Goal: Find specific page/section: Locate a particular part of the current website

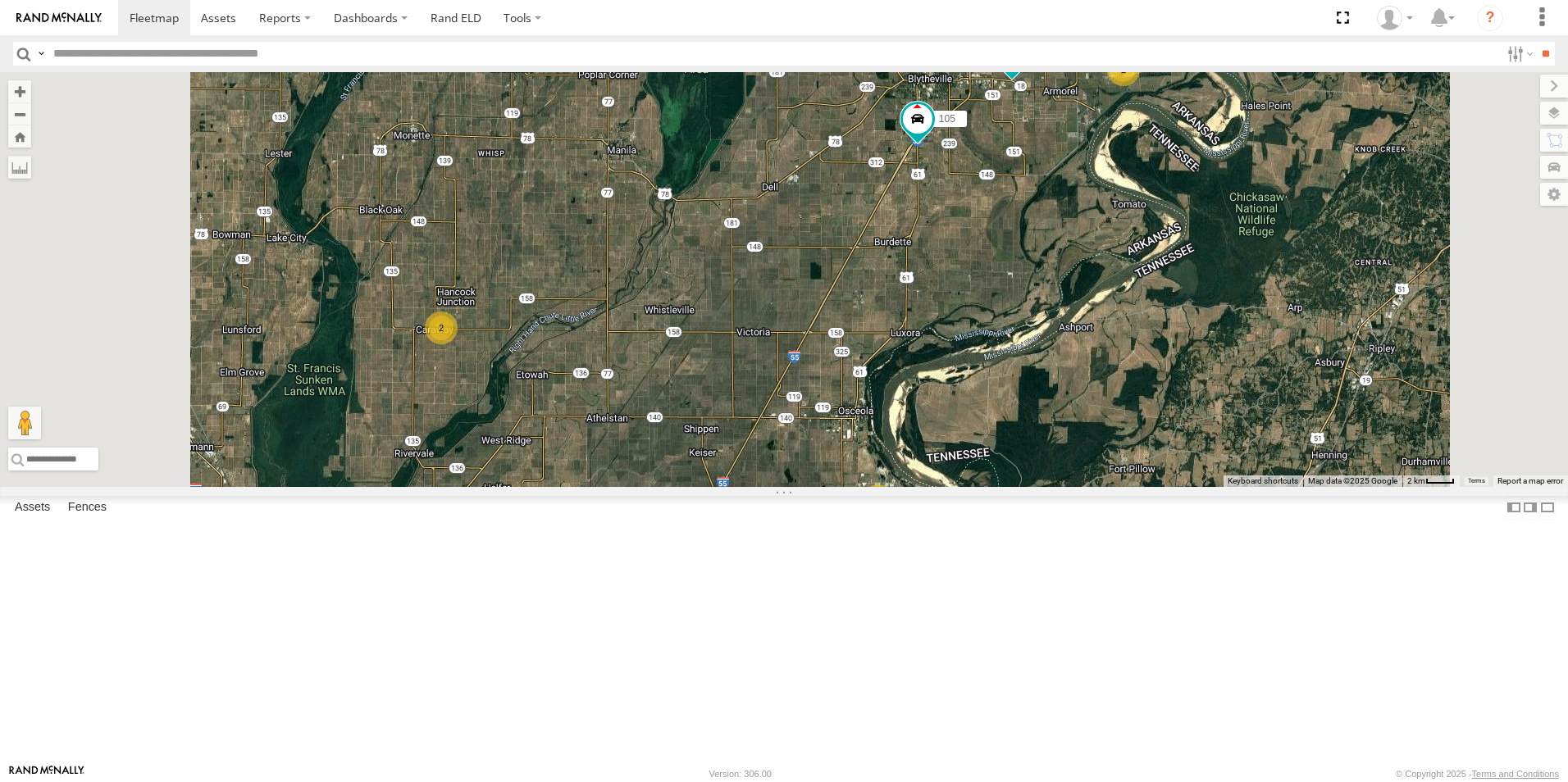
click at [0, 0] on span at bounding box center [0, 0] width 0 height 0
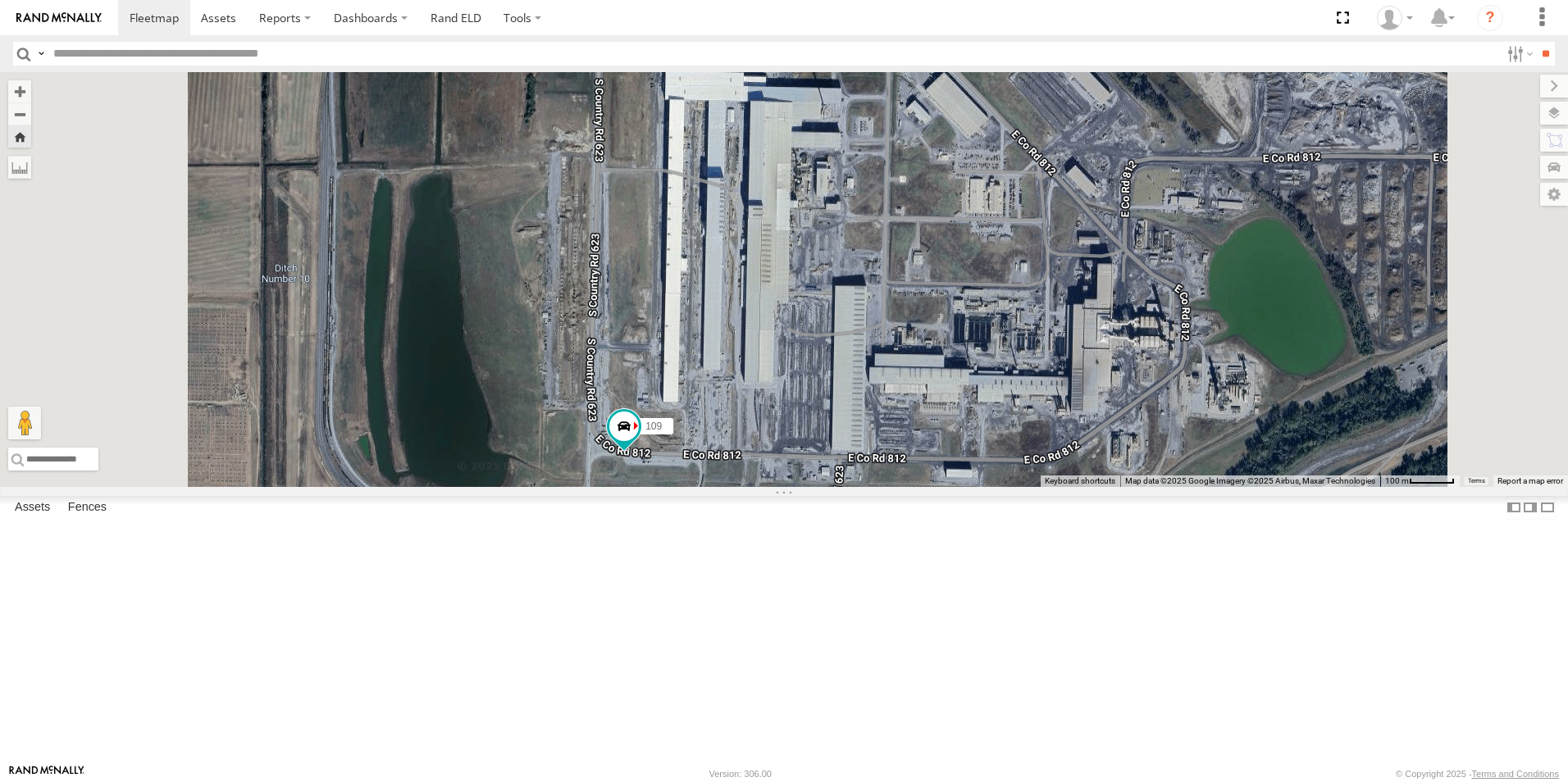
click at [0, 0] on span at bounding box center [0, 0] width 0 height 0
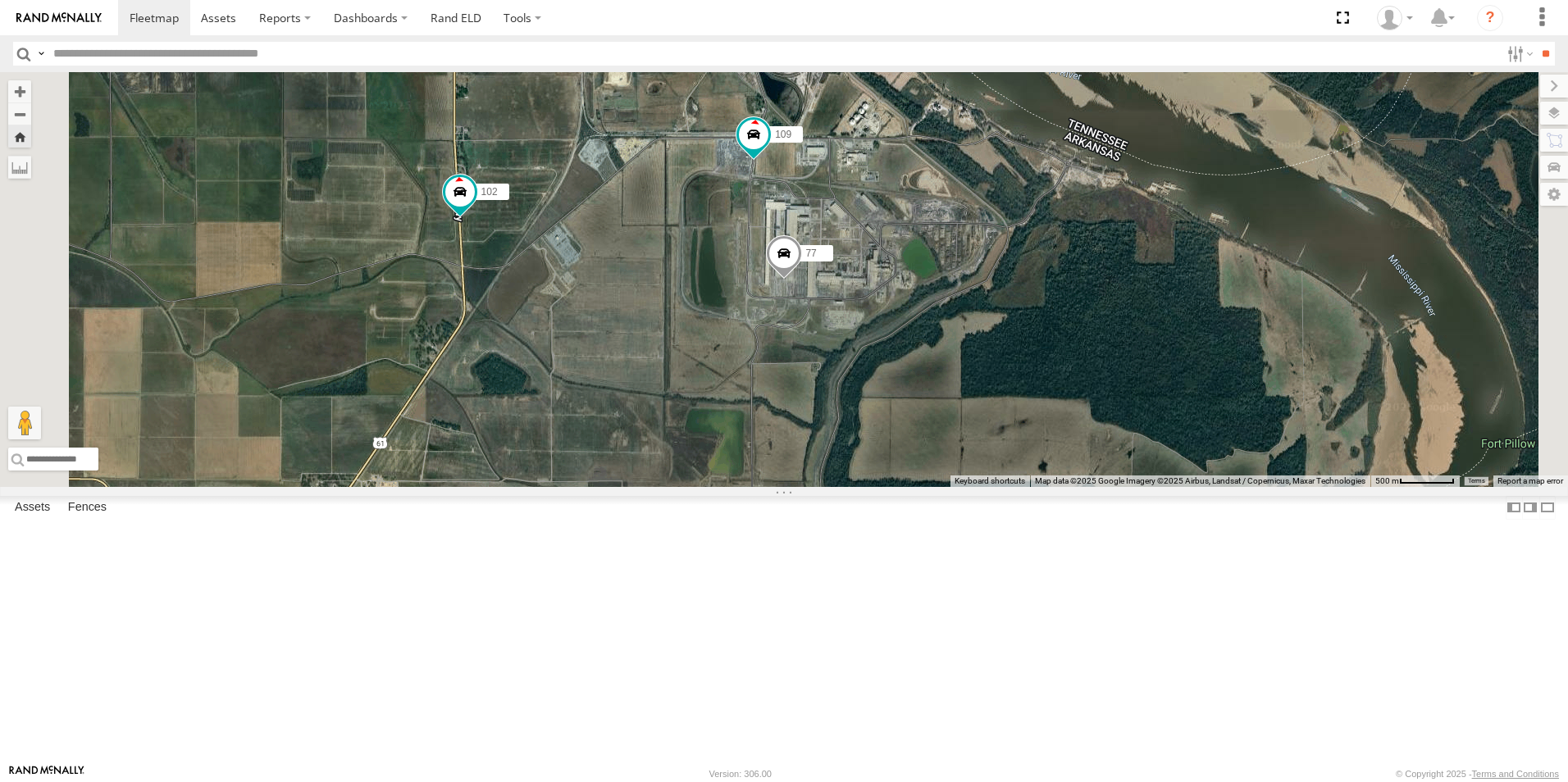
click at [0, 0] on span at bounding box center [0, 0] width 0 height 0
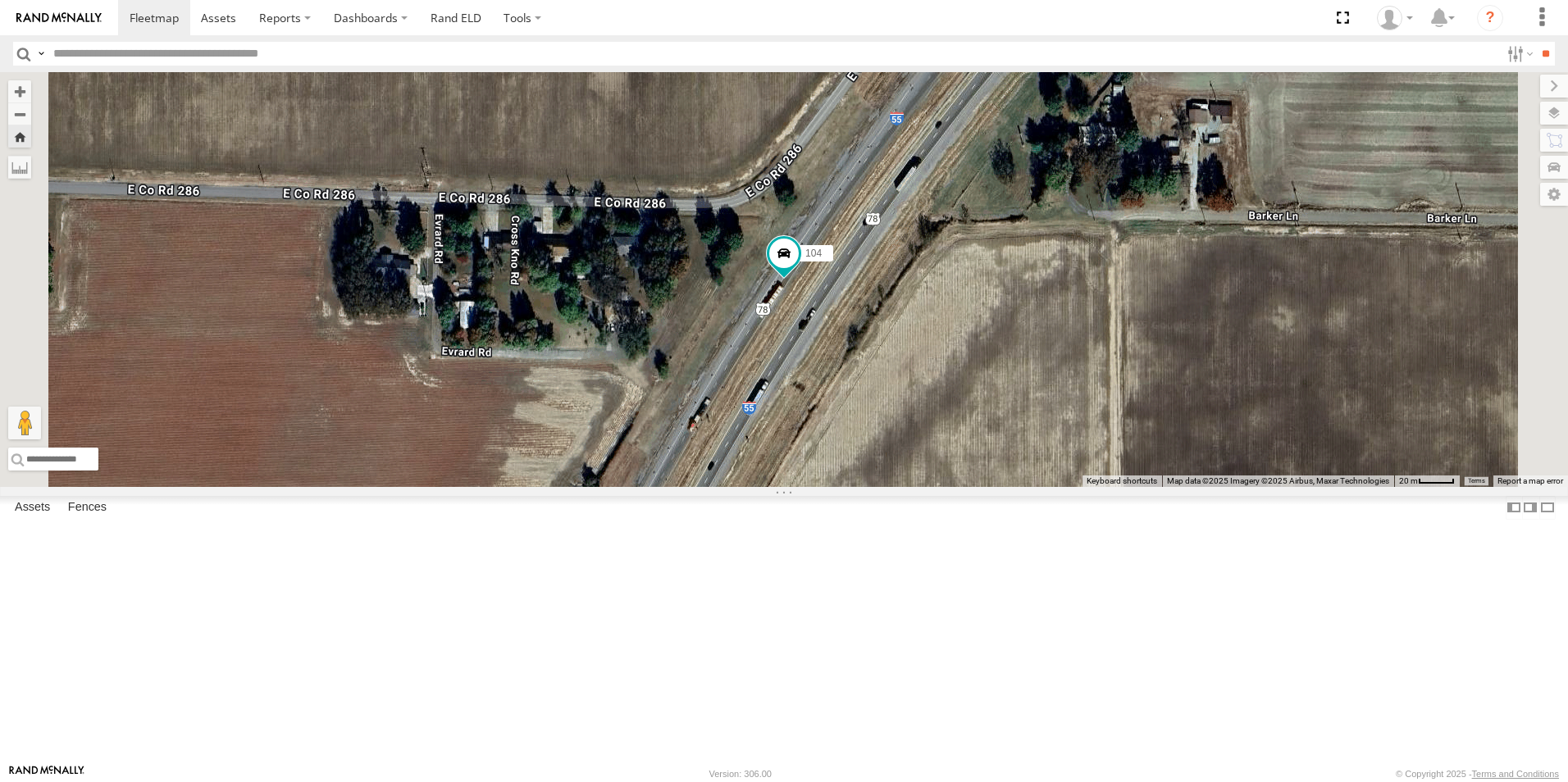
click at [0, 0] on span at bounding box center [0, 0] width 0 height 0
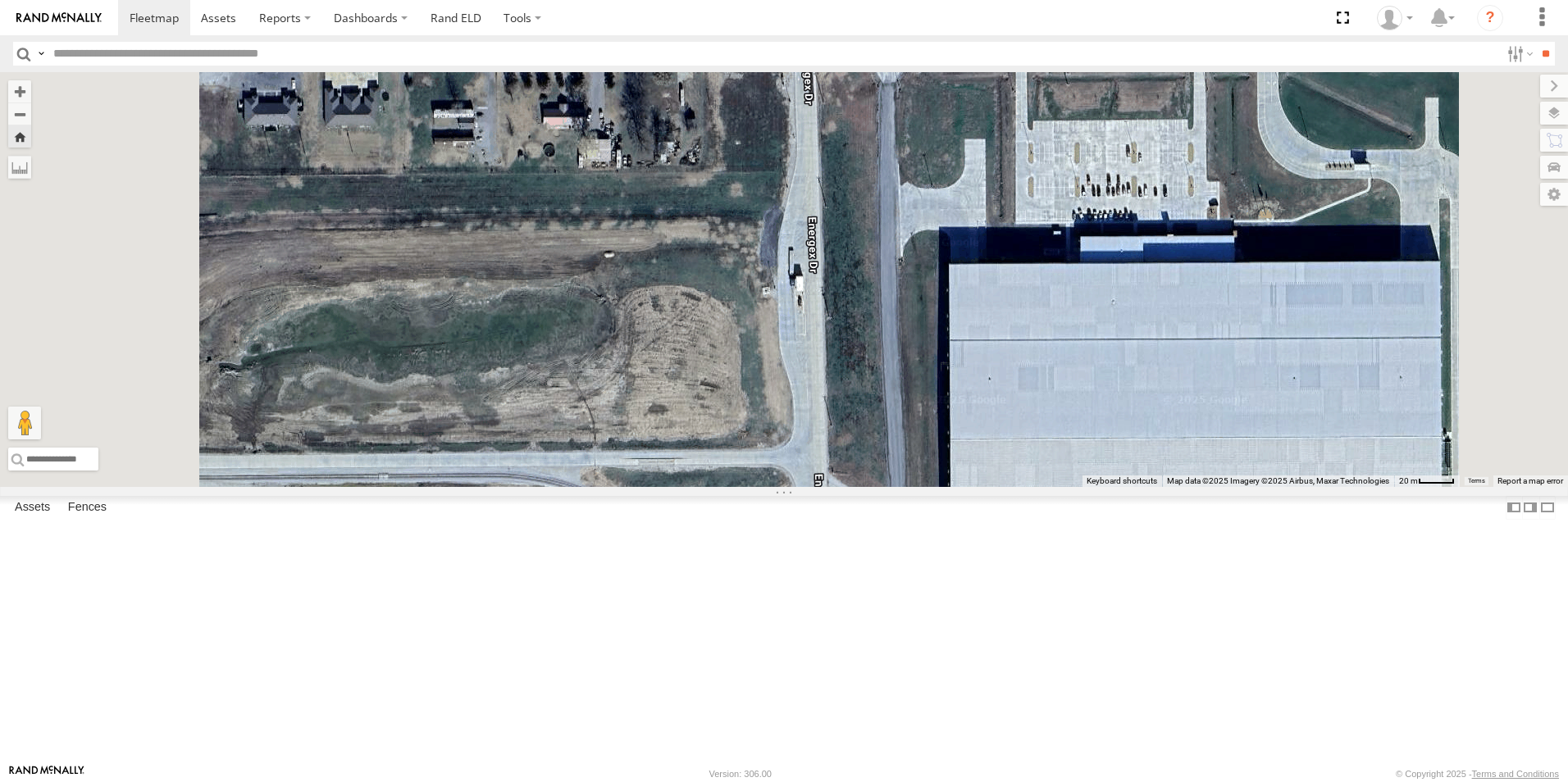
click at [0, 0] on span at bounding box center [0, 0] width 0 height 0
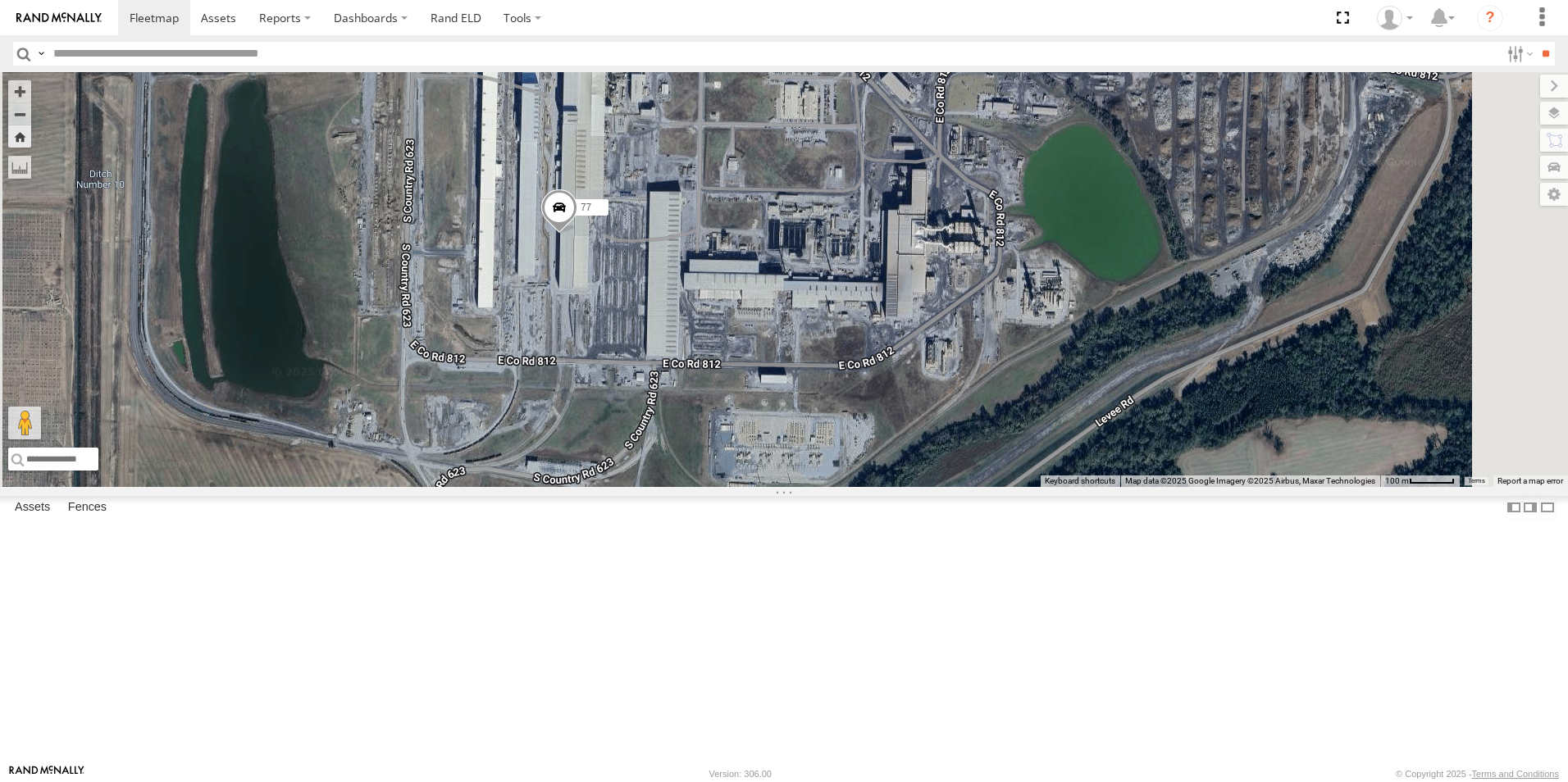
click at [0, 0] on span at bounding box center [0, 0] width 0 height 0
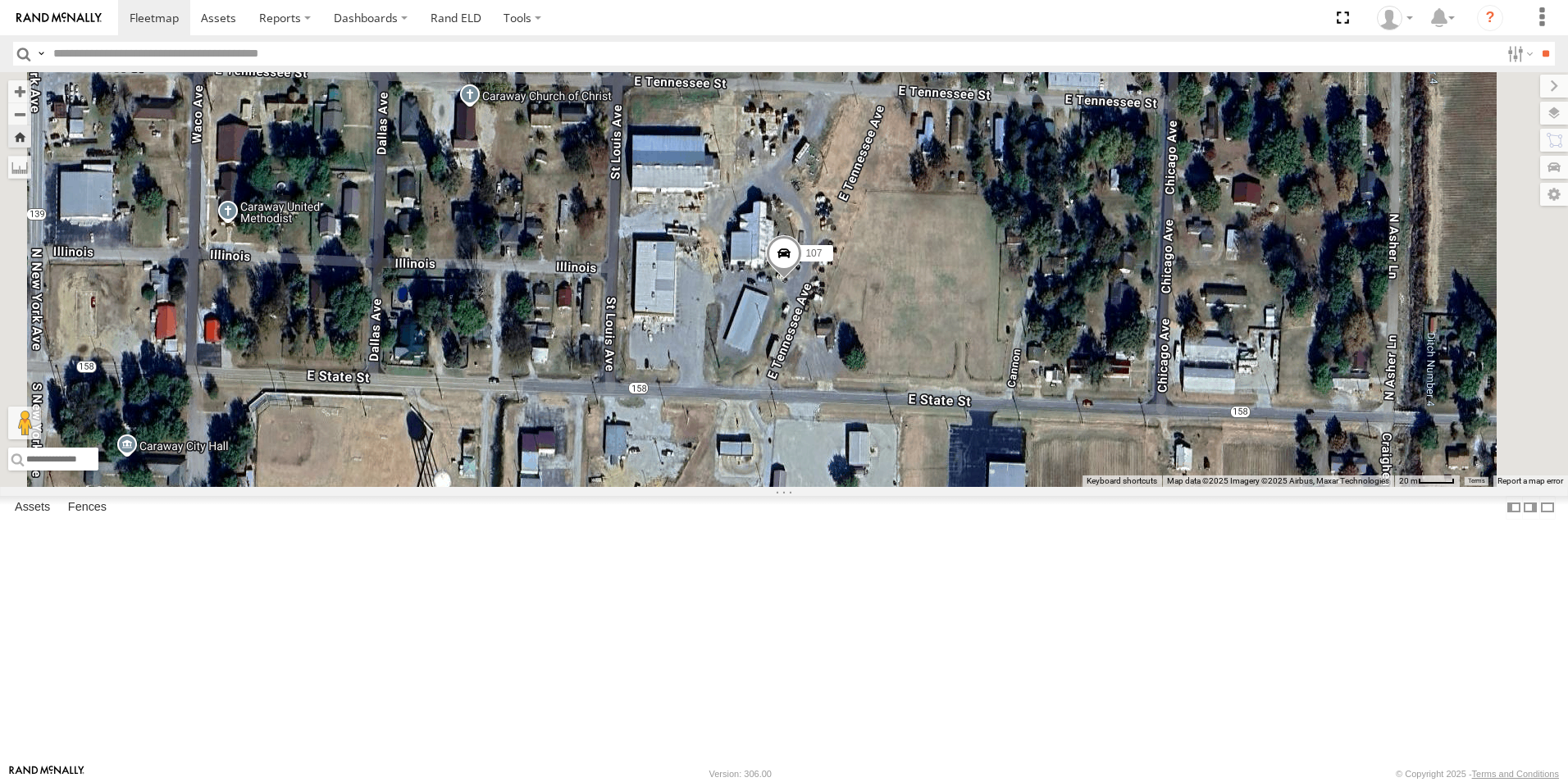
click at [0, 0] on span at bounding box center [0, 0] width 0 height 0
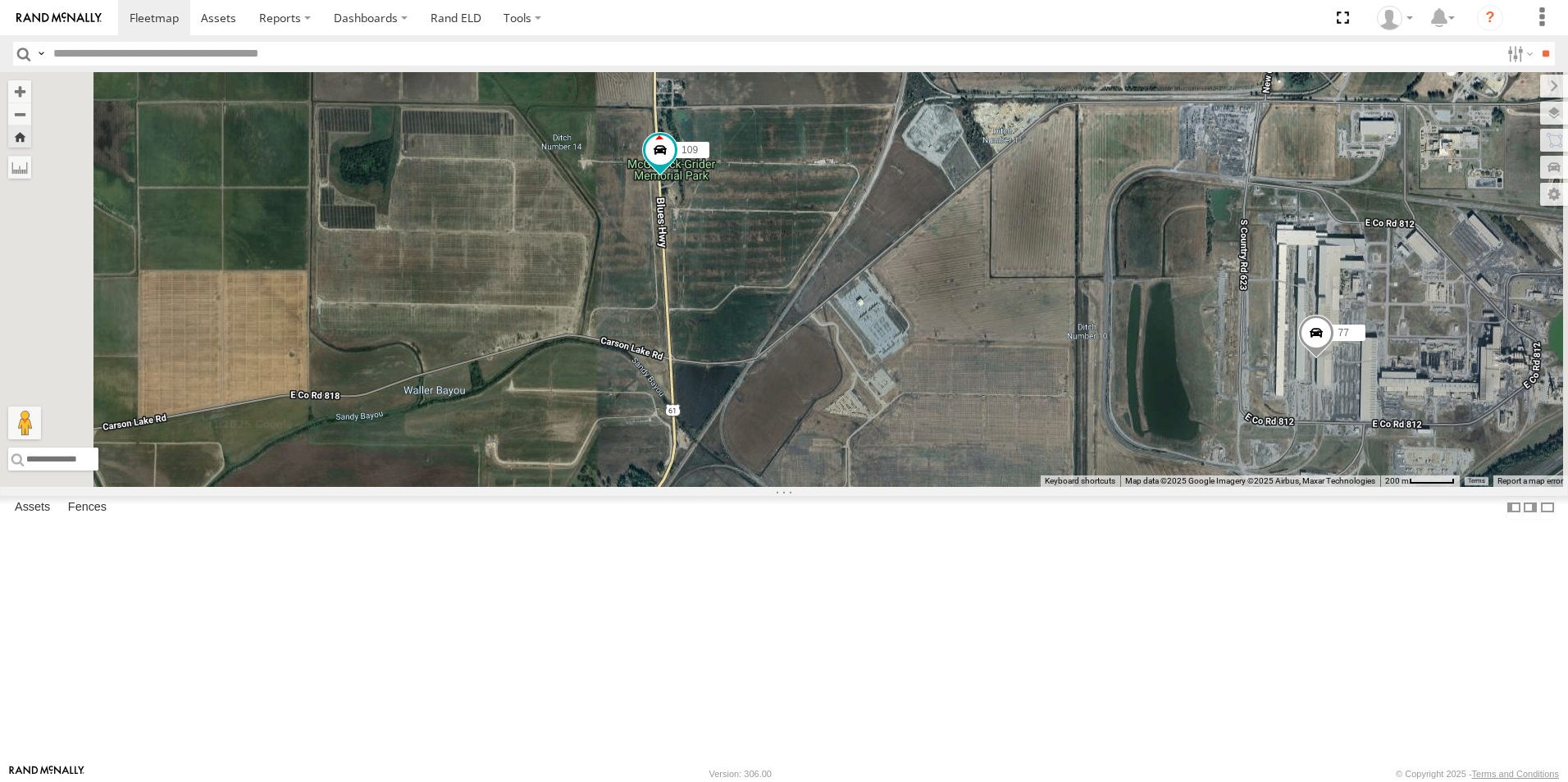
drag, startPoint x: 796, startPoint y: 275, endPoint x: 818, endPoint y: 489, distance: 215.1
click at [818, 487] on div "109 77" at bounding box center [784, 279] width 1568 height 414
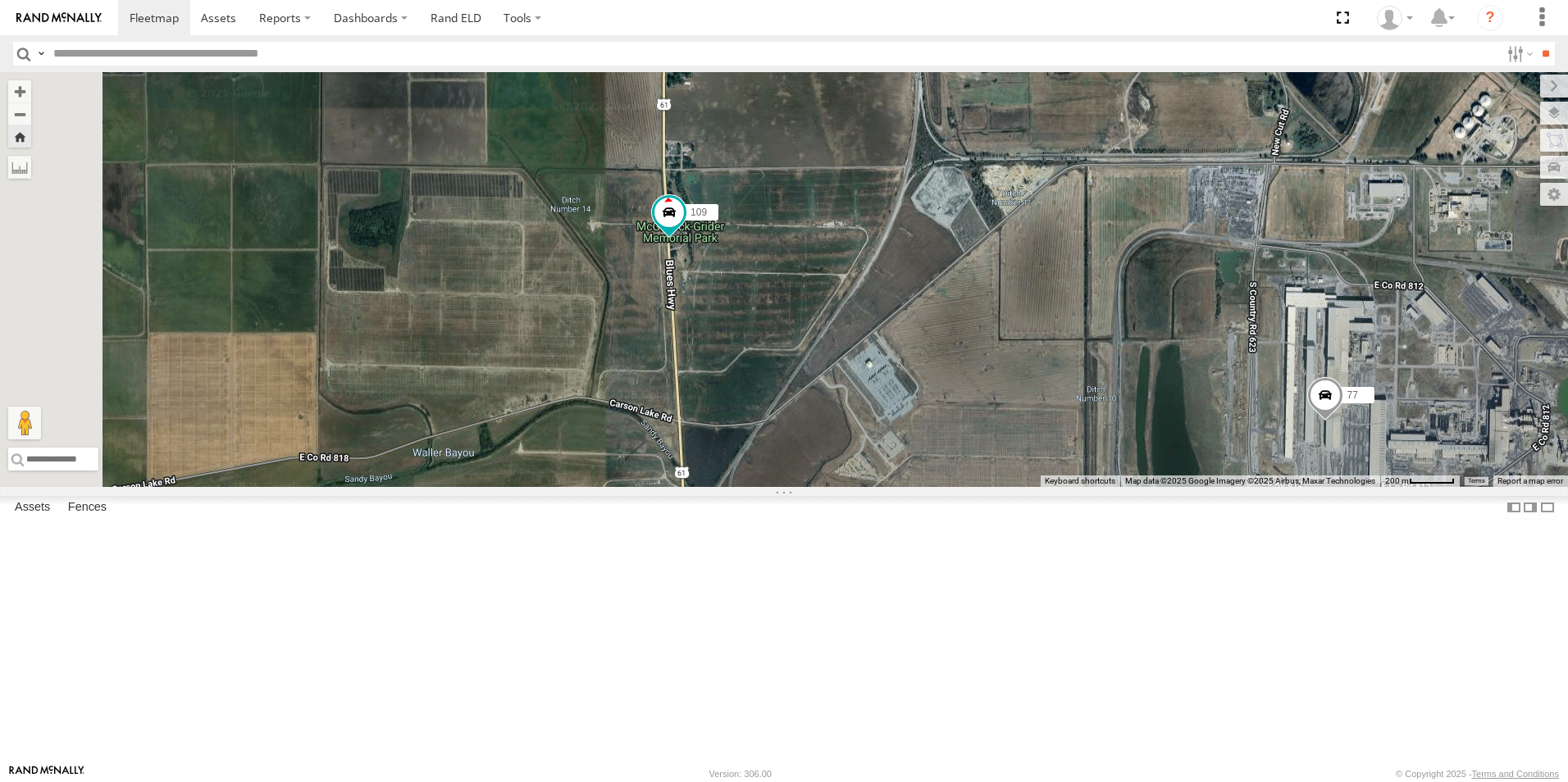
drag, startPoint x: 791, startPoint y: 376, endPoint x: 798, endPoint y: 414, distance: 38.6
click at [797, 414] on div "109 77" at bounding box center [784, 279] width 1568 height 414
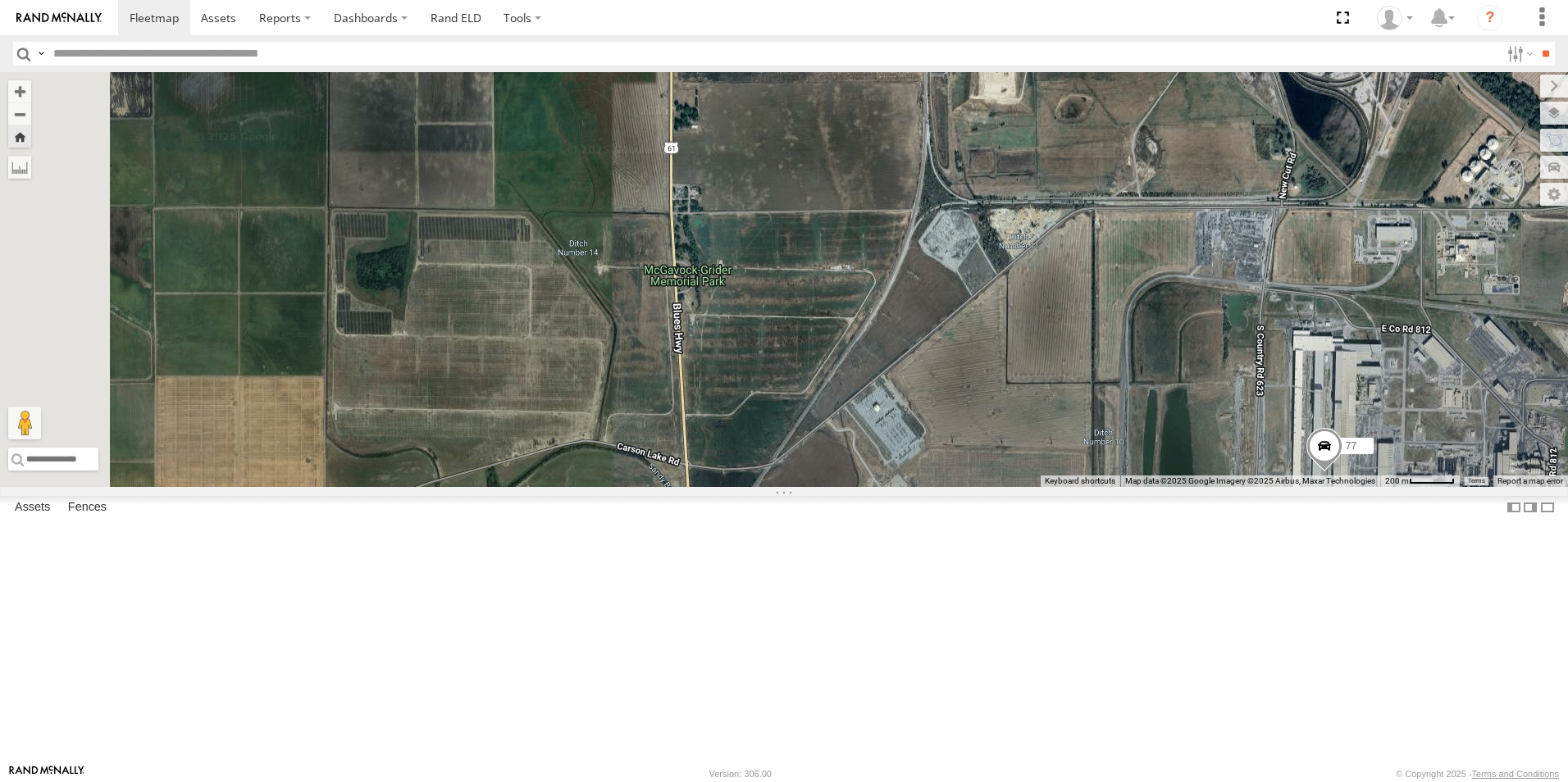
click at [0, 0] on span at bounding box center [0, 0] width 0 height 0
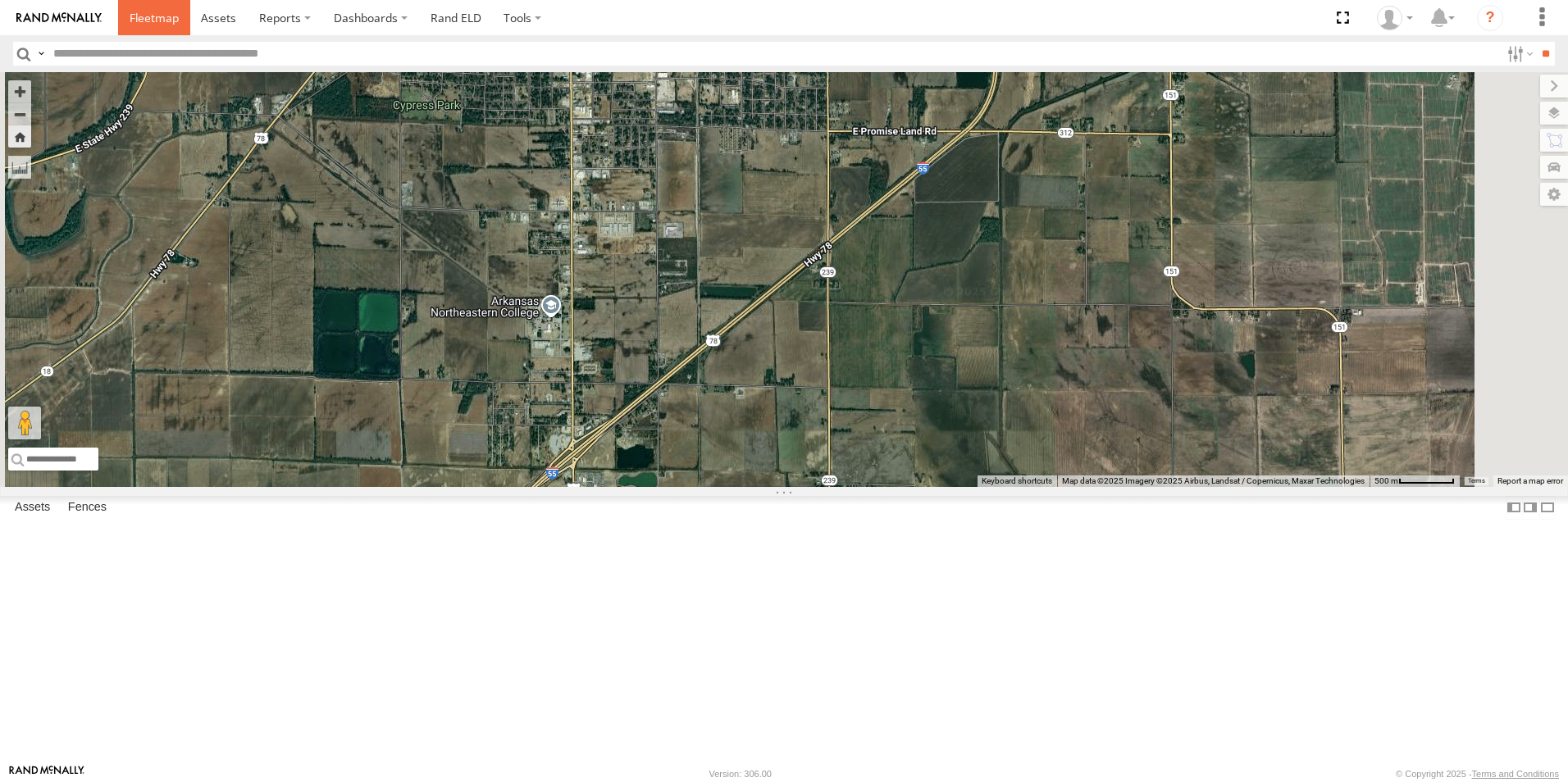
click at [149, 18] on span at bounding box center [154, 18] width 49 height 16
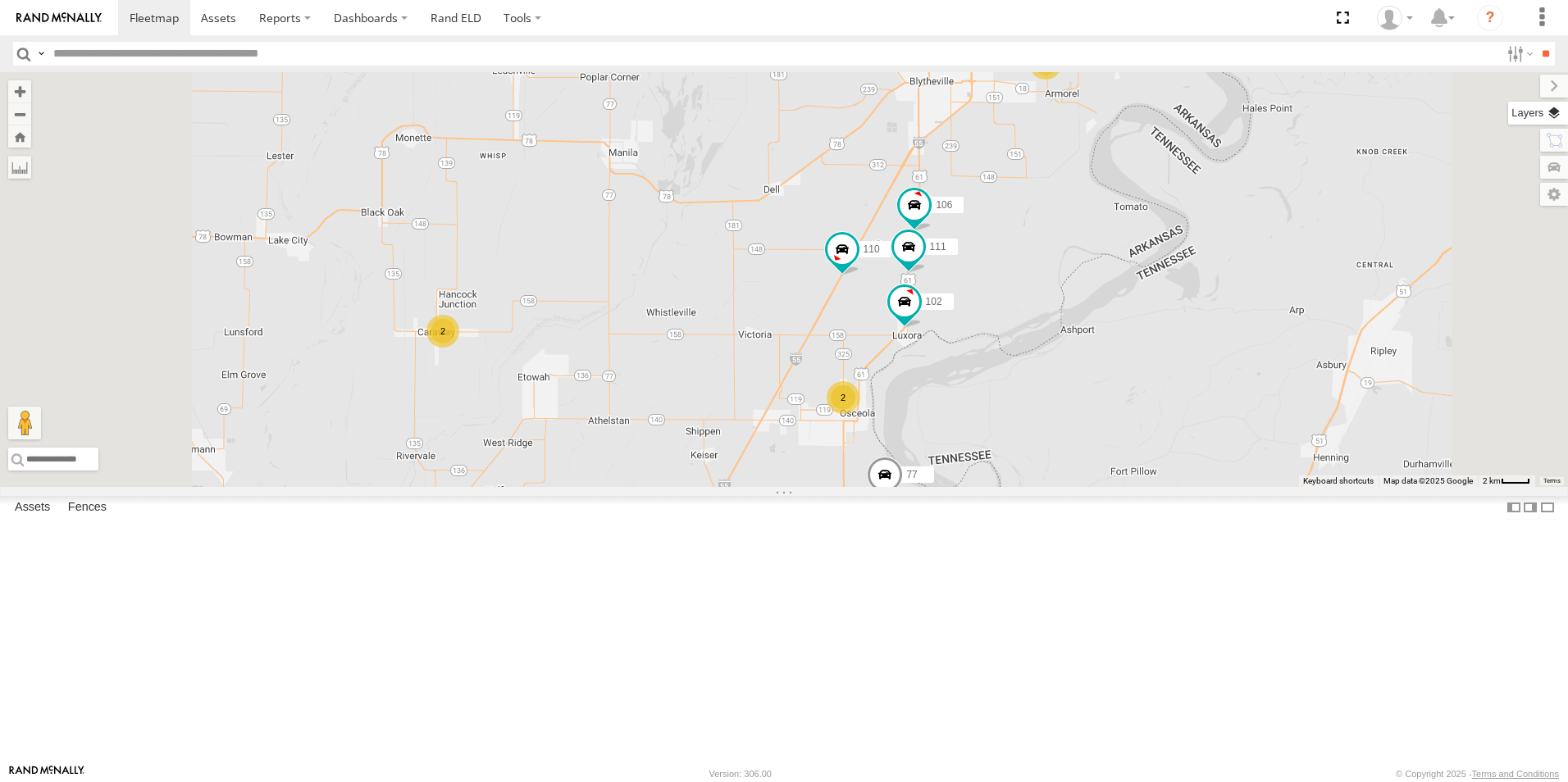
click at [1556, 116] on label at bounding box center [1538, 113] width 60 height 23
click at [0, 0] on span "Basemaps" at bounding box center [0, 0] width 0 height 0
click at [0, 0] on span "Satellite + Roadmap" at bounding box center [0, 0] width 0 height 0
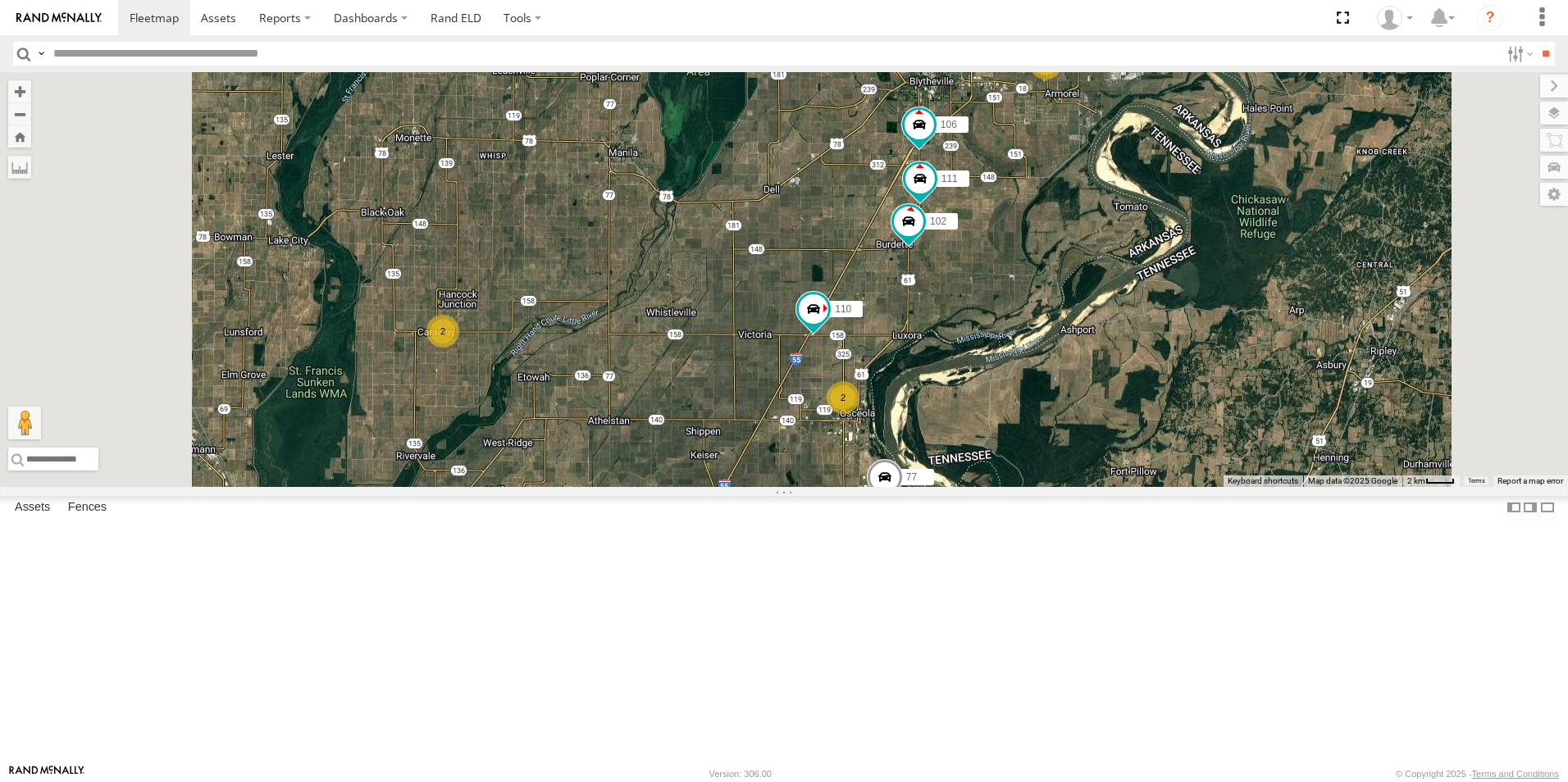
click at [0, 0] on span at bounding box center [0, 0] width 0 height 0
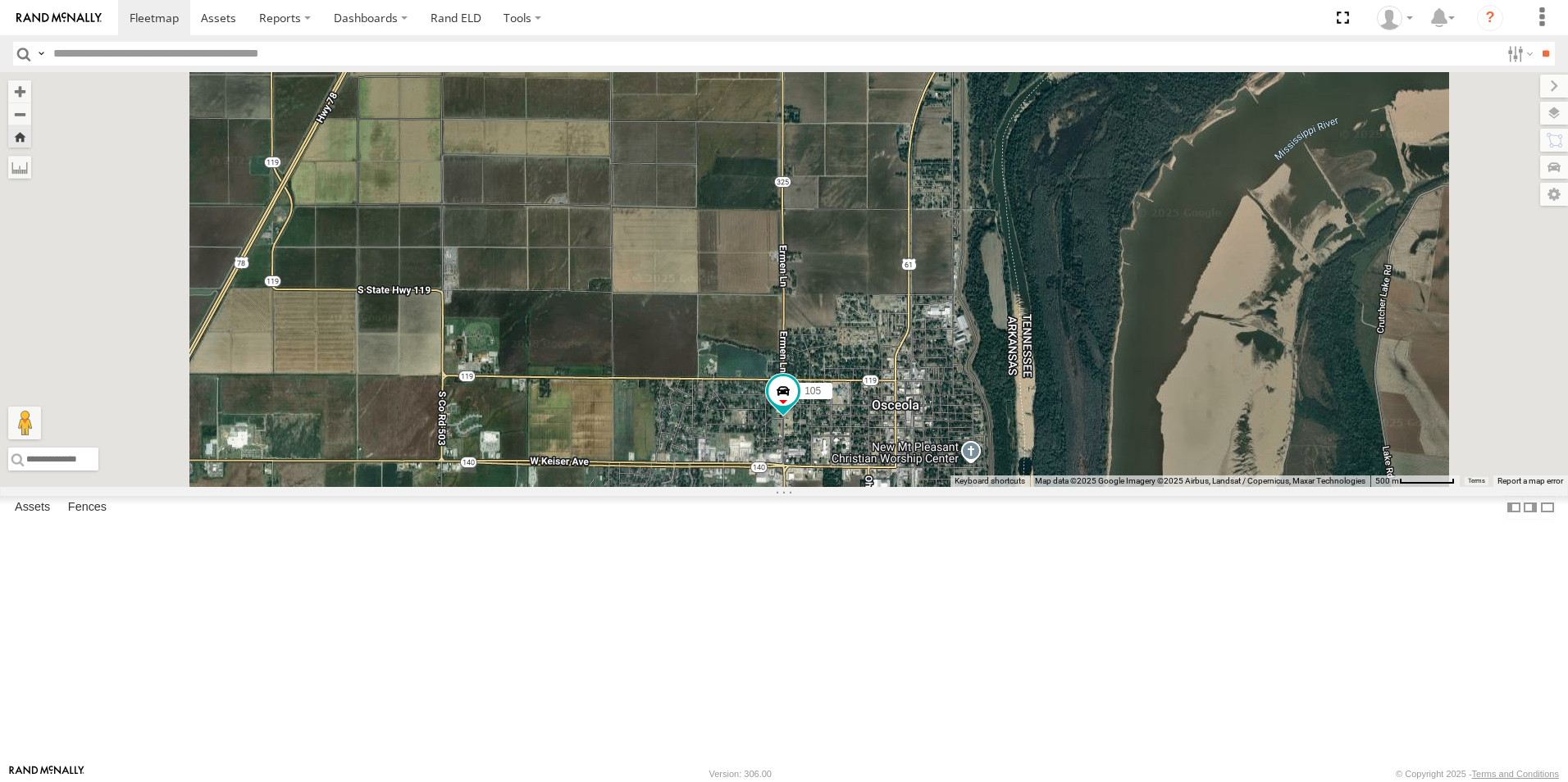
click at [0, 0] on span at bounding box center [0, 0] width 0 height 0
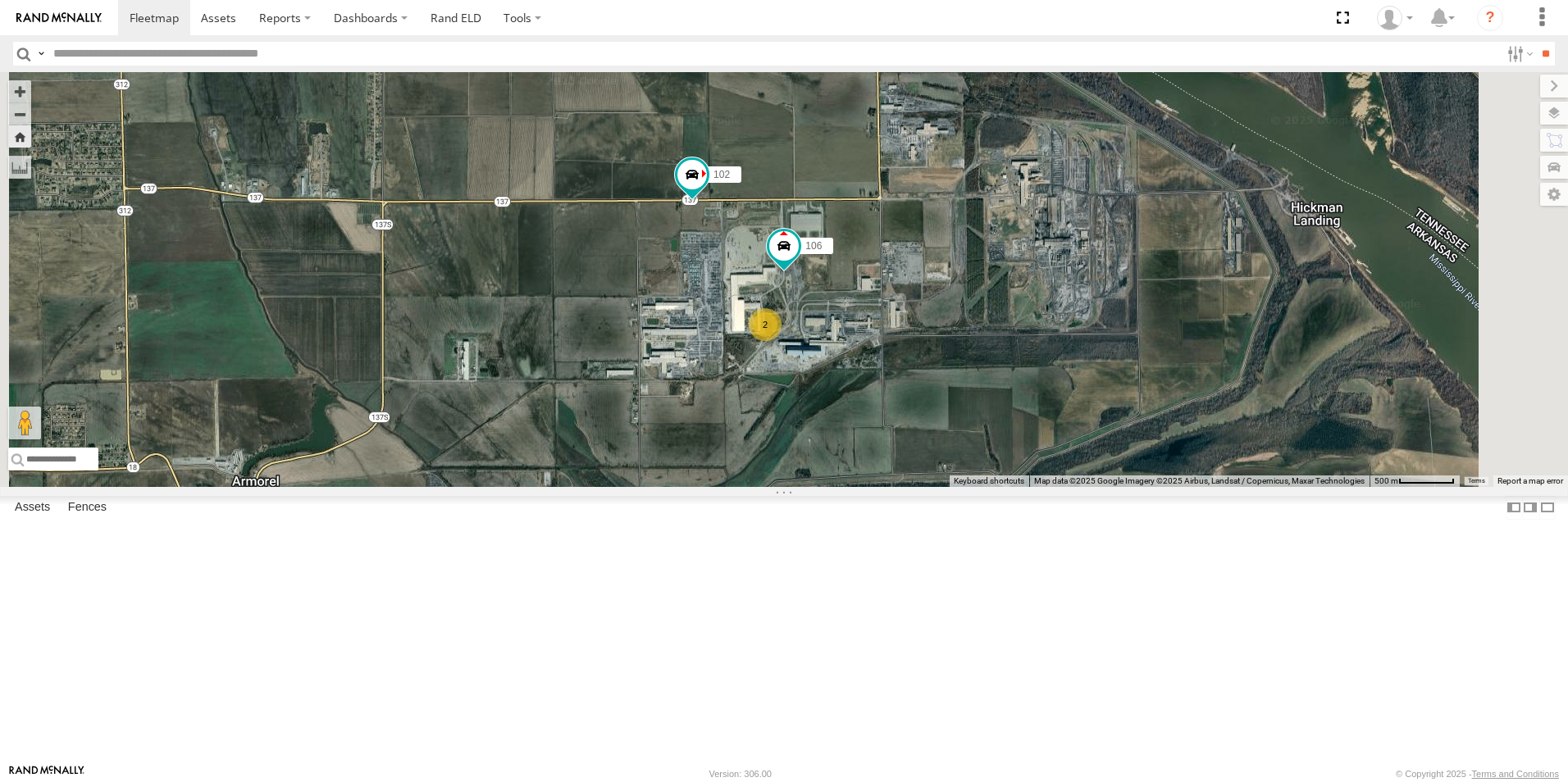
click at [0, 0] on span at bounding box center [0, 0] width 0 height 0
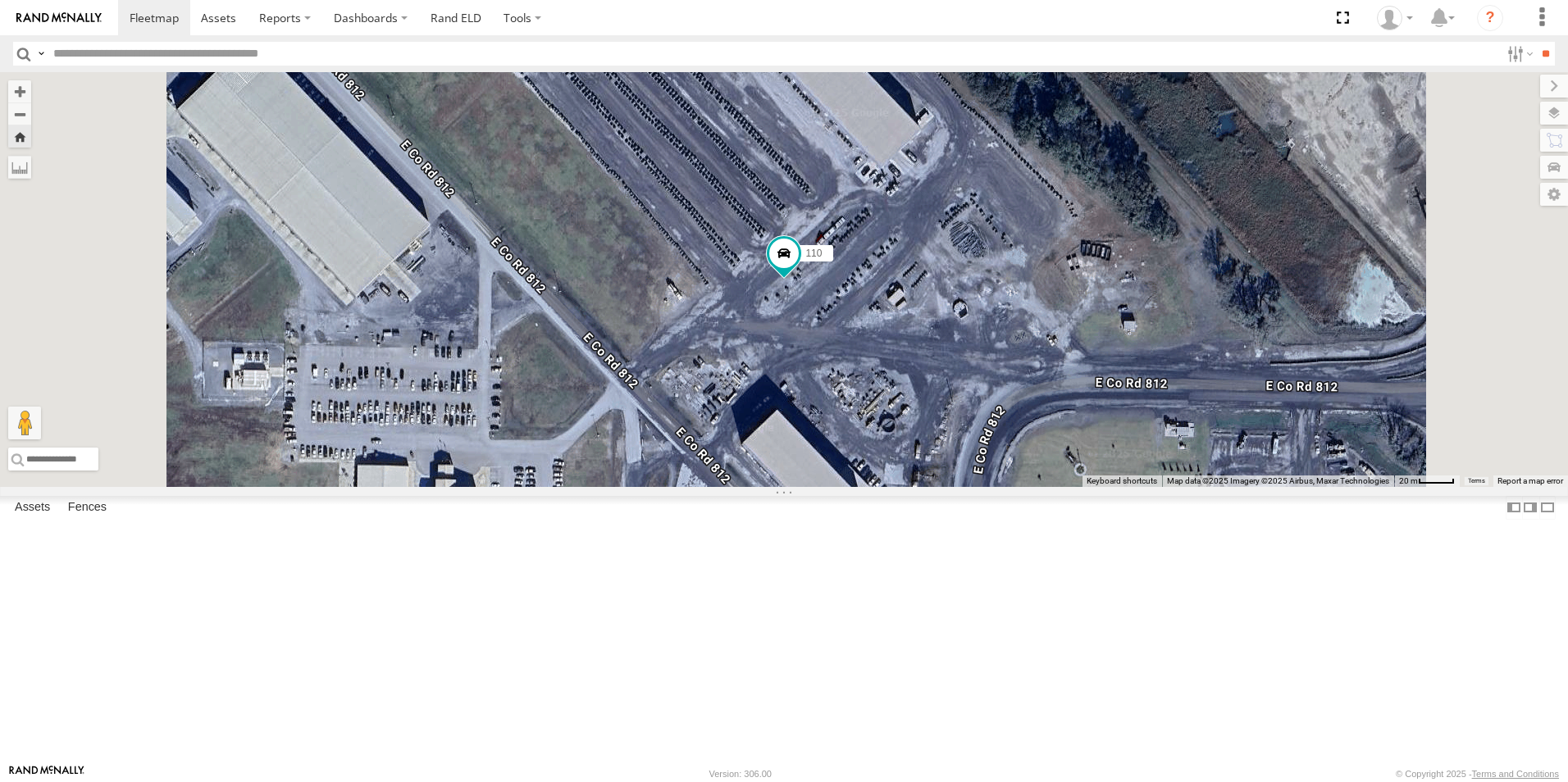
click at [0, 0] on span at bounding box center [0, 0] width 0 height 0
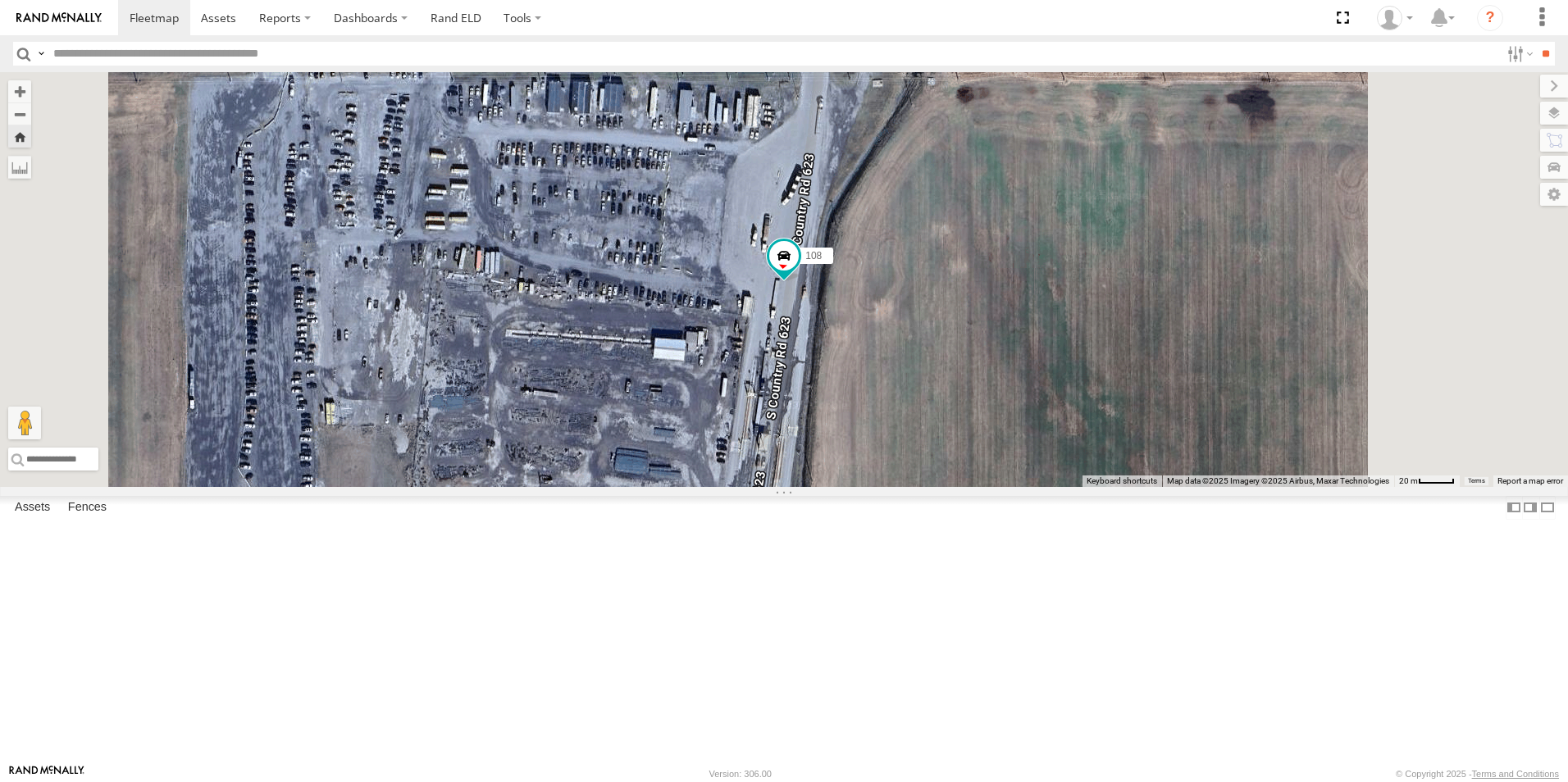
click at [0, 0] on span at bounding box center [0, 0] width 0 height 0
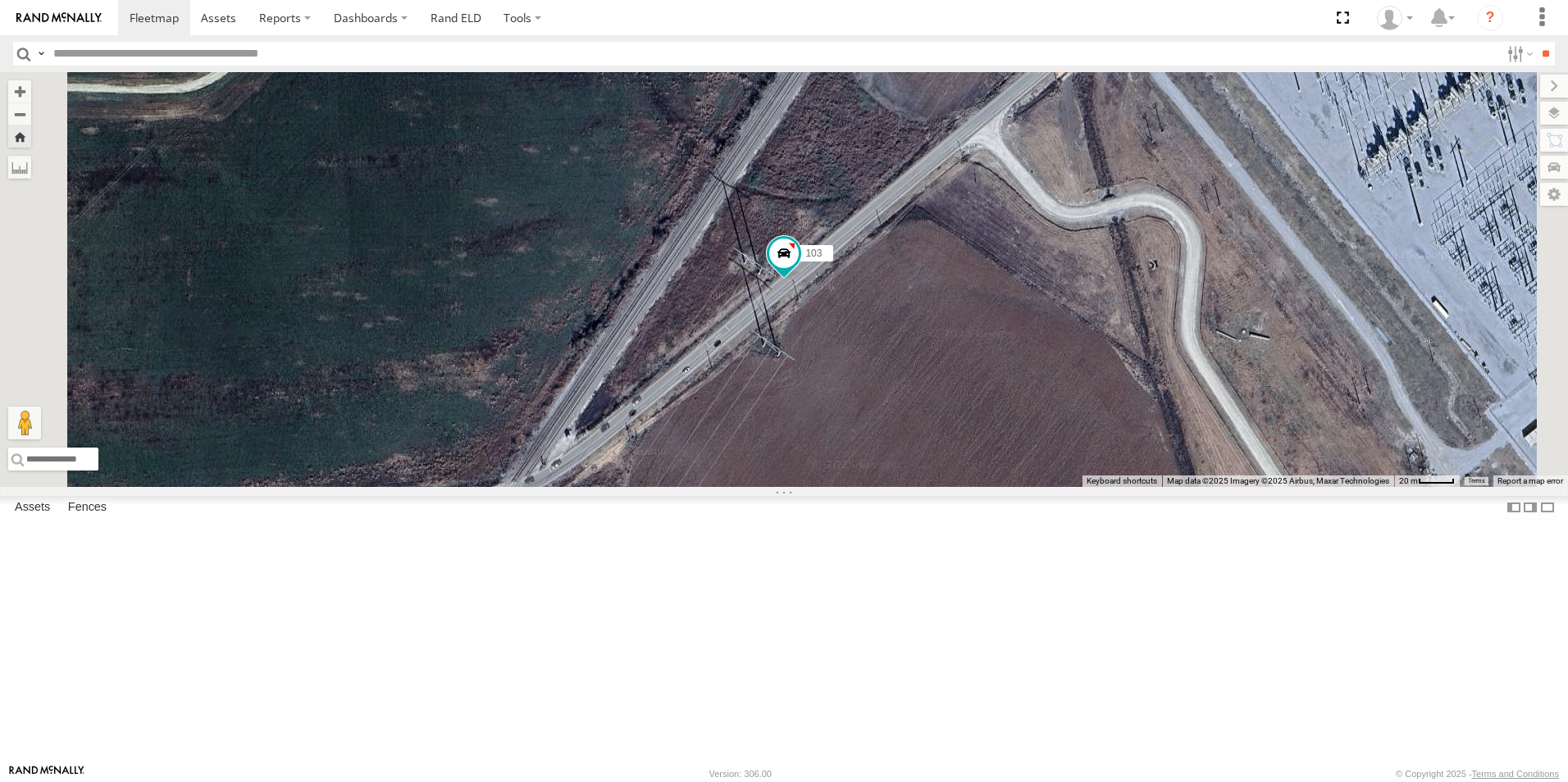
click at [0, 0] on span at bounding box center [0, 0] width 0 height 0
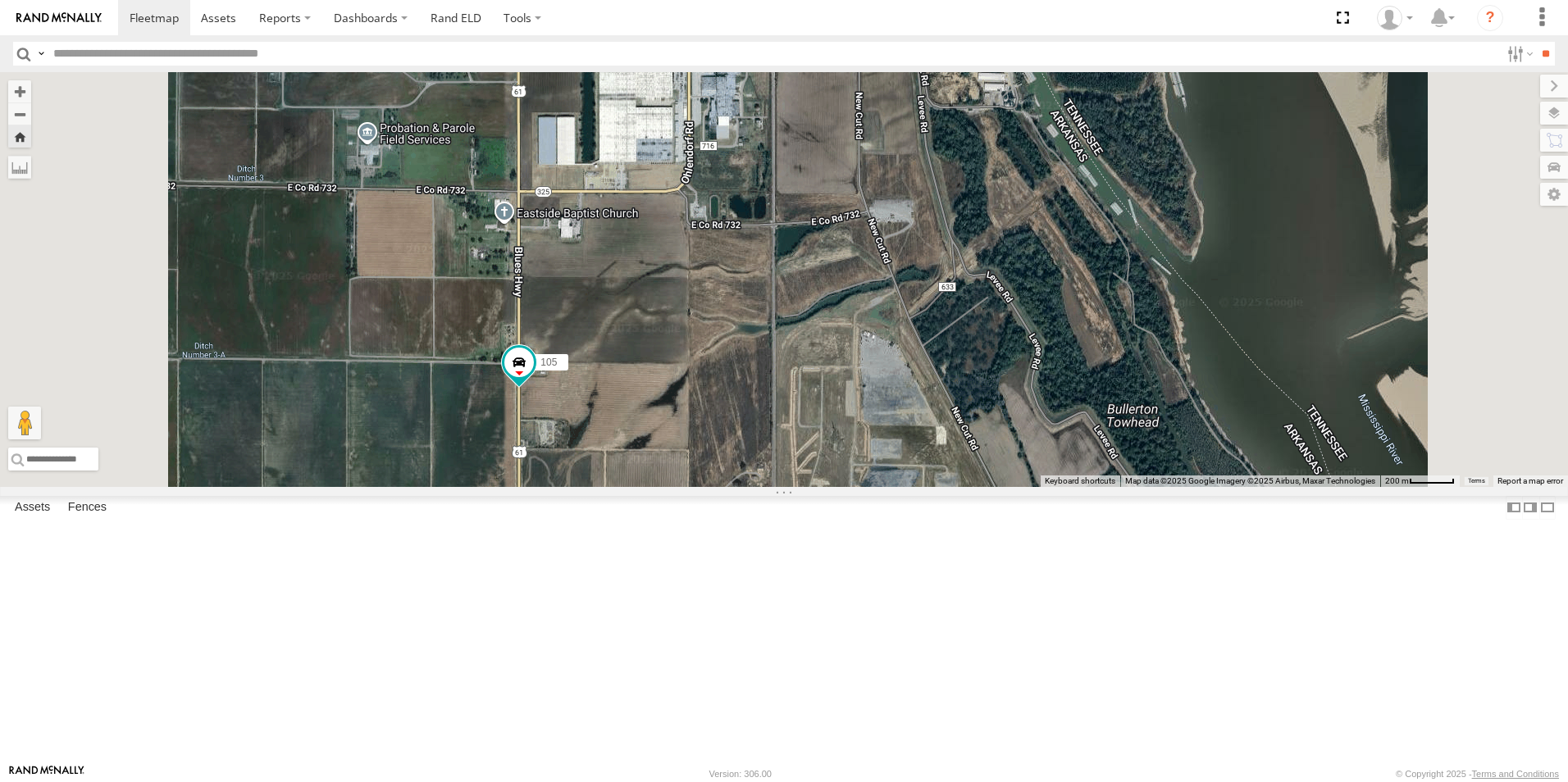
click at [0, 0] on span at bounding box center [0, 0] width 0 height 0
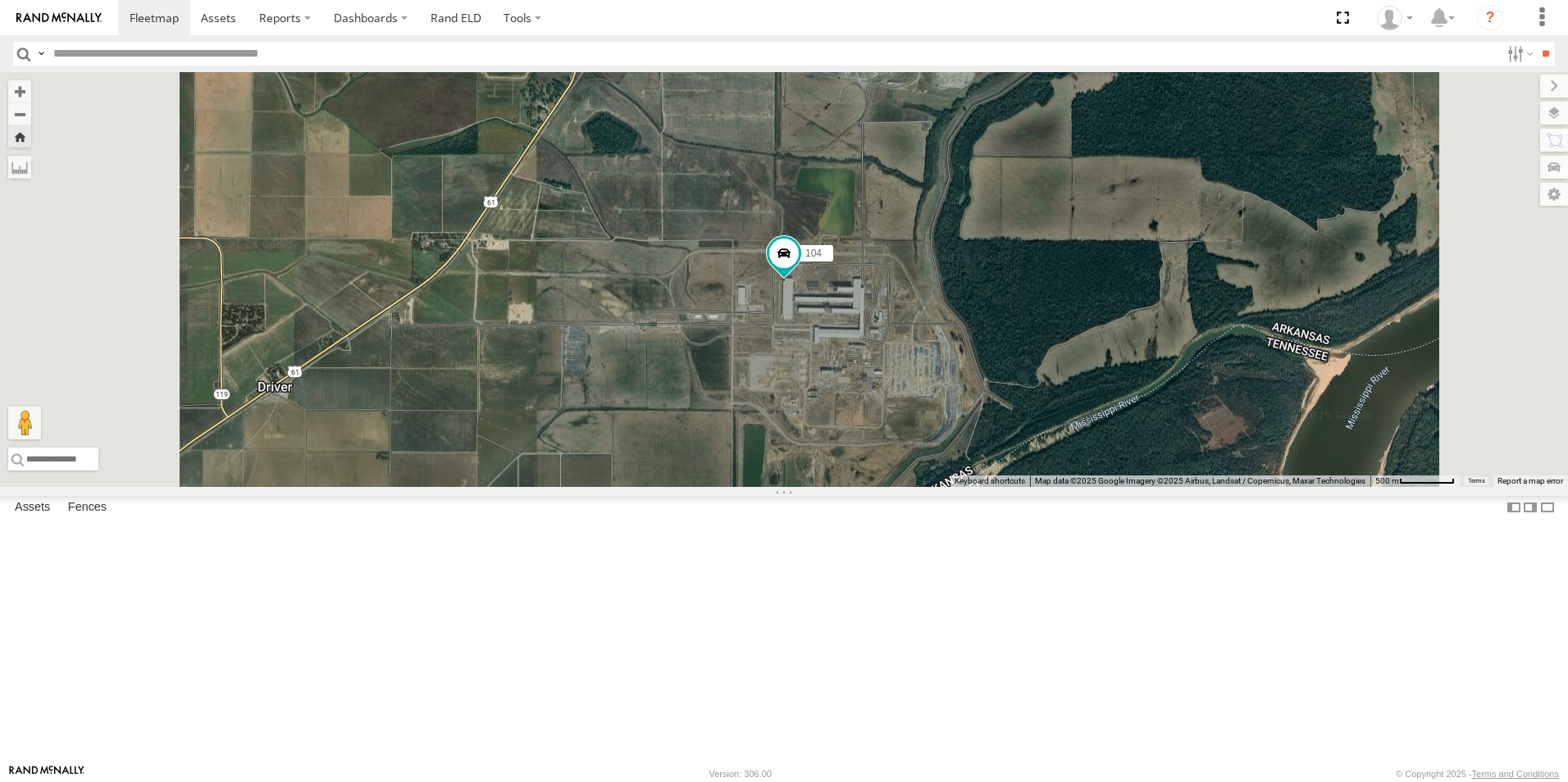
click at [0, 0] on span at bounding box center [0, 0] width 0 height 0
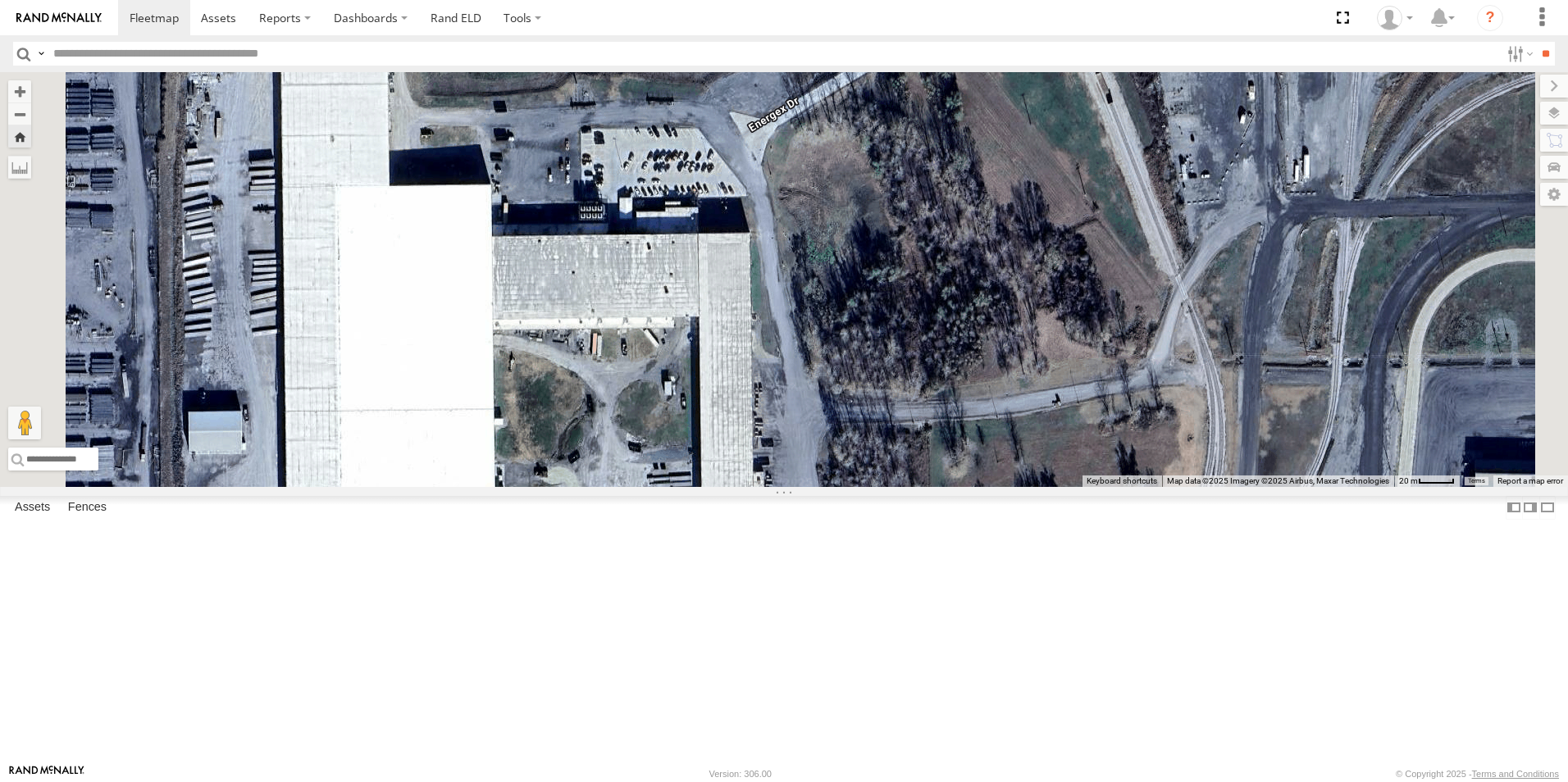
click at [0, 0] on span at bounding box center [0, 0] width 0 height 0
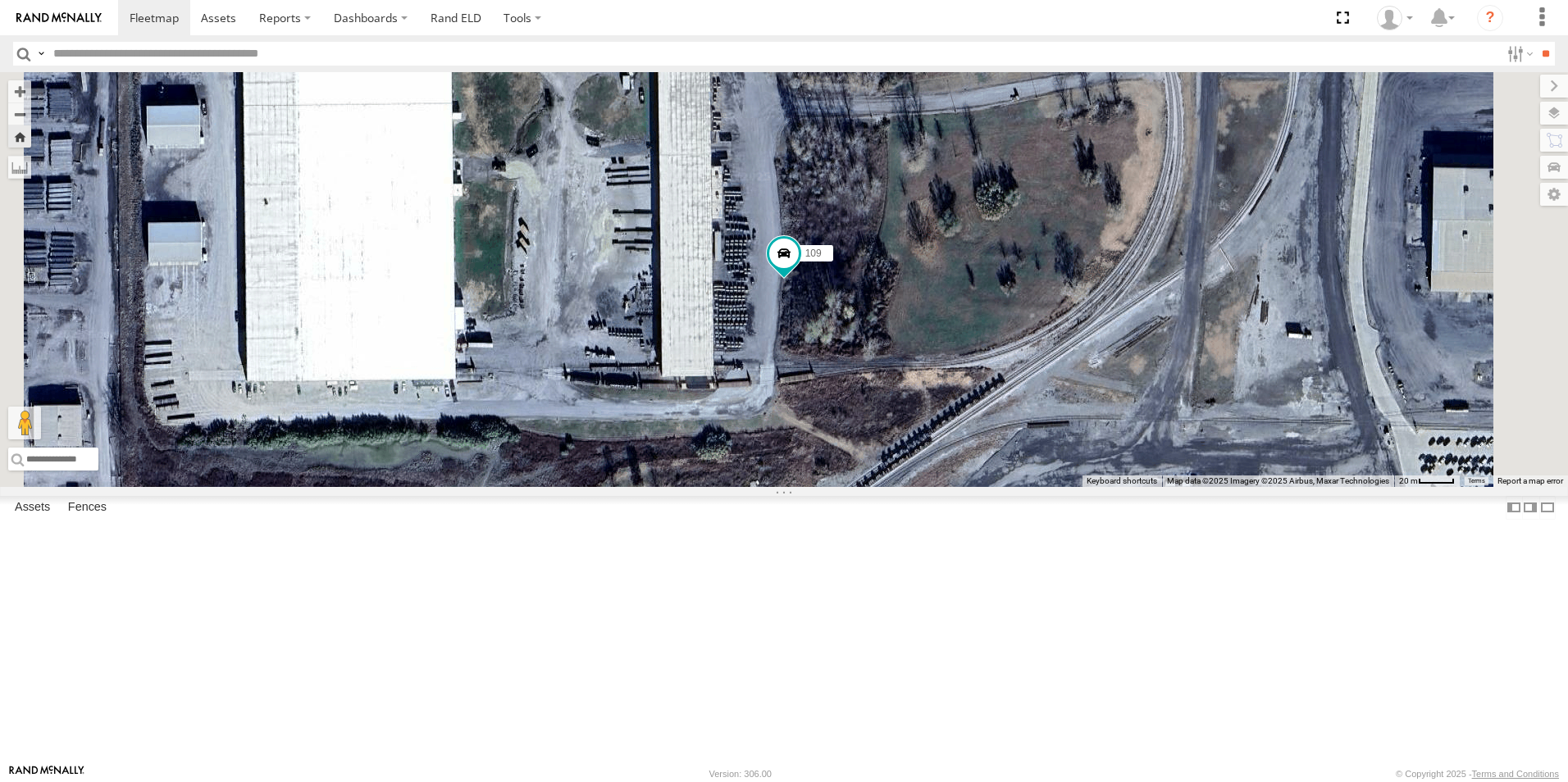
click at [0, 0] on span at bounding box center [0, 0] width 0 height 0
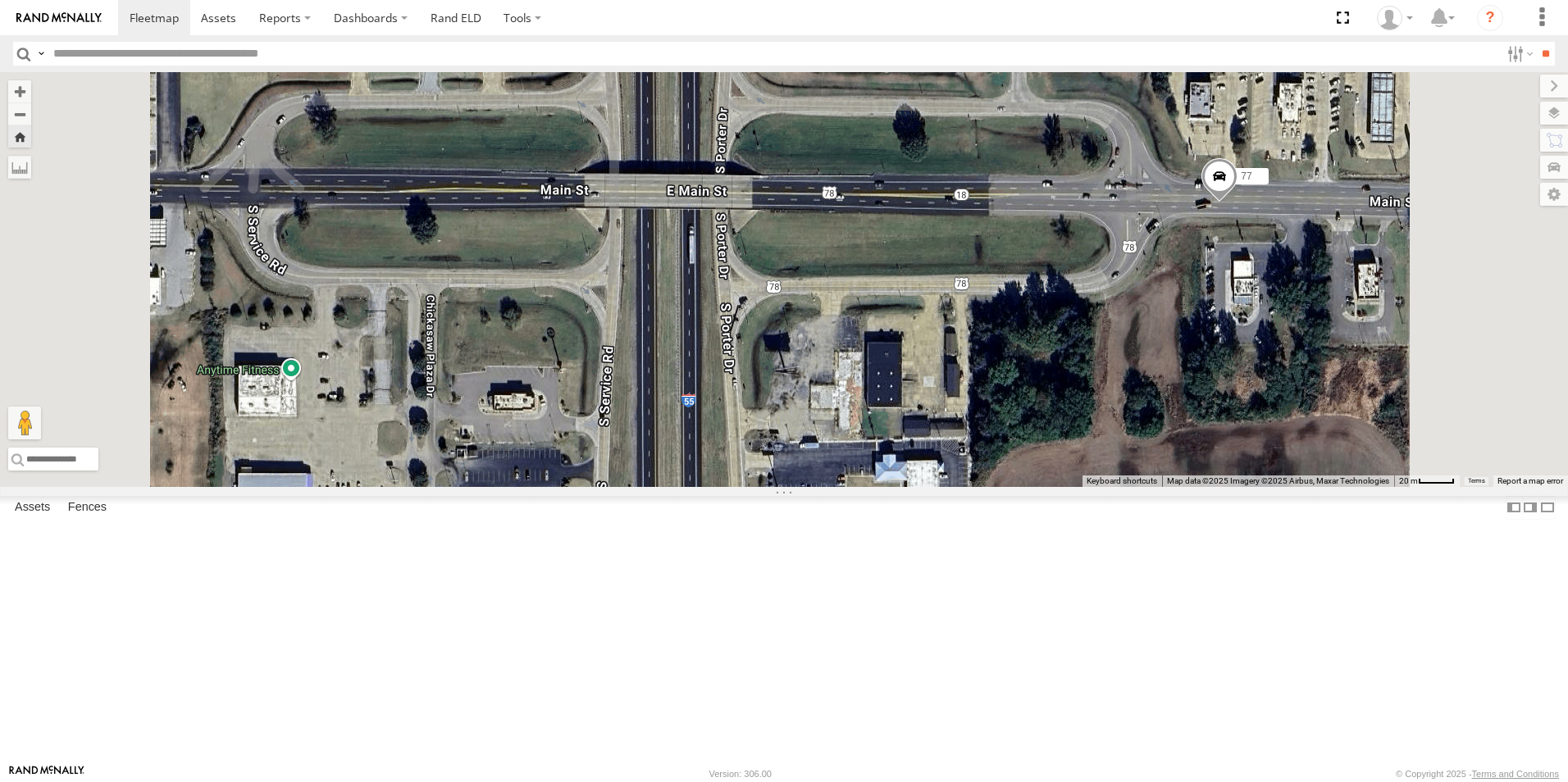
scroll to position [152, 0]
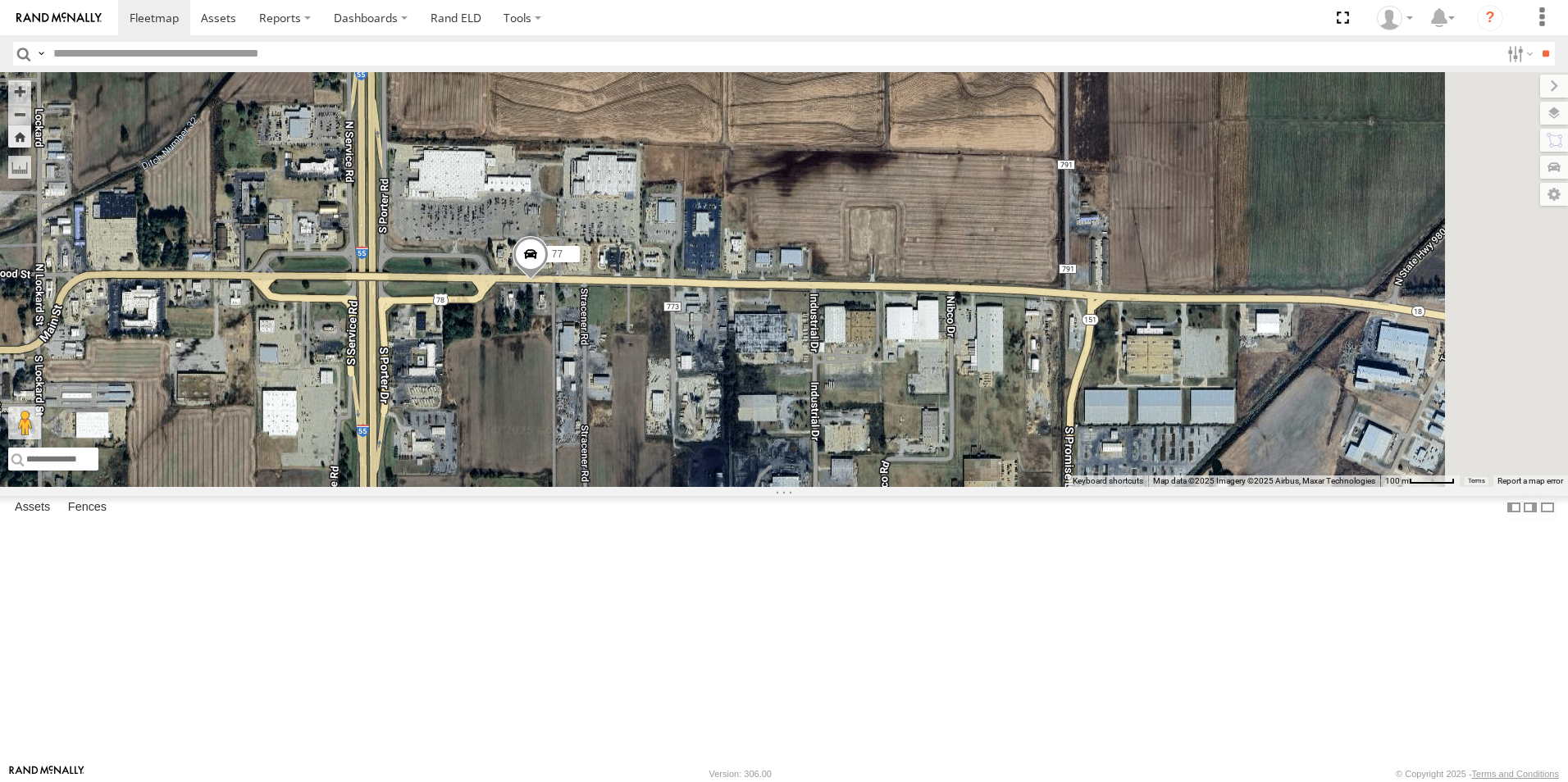
drag, startPoint x: 1030, startPoint y: 481, endPoint x: 615, endPoint y: 445, distance: 416.6
click at [616, 445] on div "77" at bounding box center [784, 279] width 1568 height 414
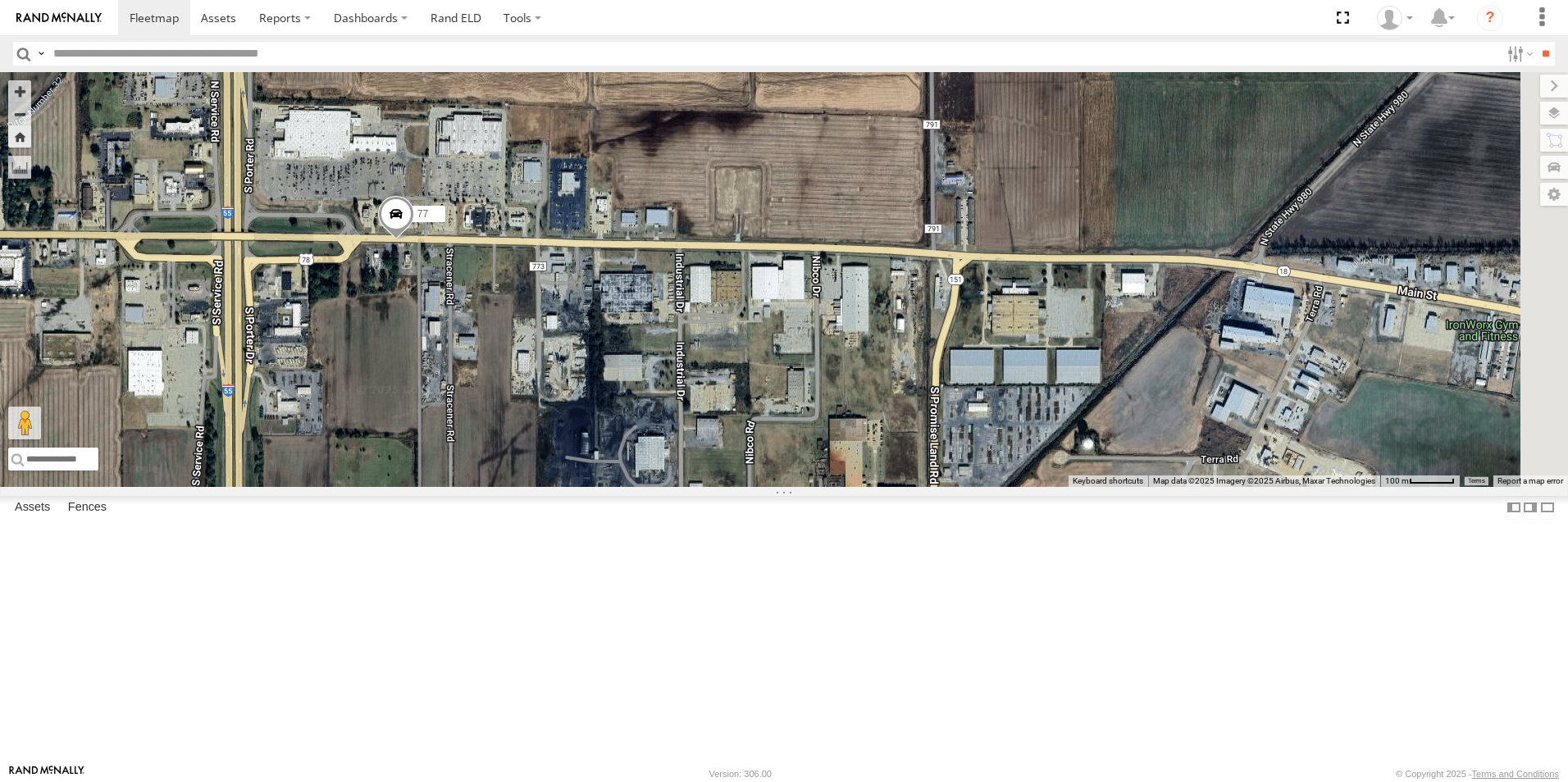
drag, startPoint x: 818, startPoint y: 479, endPoint x: 714, endPoint y: 442, distance: 110.4
click at [714, 442] on div "77" at bounding box center [784, 279] width 1568 height 414
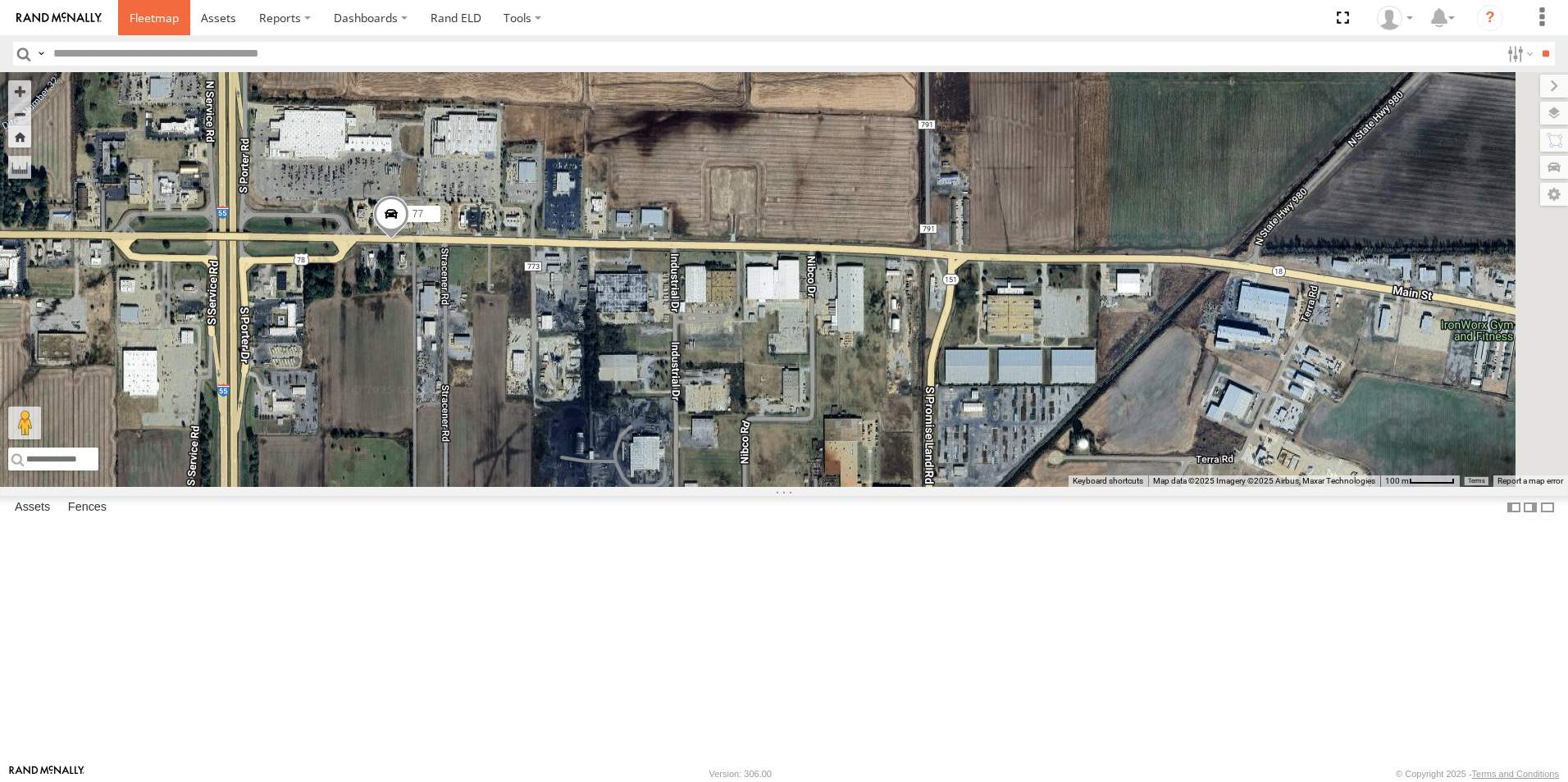
click at [146, 31] on link at bounding box center [154, 17] width 72 height 35
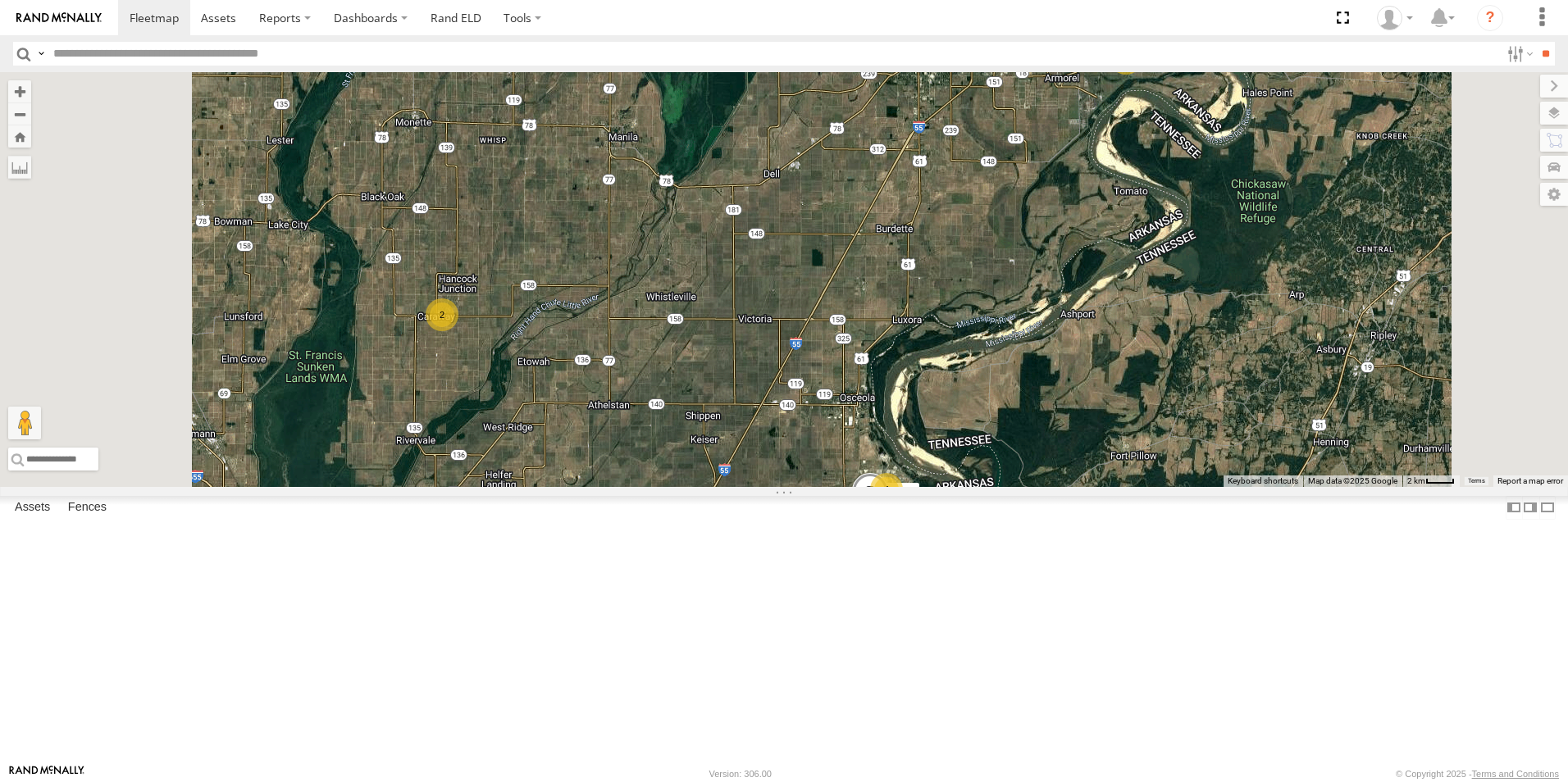
click at [0, 0] on span at bounding box center [0, 0] width 0 height 0
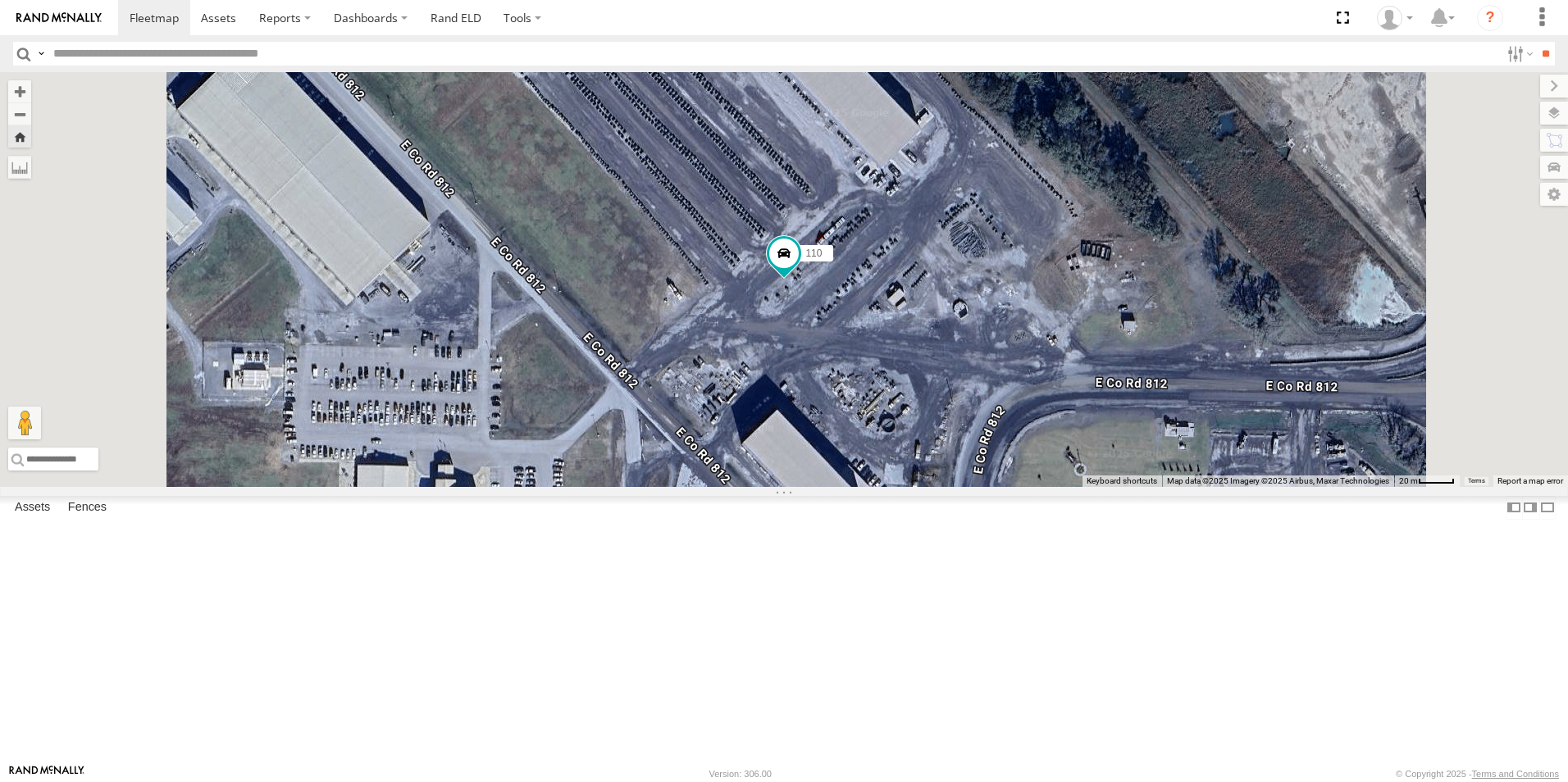
click at [0, 0] on span at bounding box center [0, 0] width 0 height 0
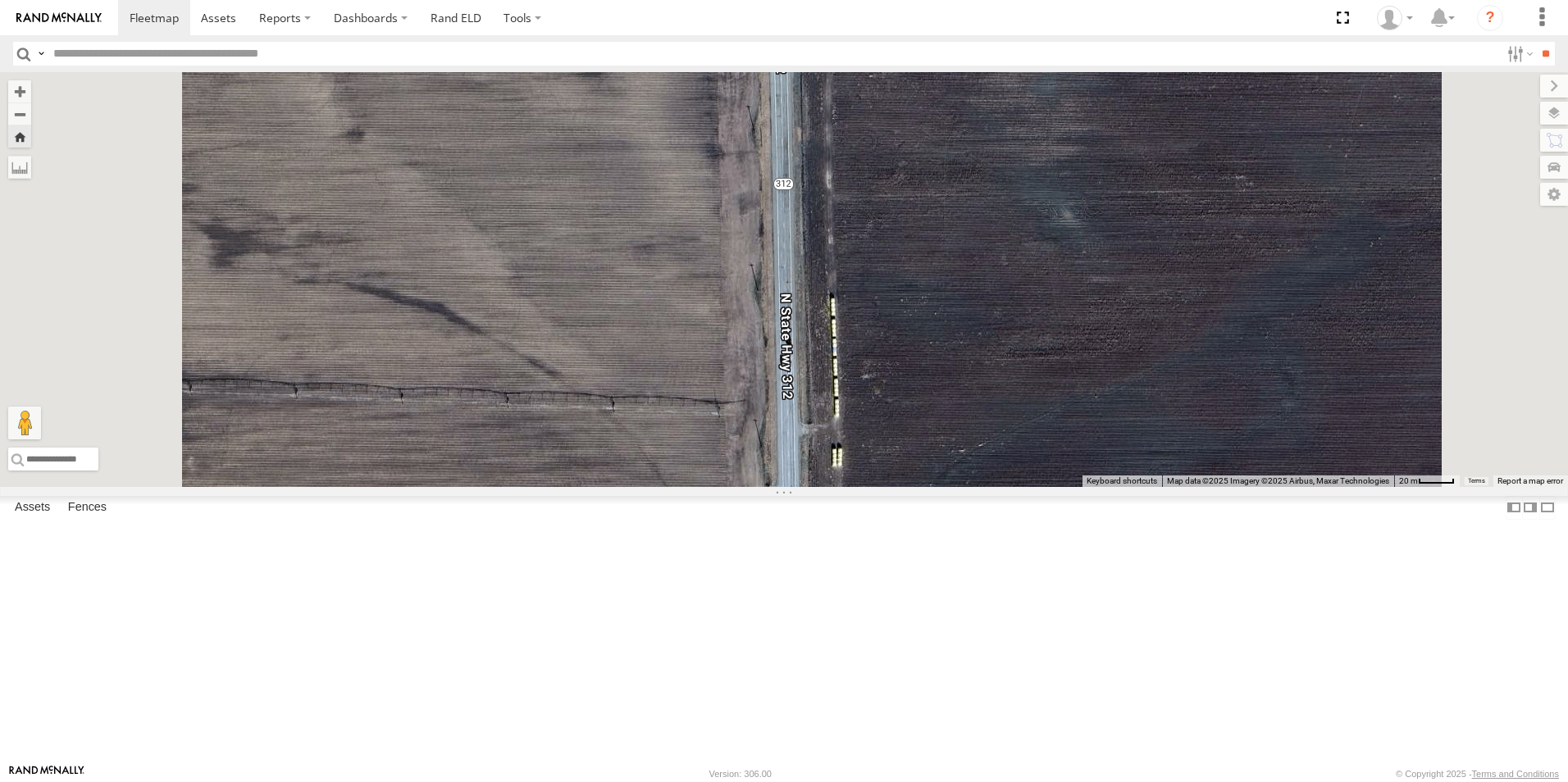
scroll to position [152, 0]
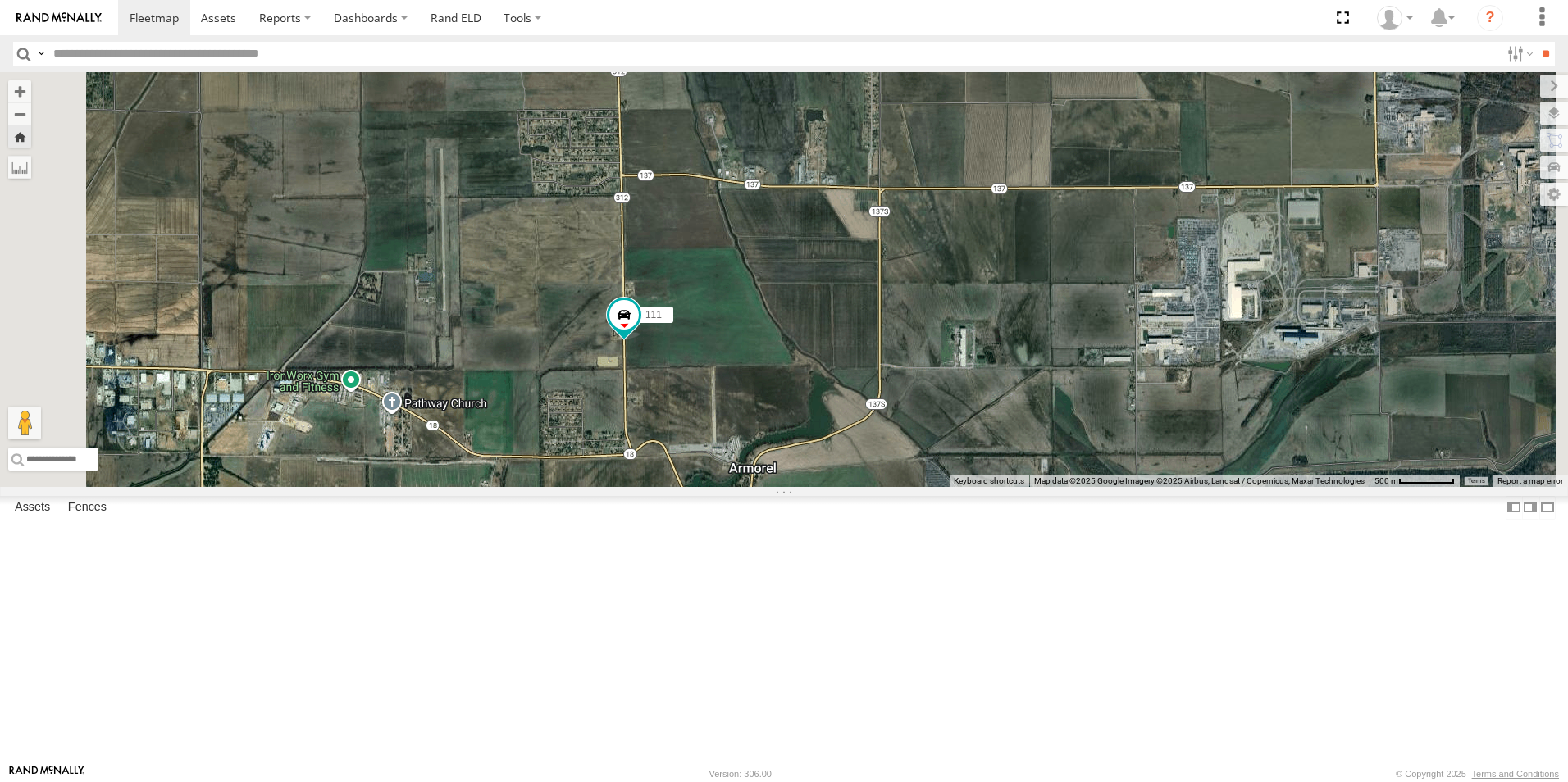
drag, startPoint x: 837, startPoint y: 498, endPoint x: 829, endPoint y: 420, distance: 78.4
click at [830, 423] on div "111" at bounding box center [784, 279] width 1568 height 414
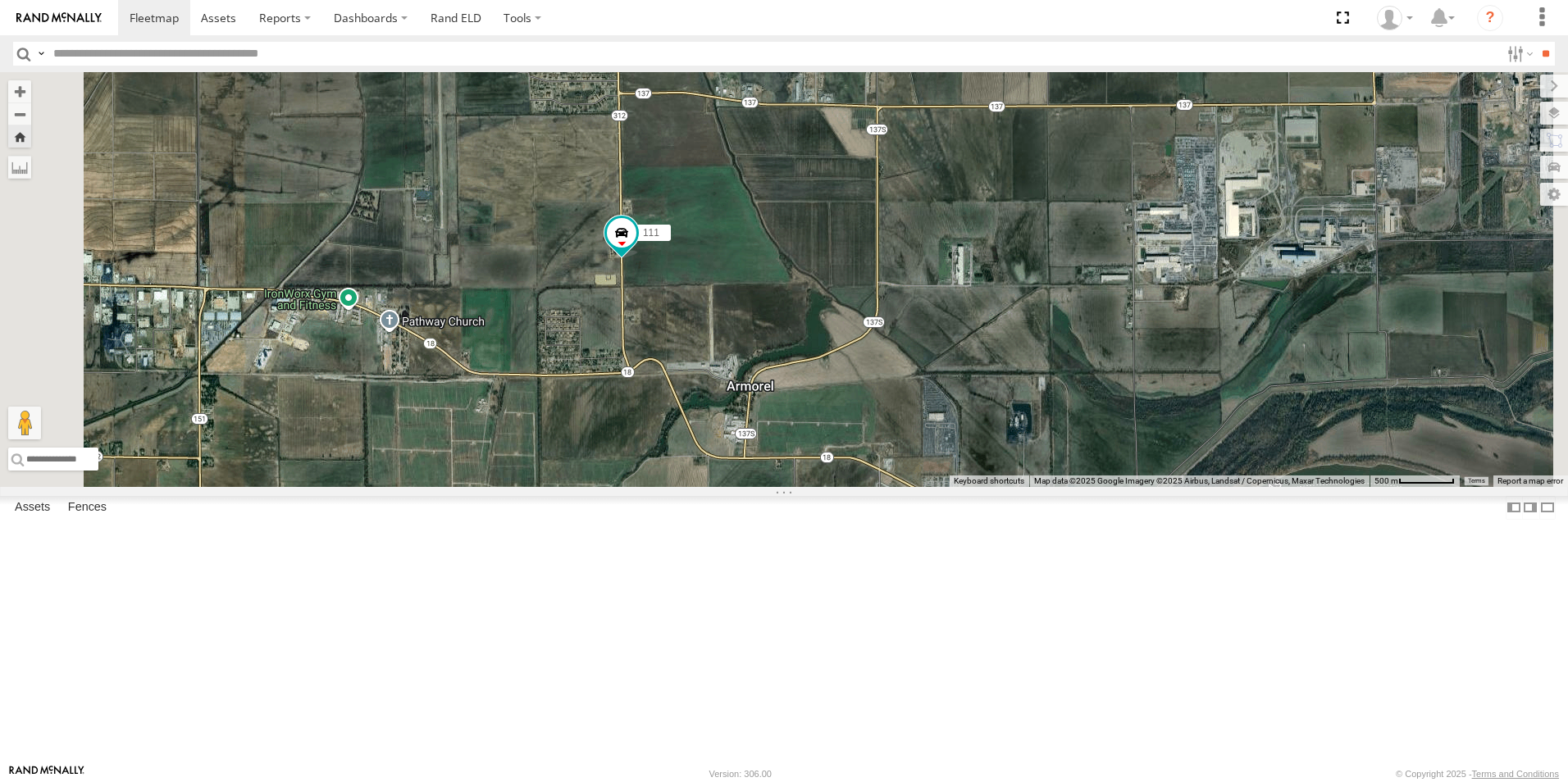
drag, startPoint x: 782, startPoint y: 531, endPoint x: 782, endPoint y: 447, distance: 84.0
click at [782, 448] on div "111" at bounding box center [784, 279] width 1568 height 414
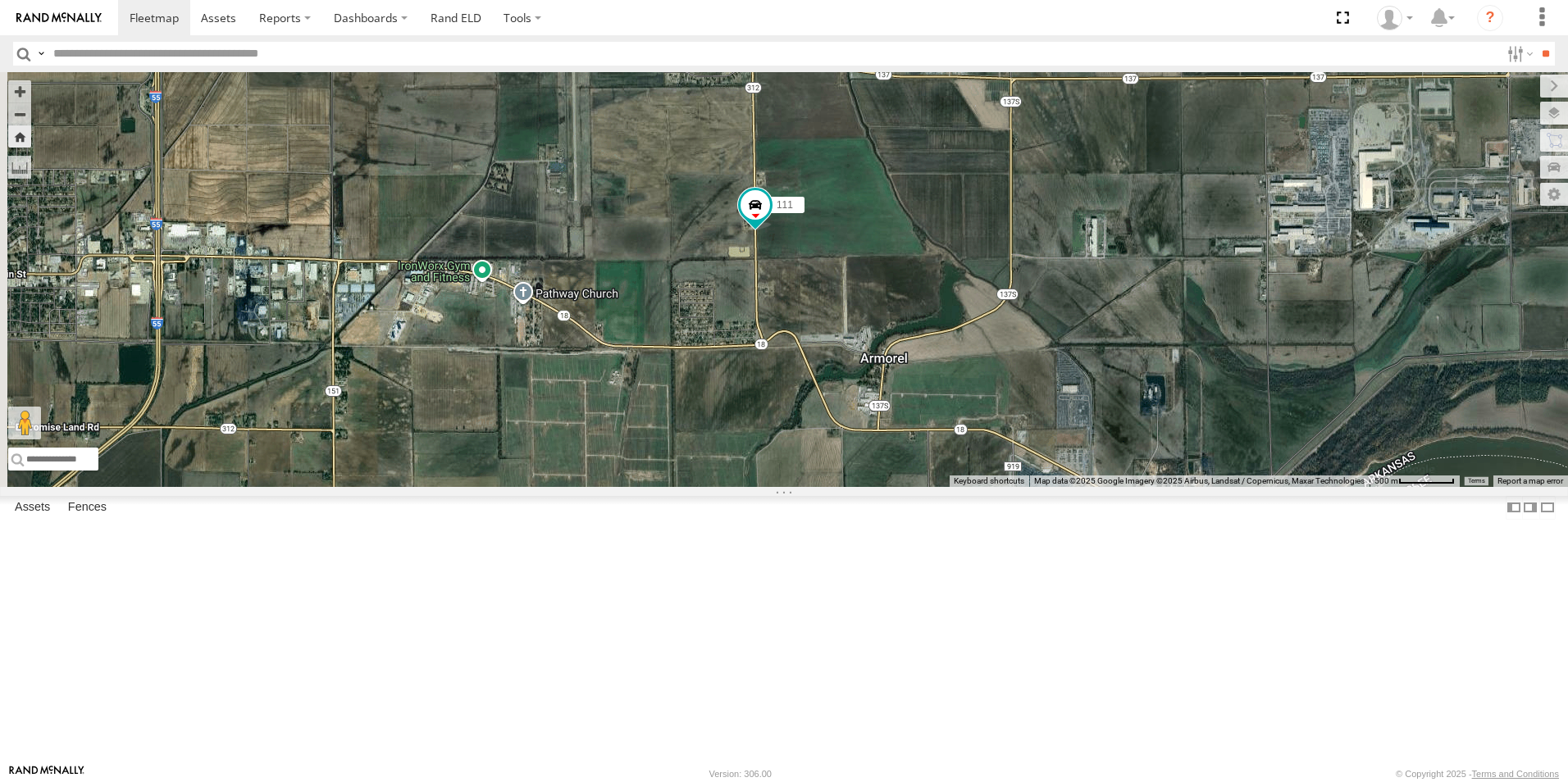
drag, startPoint x: 717, startPoint y: 451, endPoint x: 862, endPoint y: 432, distance: 146.2
click at [861, 432] on div "111" at bounding box center [784, 279] width 1568 height 414
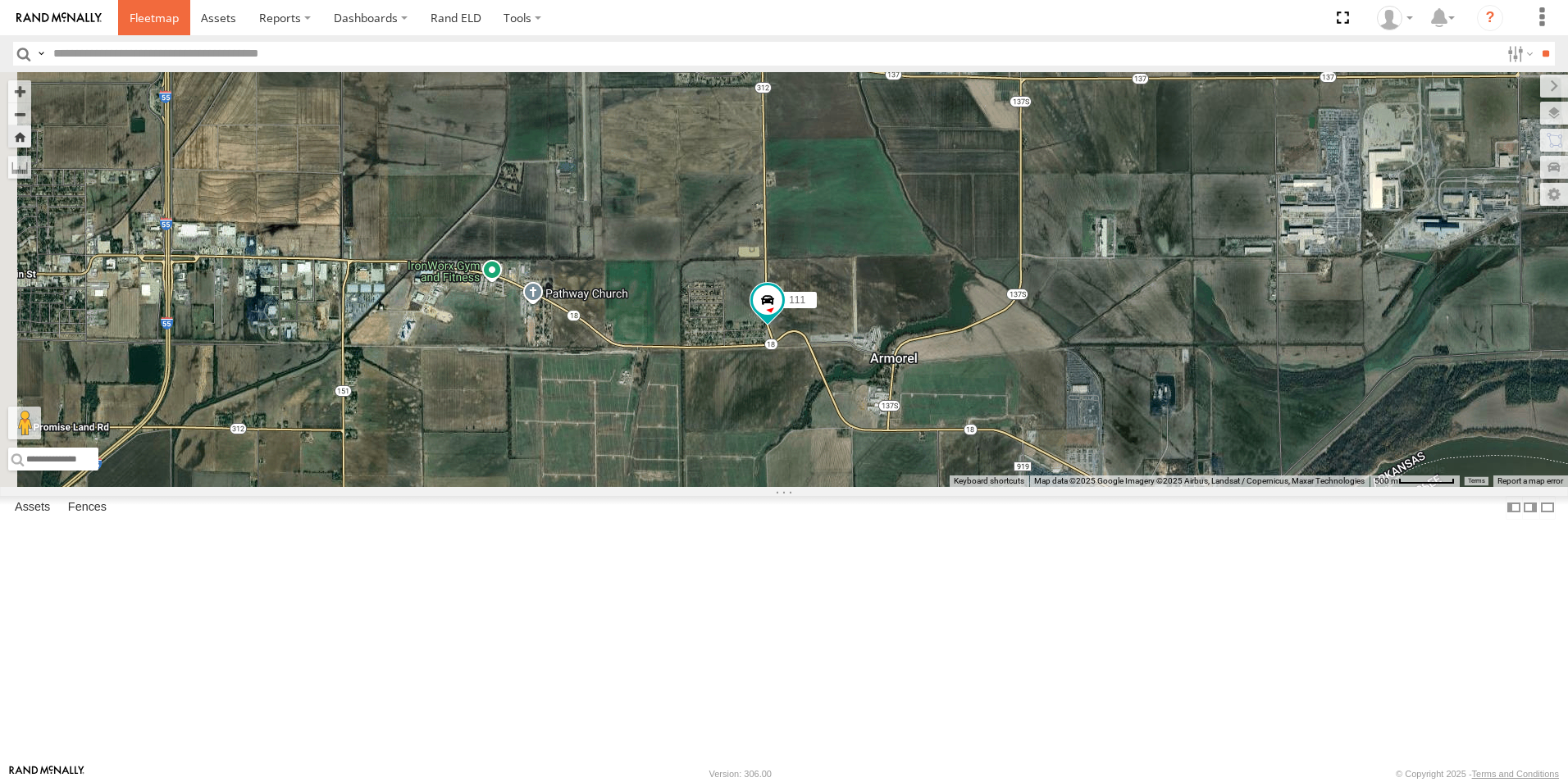
click at [155, 16] on span at bounding box center [154, 18] width 49 height 16
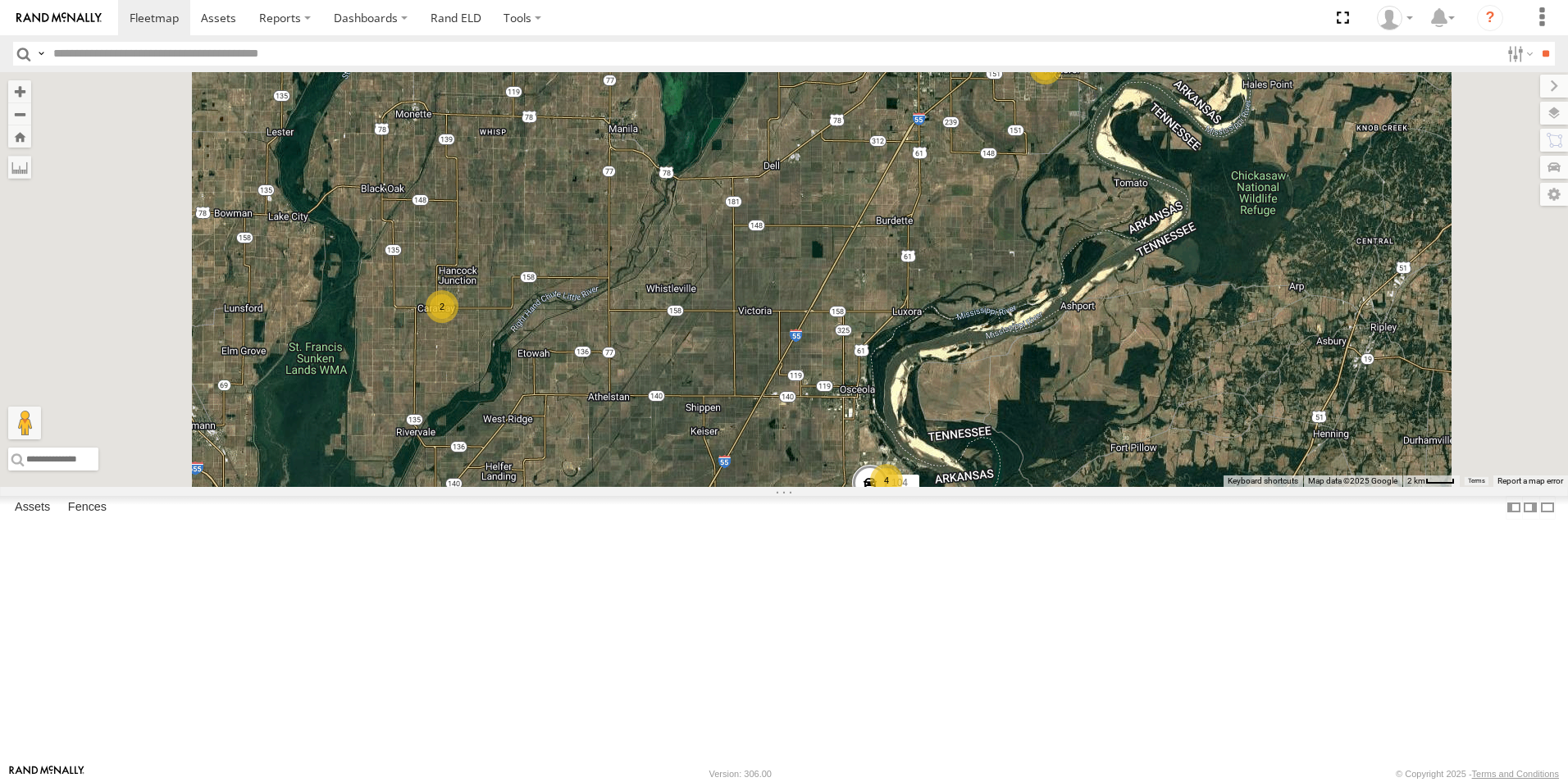
click at [0, 0] on span at bounding box center [0, 0] width 0 height 0
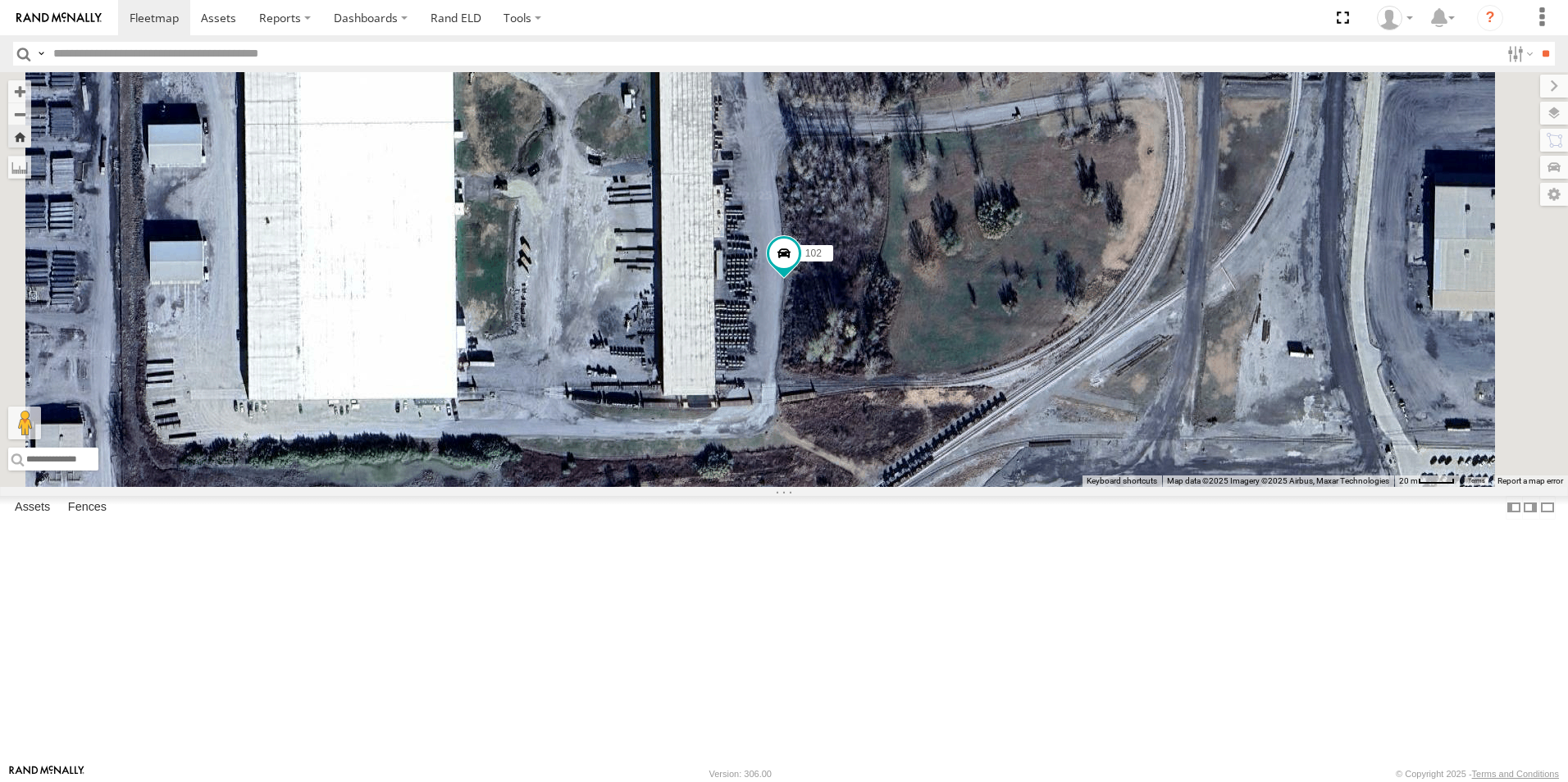
click at [0, 0] on span at bounding box center [0, 0] width 0 height 0
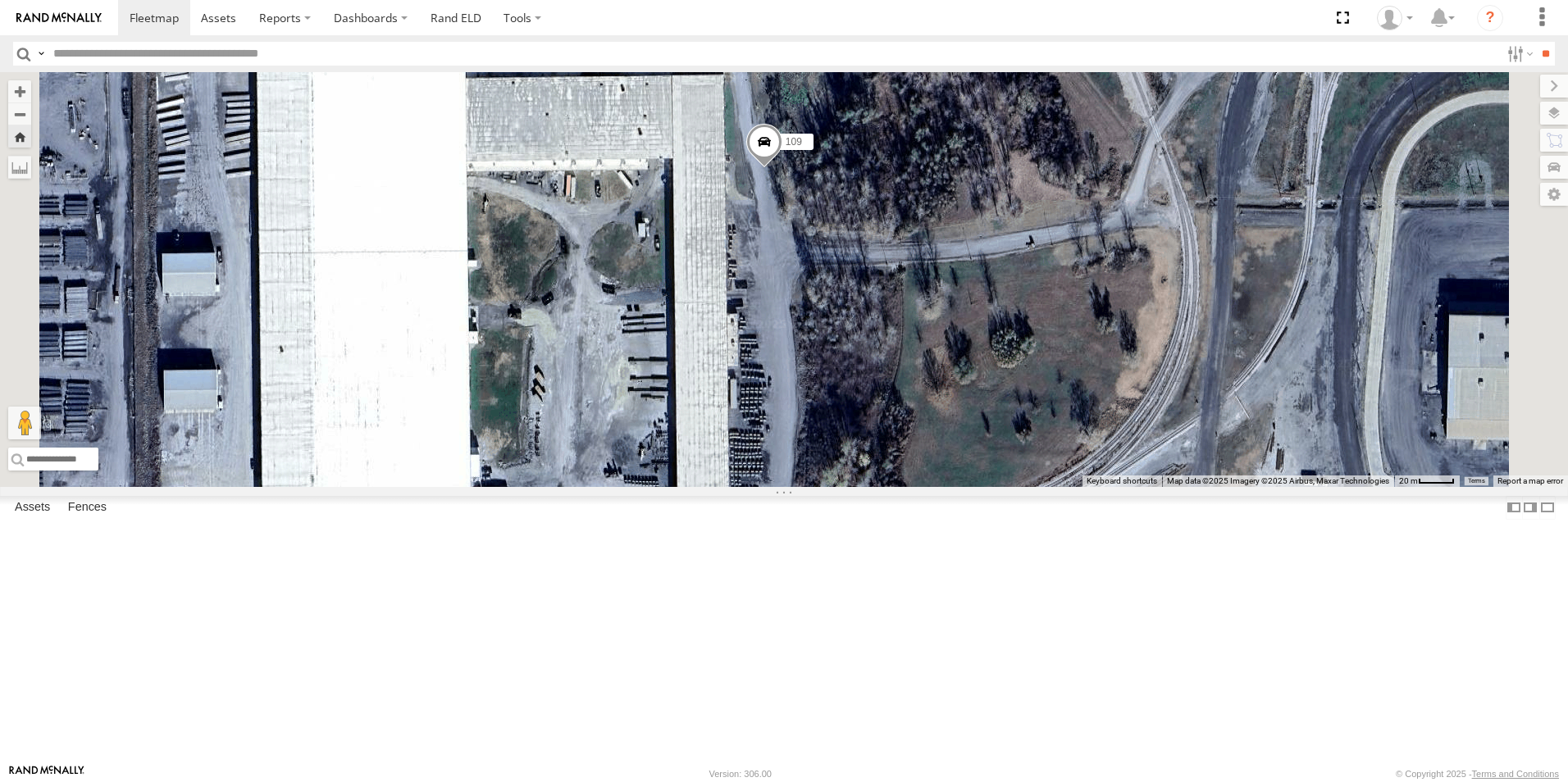
click at [0, 0] on span at bounding box center [0, 0] width 0 height 0
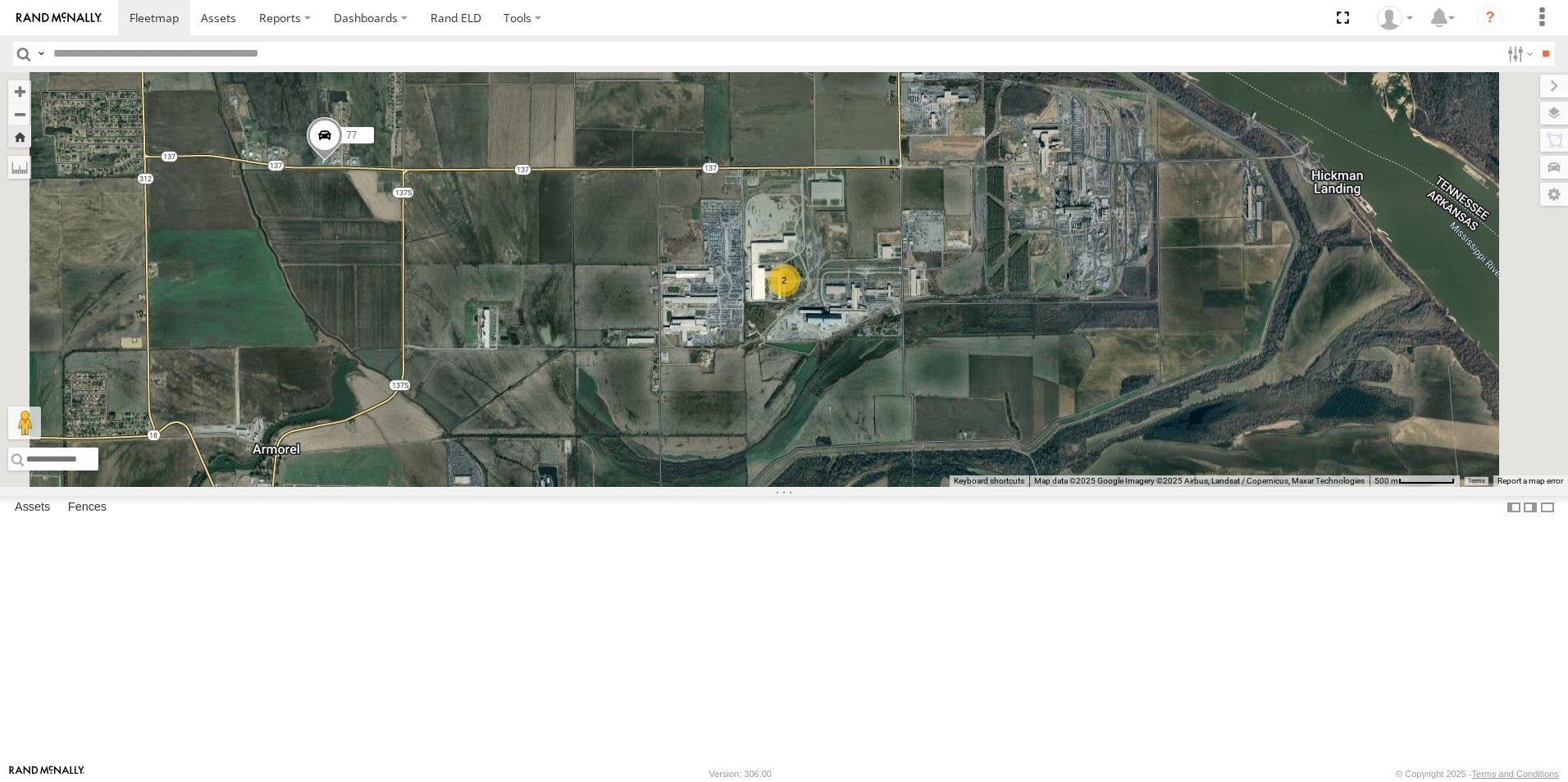
click at [0, 0] on span at bounding box center [0, 0] width 0 height 0
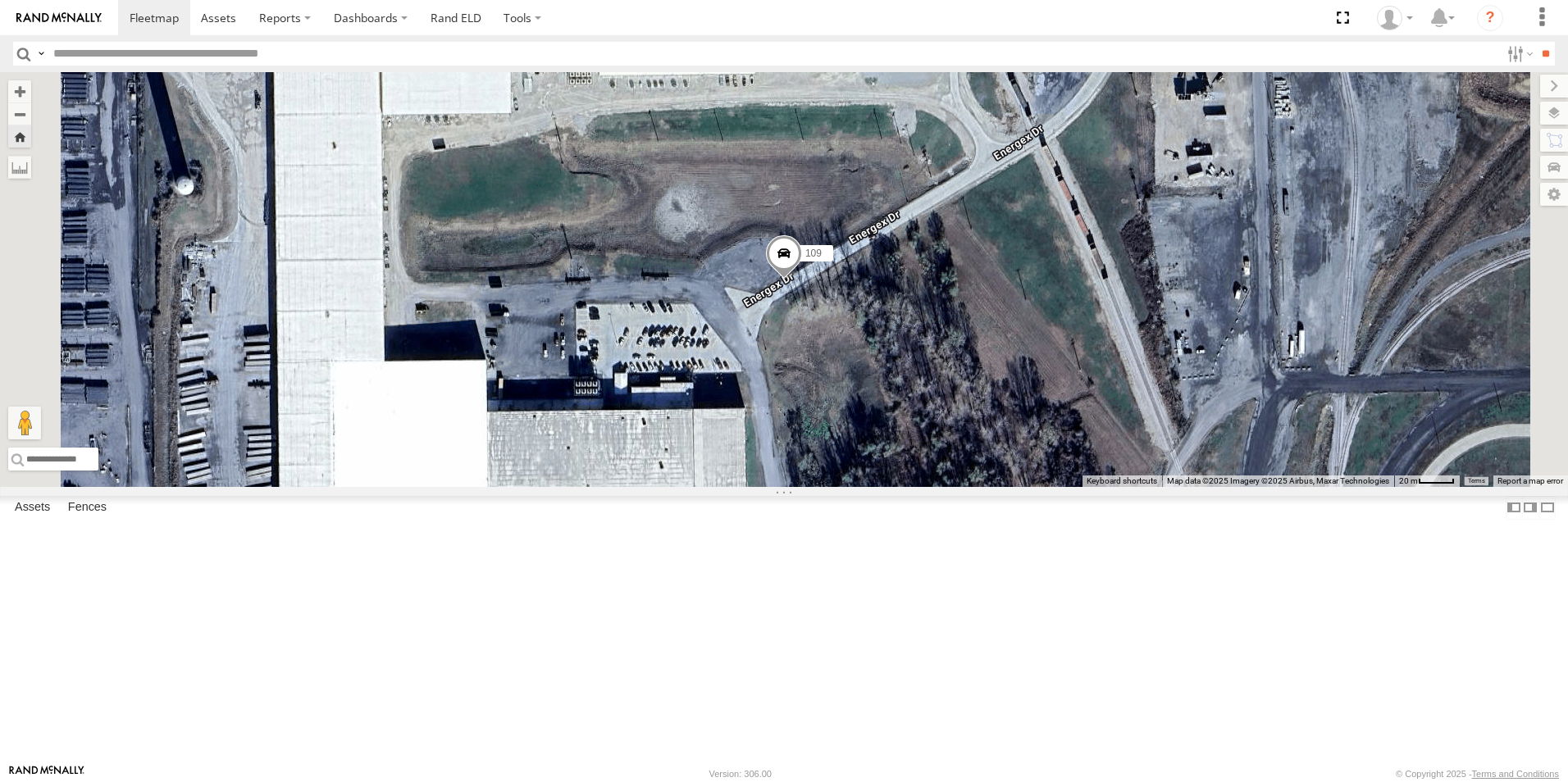
click at [0, 0] on span at bounding box center [0, 0] width 0 height 0
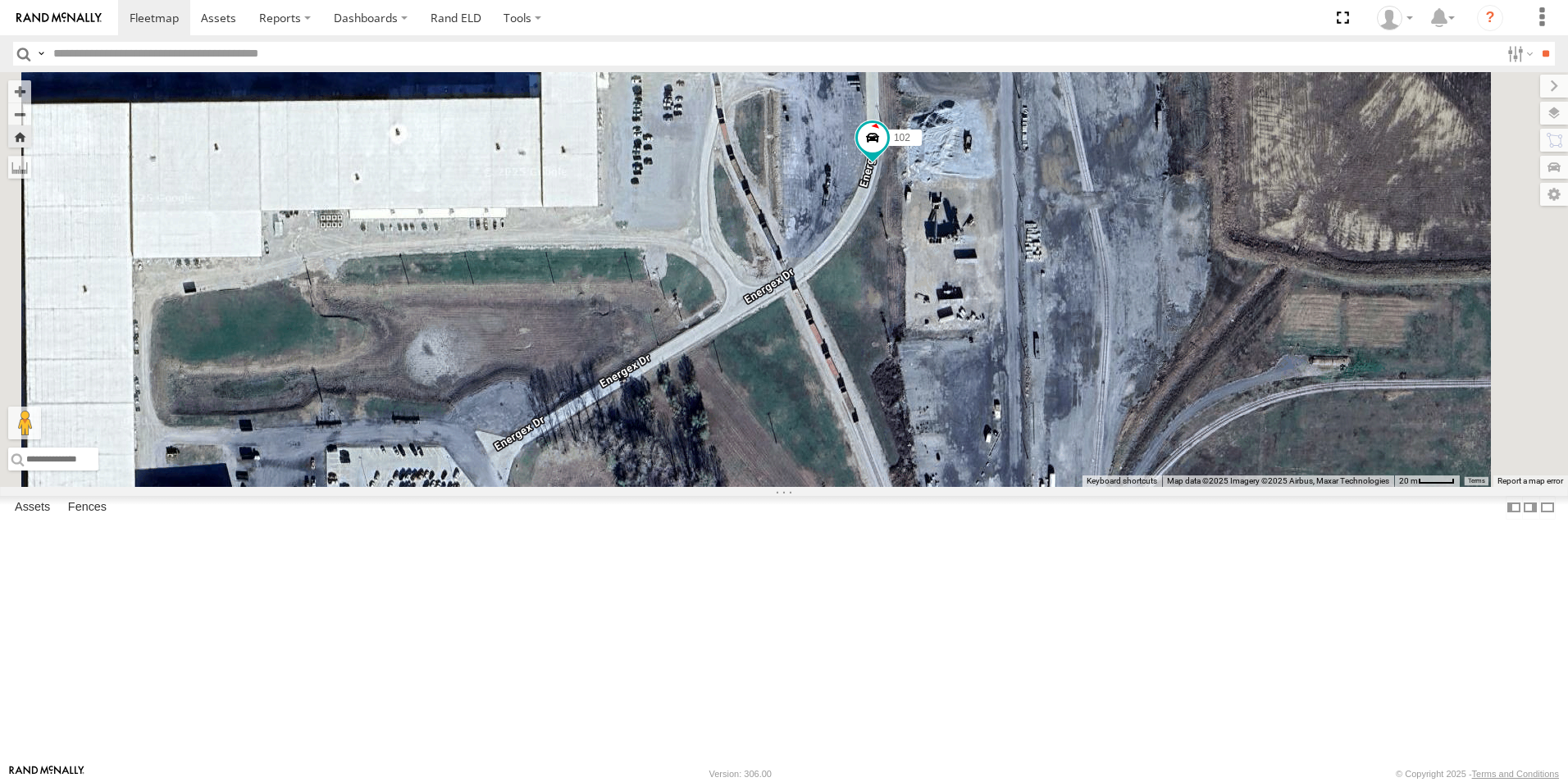
click at [0, 0] on span at bounding box center [0, 0] width 0 height 0
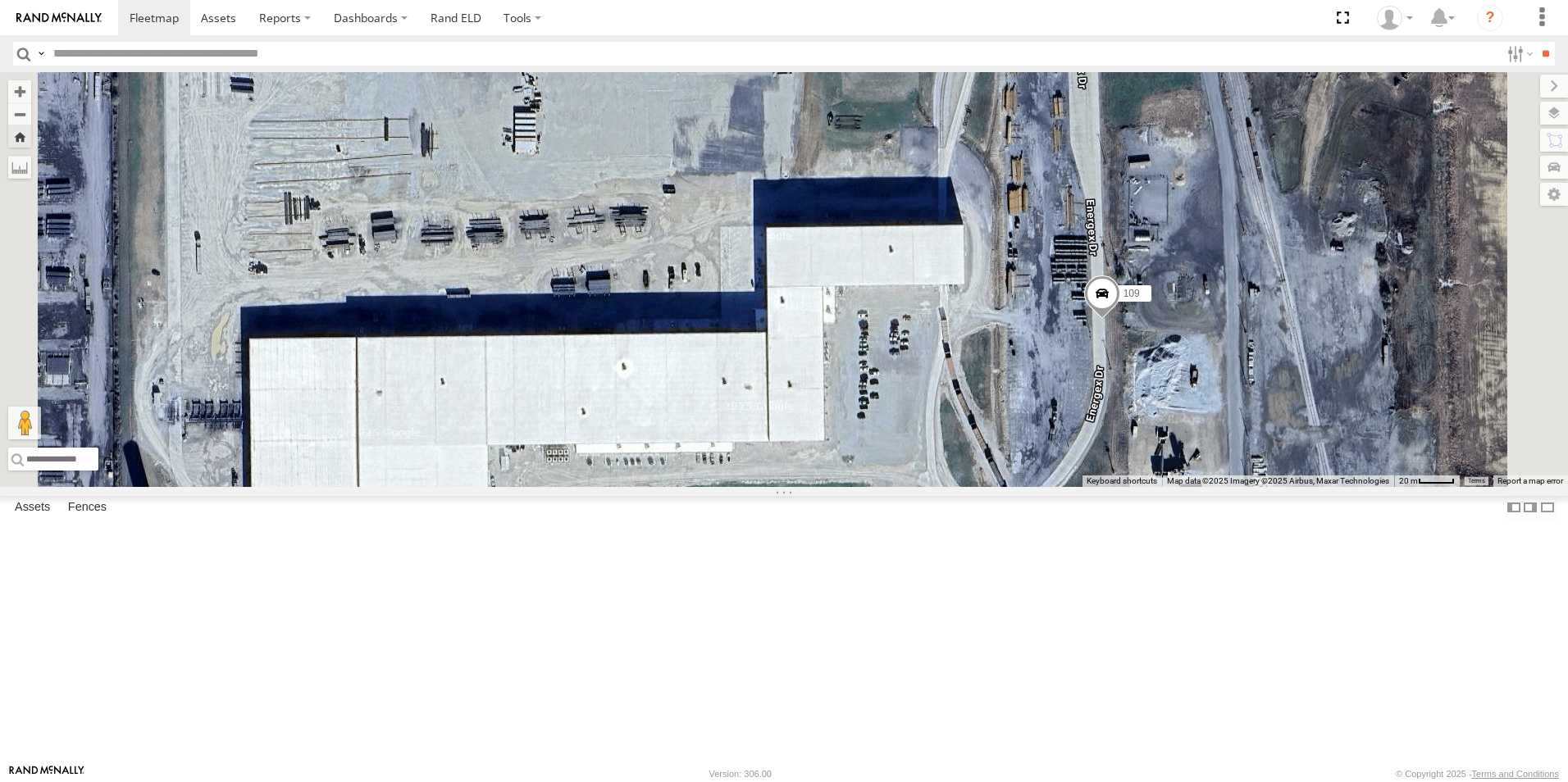
drag, startPoint x: 1138, startPoint y: 222, endPoint x: 1101, endPoint y: 588, distance: 367.9
click at [1101, 487] on div "109" at bounding box center [784, 279] width 1568 height 414
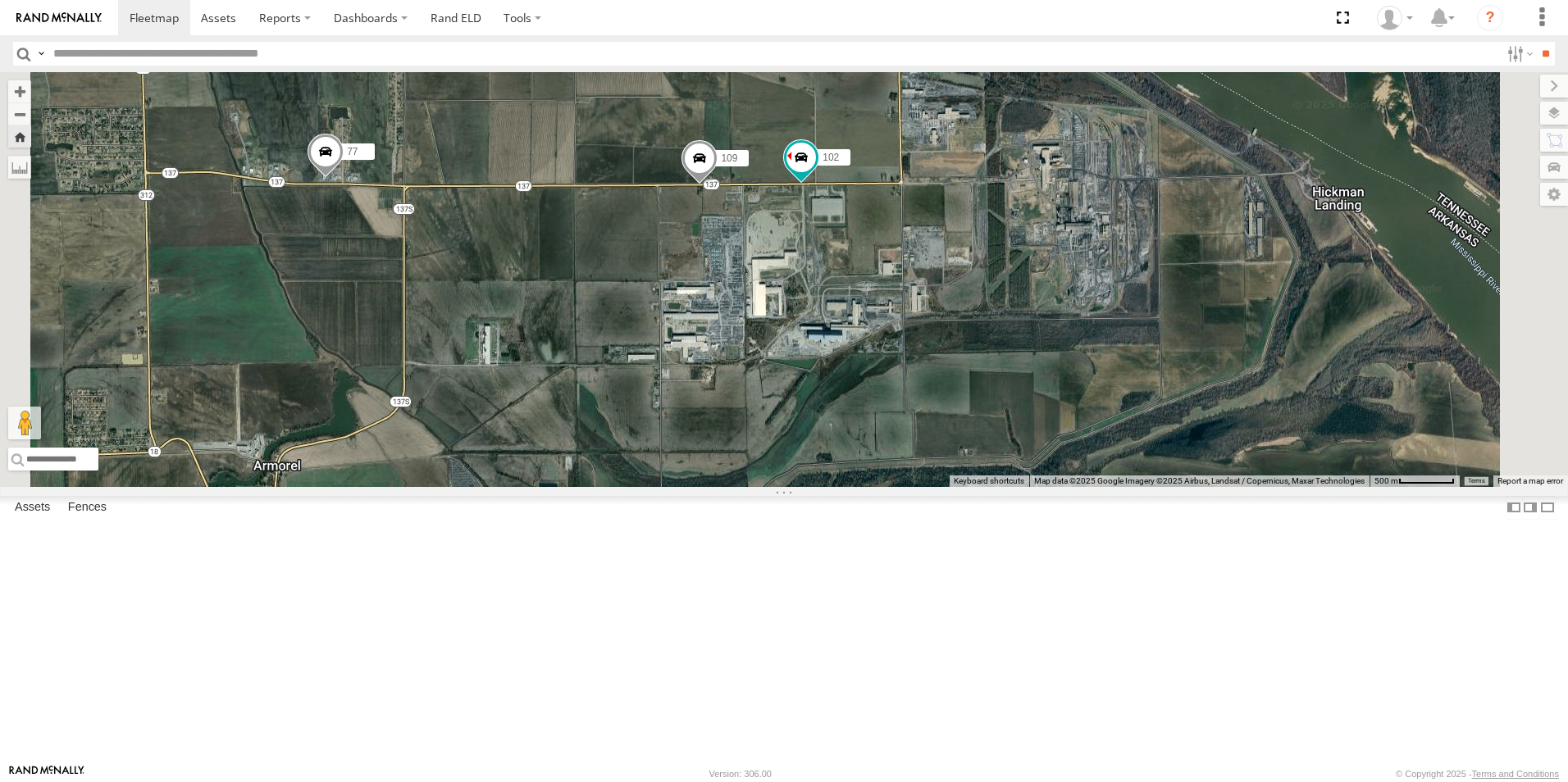
click at [0, 0] on span at bounding box center [0, 0] width 0 height 0
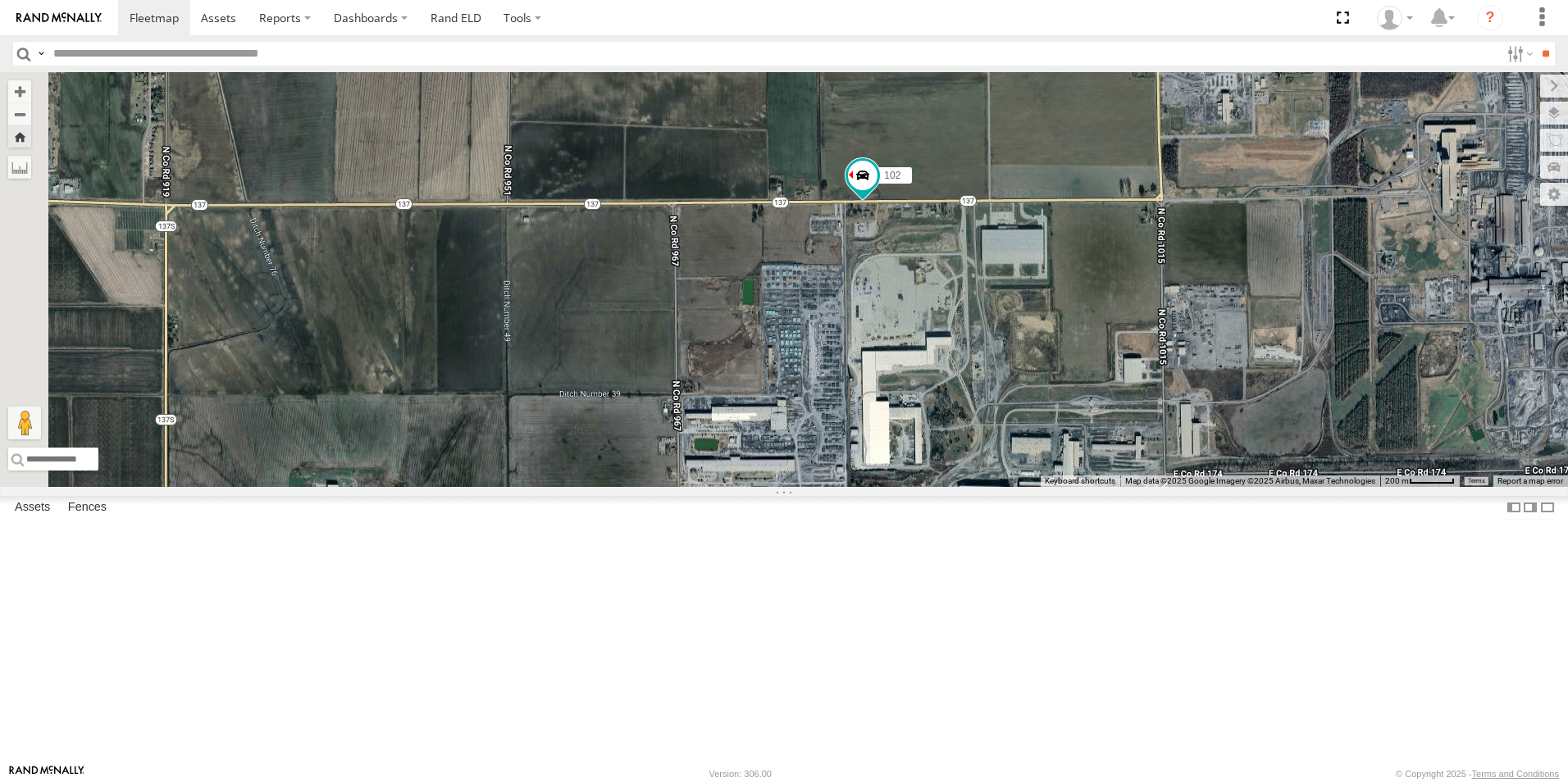
drag, startPoint x: 582, startPoint y: 405, endPoint x: 1015, endPoint y: 396, distance: 433.1
click at [1015, 396] on div "102" at bounding box center [784, 279] width 1568 height 414
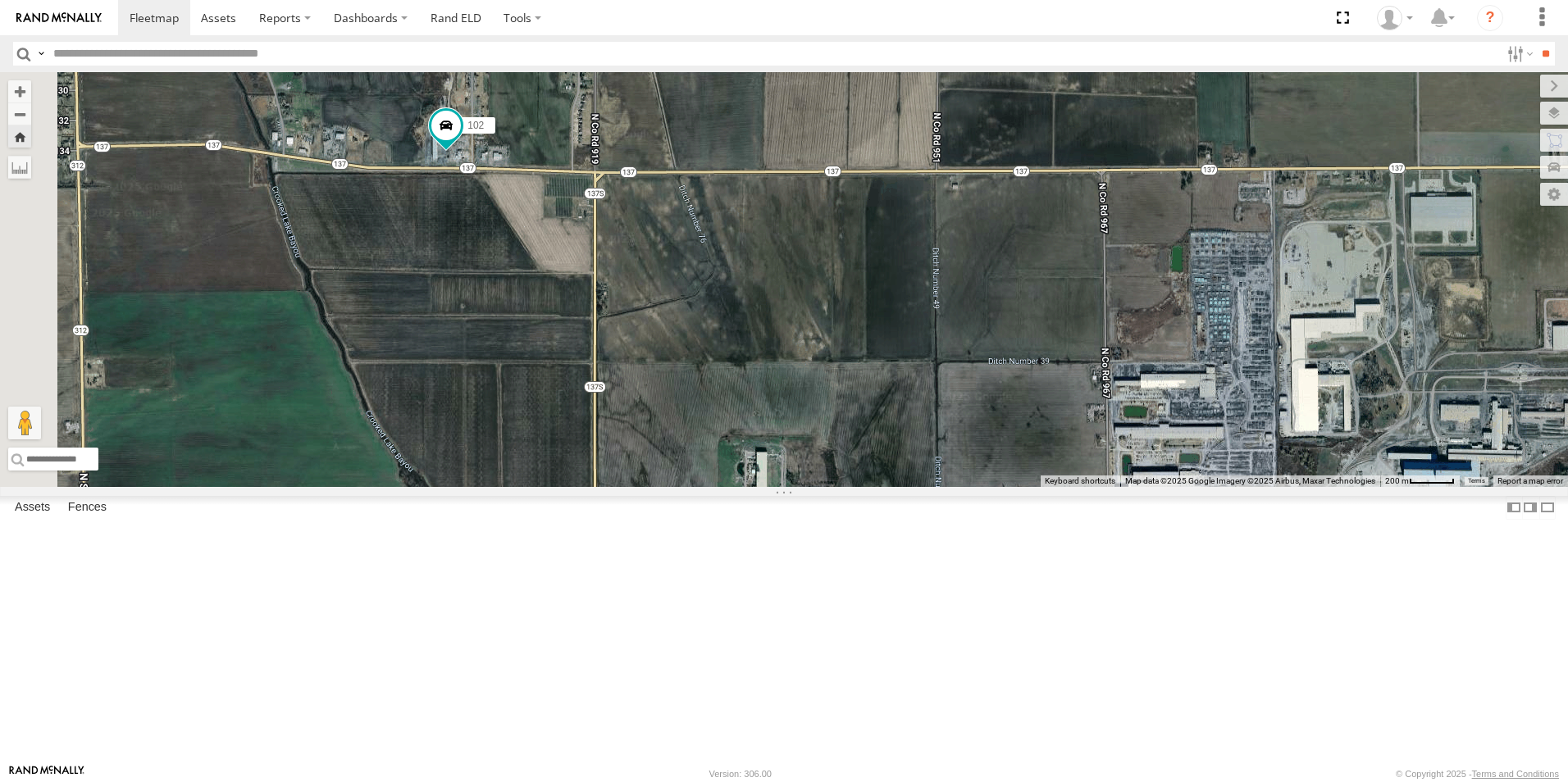
drag, startPoint x: 821, startPoint y: 351, endPoint x: 1249, endPoint y: 316, distance: 429.4
click at [1248, 318] on div "102" at bounding box center [784, 279] width 1568 height 414
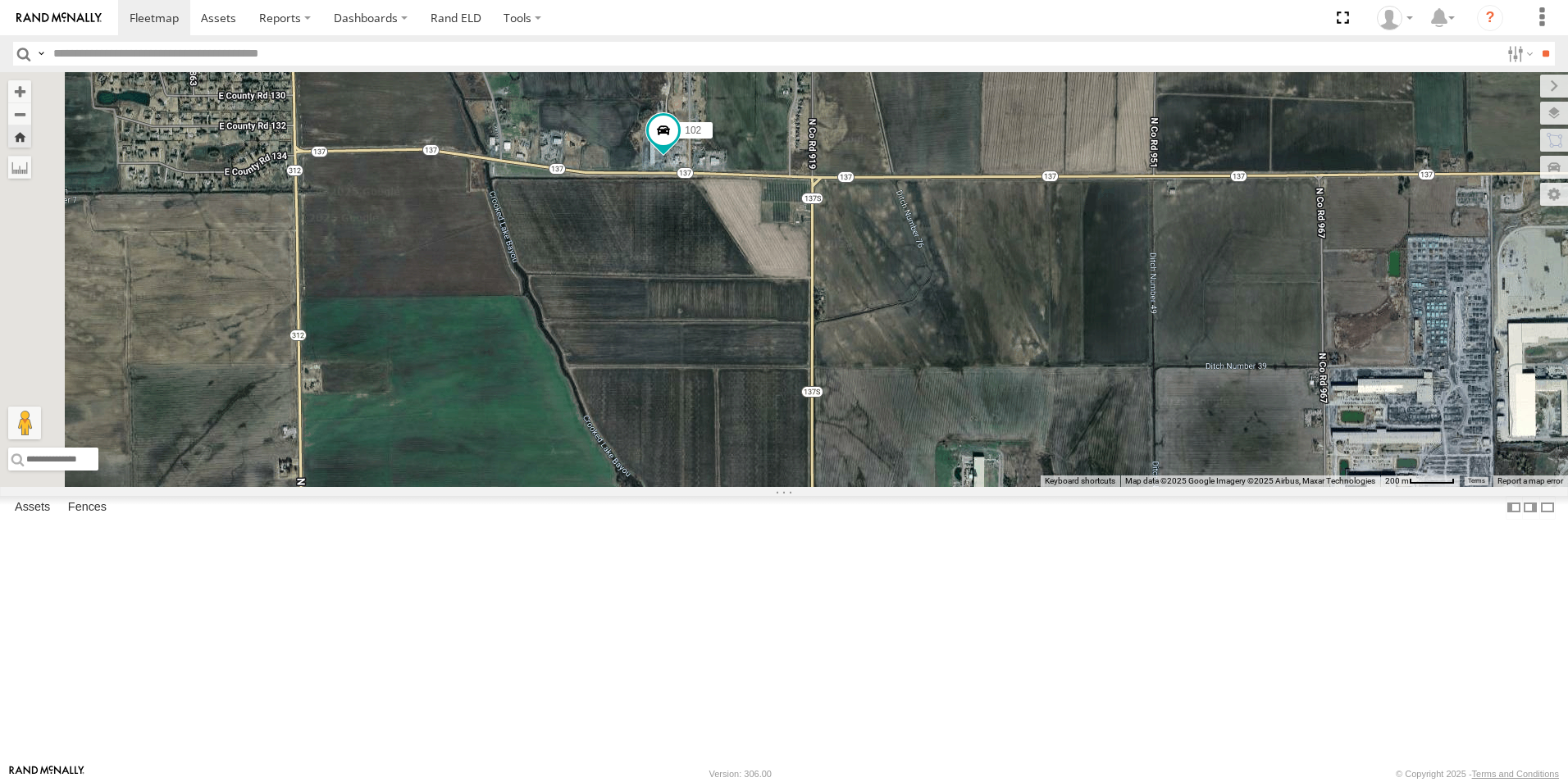
drag, startPoint x: 817, startPoint y: 398, endPoint x: 1043, endPoint y: 402, distance: 226.0
click at [1043, 402] on div "102" at bounding box center [784, 279] width 1568 height 414
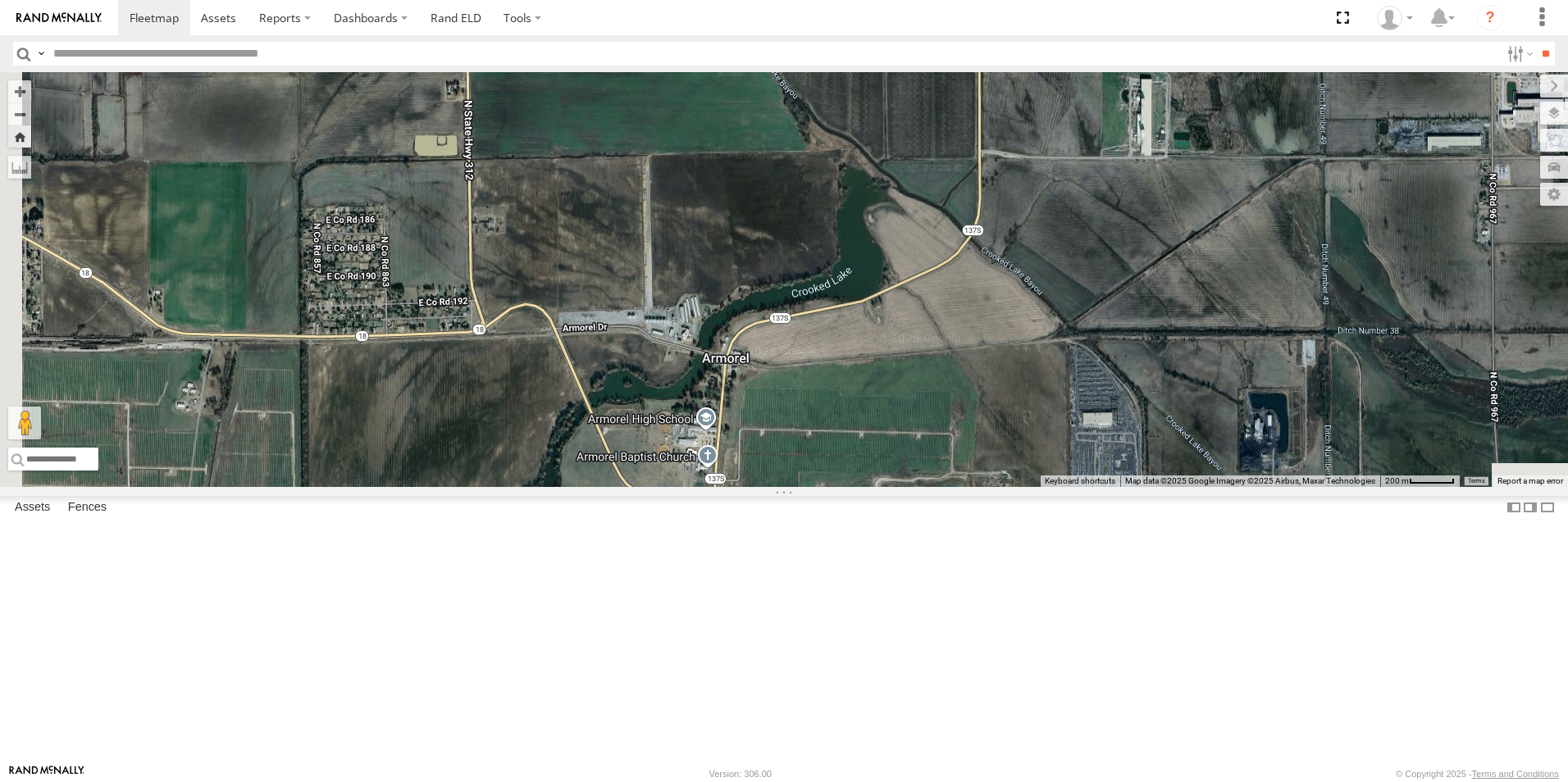
drag, startPoint x: 667, startPoint y: 626, endPoint x: 811, endPoint y: 252, distance: 400.8
click at [811, 251] on div "102" at bounding box center [784, 279] width 1568 height 414
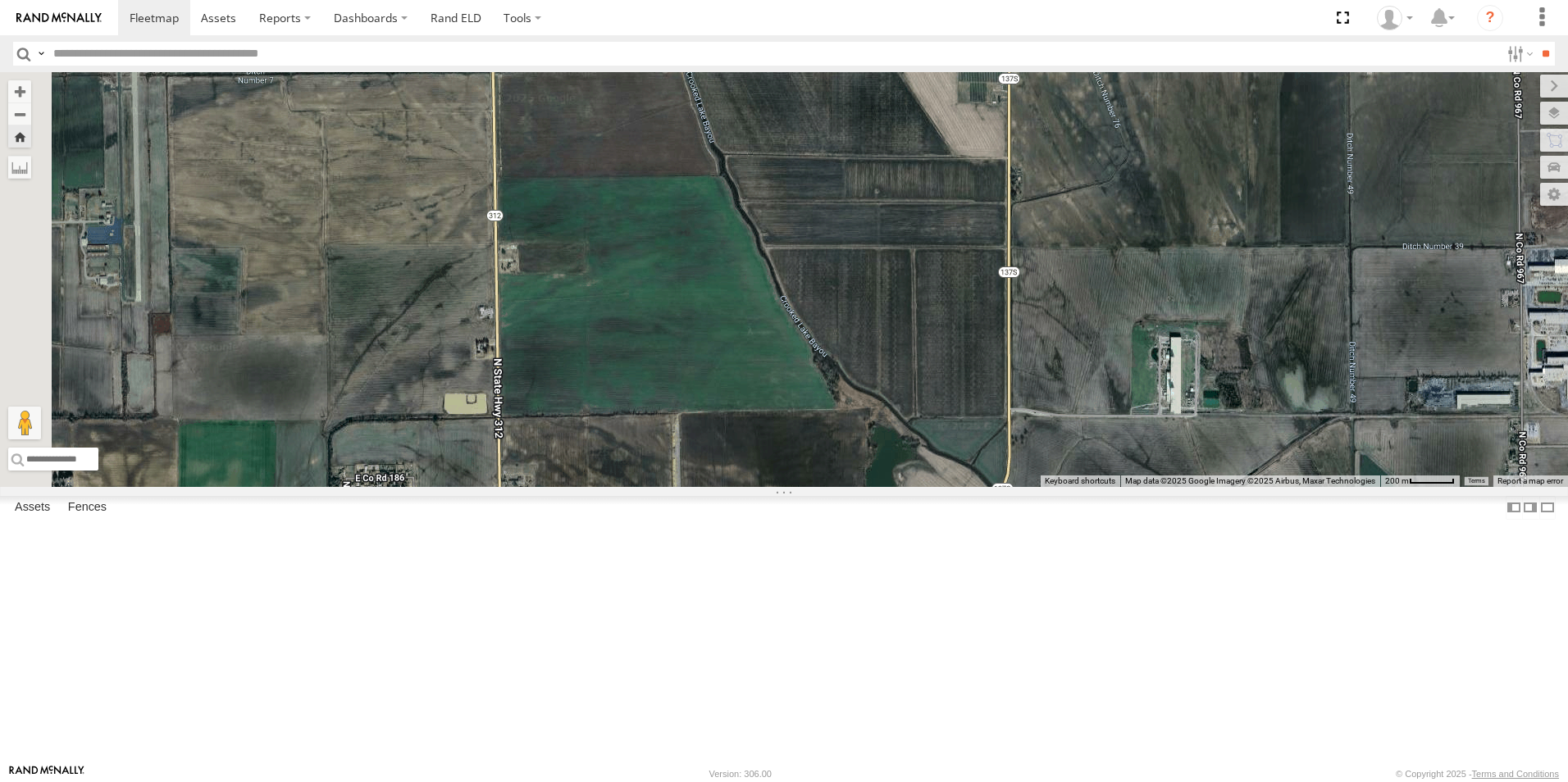
drag, startPoint x: 796, startPoint y: 301, endPoint x: 830, endPoint y: 529, distance: 230.5
click at [830, 487] on div "102" at bounding box center [784, 279] width 1568 height 414
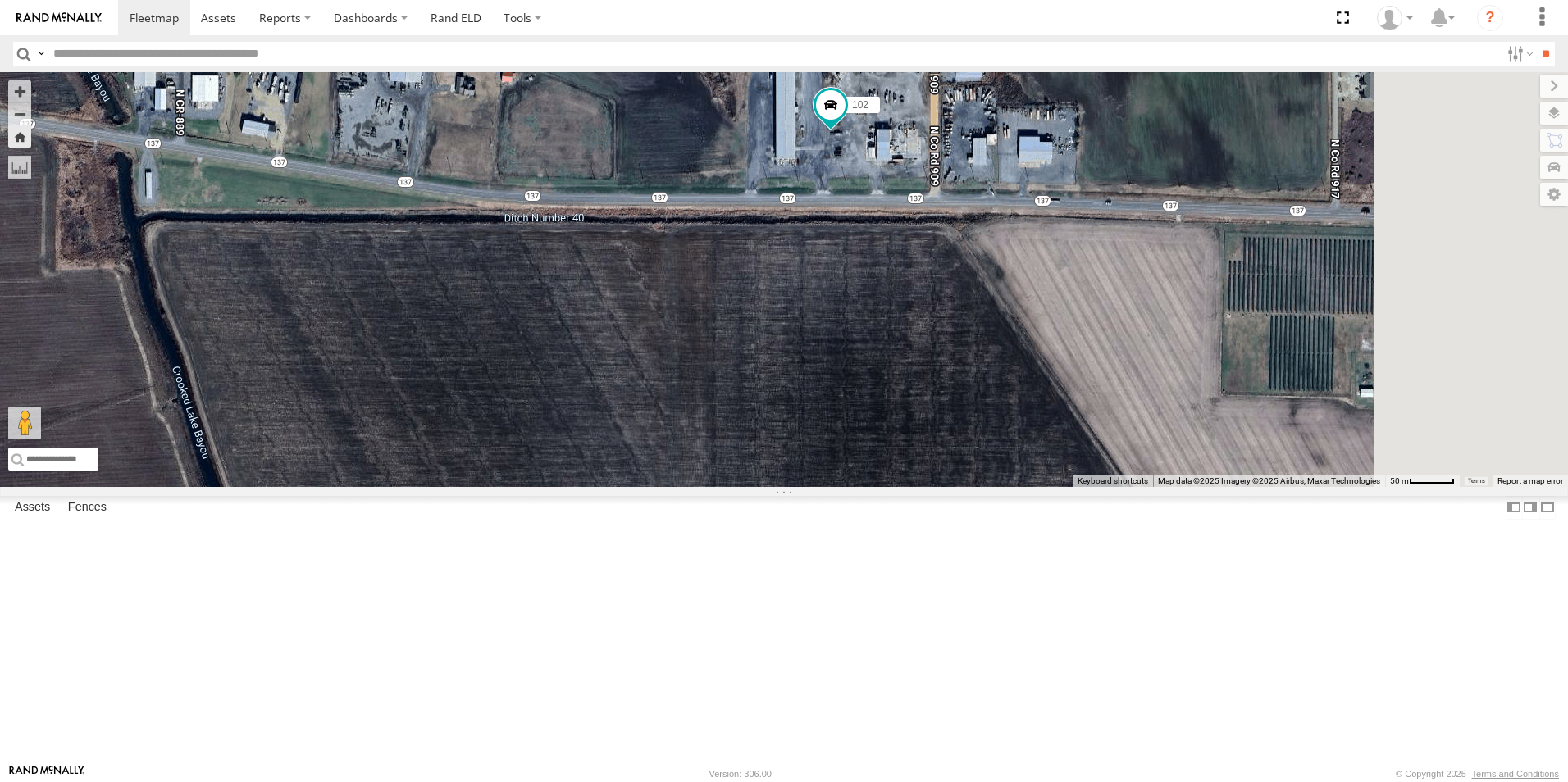
drag, startPoint x: 1075, startPoint y: 168, endPoint x: 933, endPoint y: 385, distance: 259.3
click at [934, 385] on div "102" at bounding box center [784, 279] width 1568 height 414
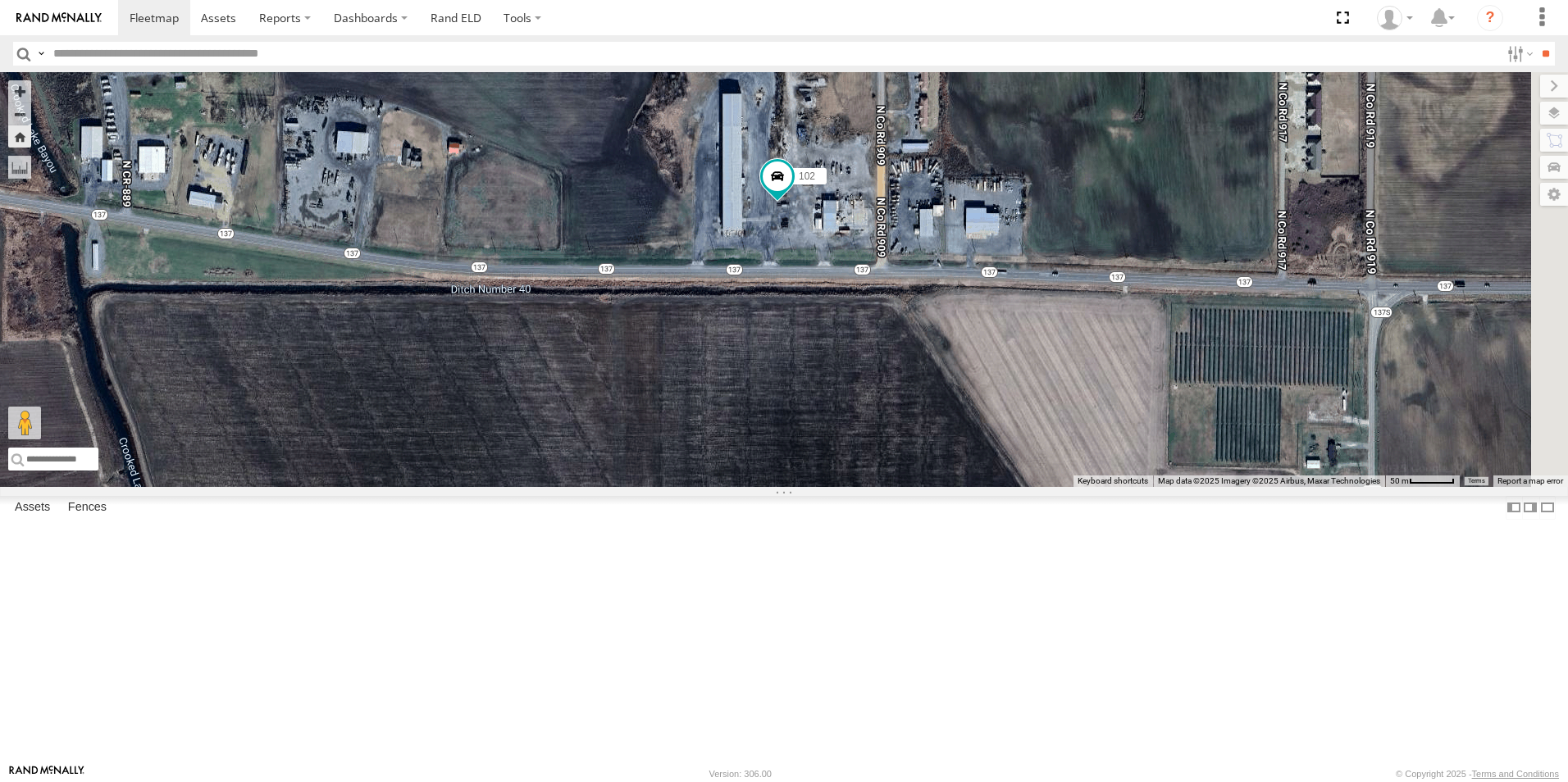
drag, startPoint x: 979, startPoint y: 331, endPoint x: 954, endPoint y: 357, distance: 36.1
click at [954, 357] on div "102" at bounding box center [784, 279] width 1568 height 414
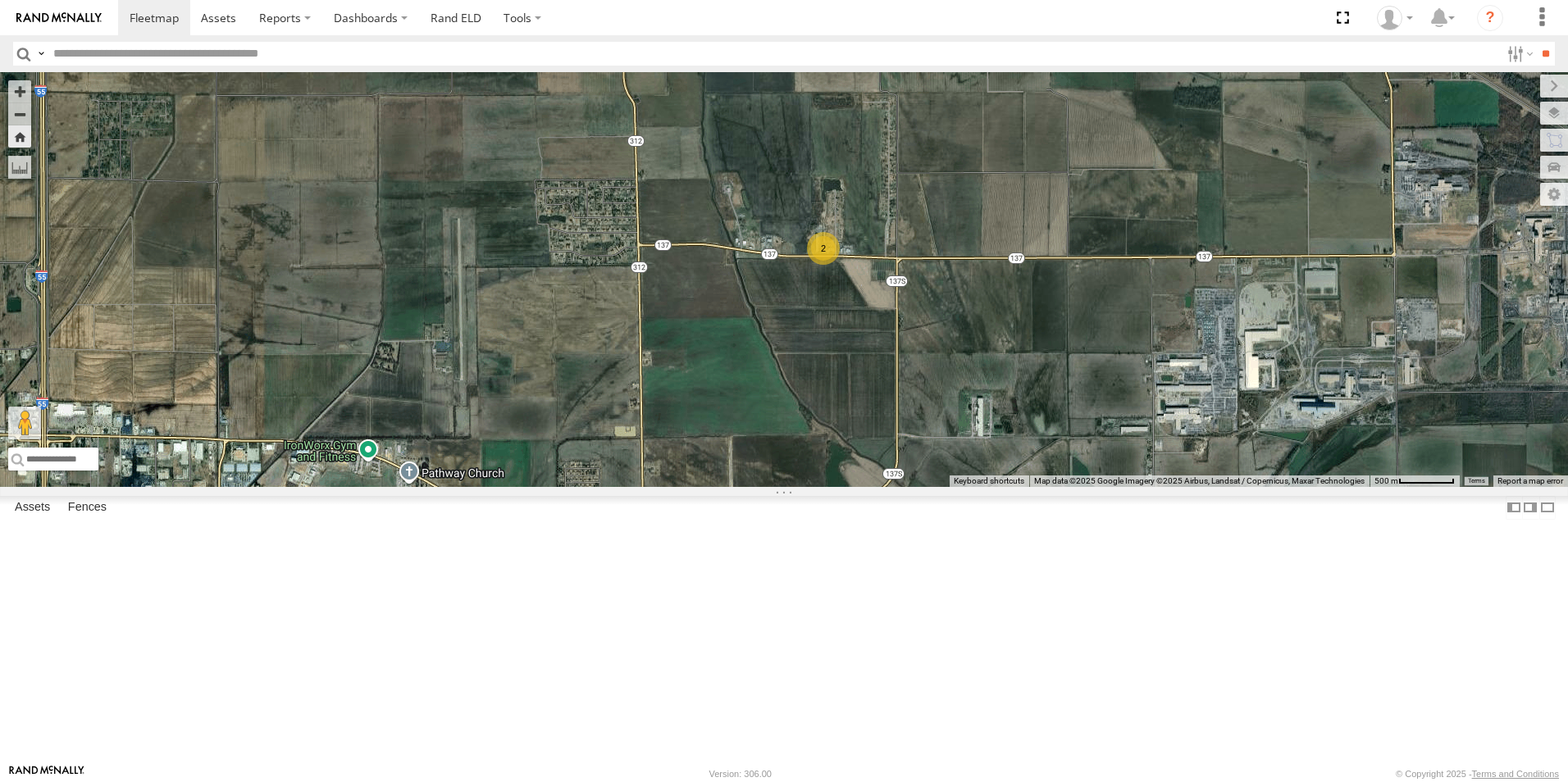
drag, startPoint x: 627, startPoint y: 381, endPoint x: 1070, endPoint y: 369, distance: 443.2
click at [1070, 369] on div "2" at bounding box center [784, 279] width 1568 height 414
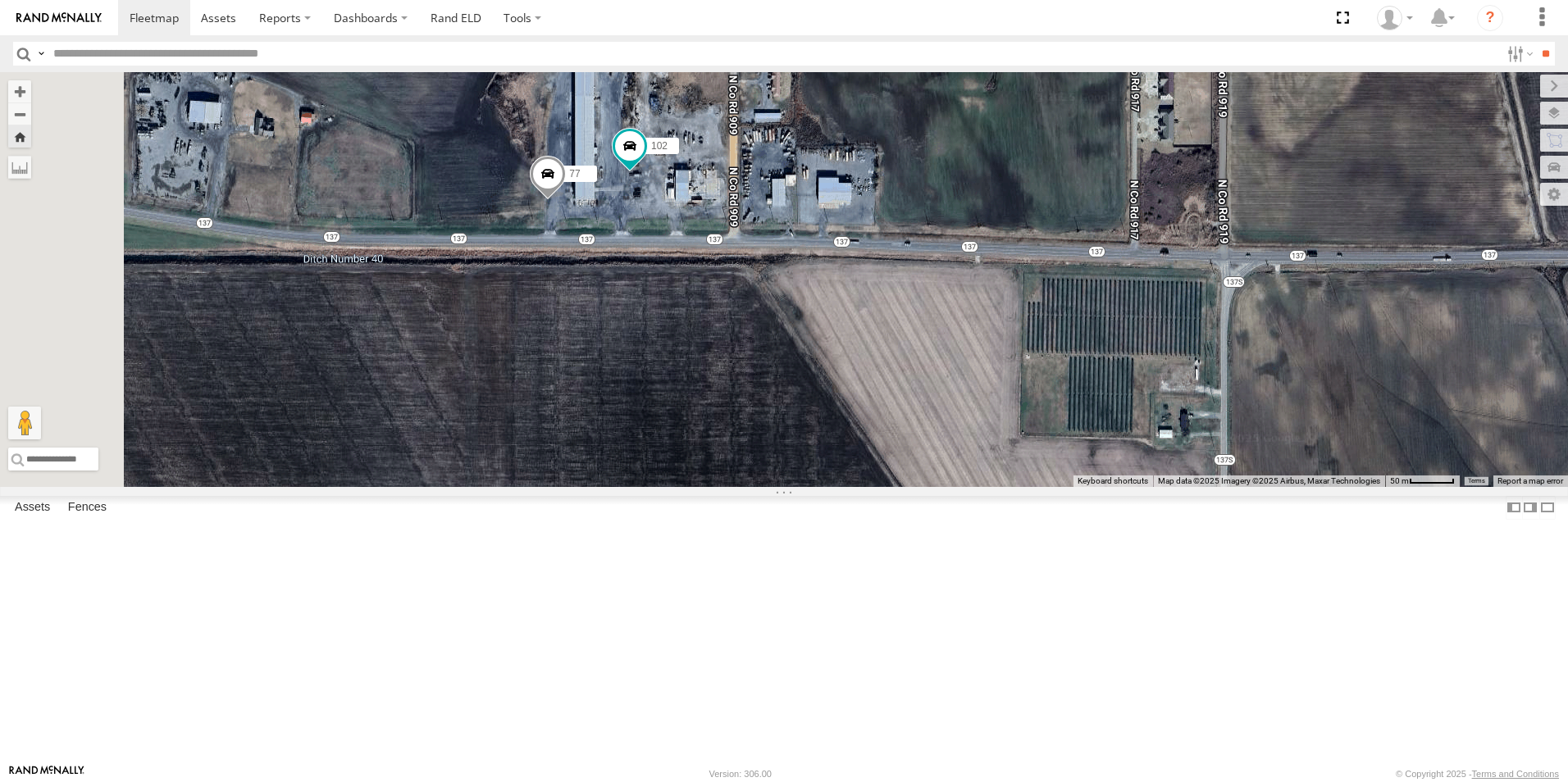
drag, startPoint x: 769, startPoint y: 321, endPoint x: 824, endPoint y: 401, distance: 97.1
click at [824, 401] on div "109 102 77" at bounding box center [784, 279] width 1568 height 414
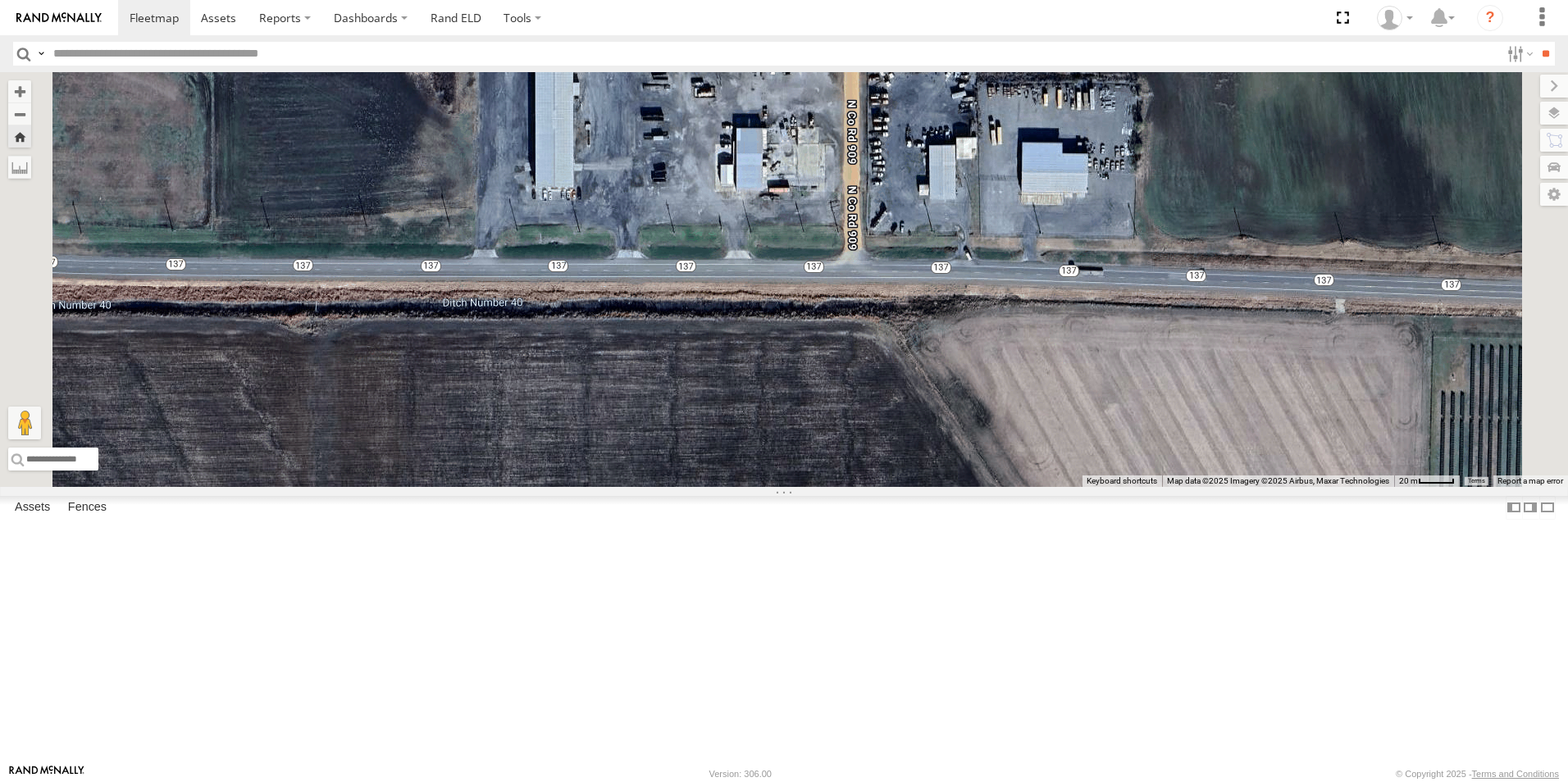
click at [0, 0] on span at bounding box center [0, 0] width 0 height 0
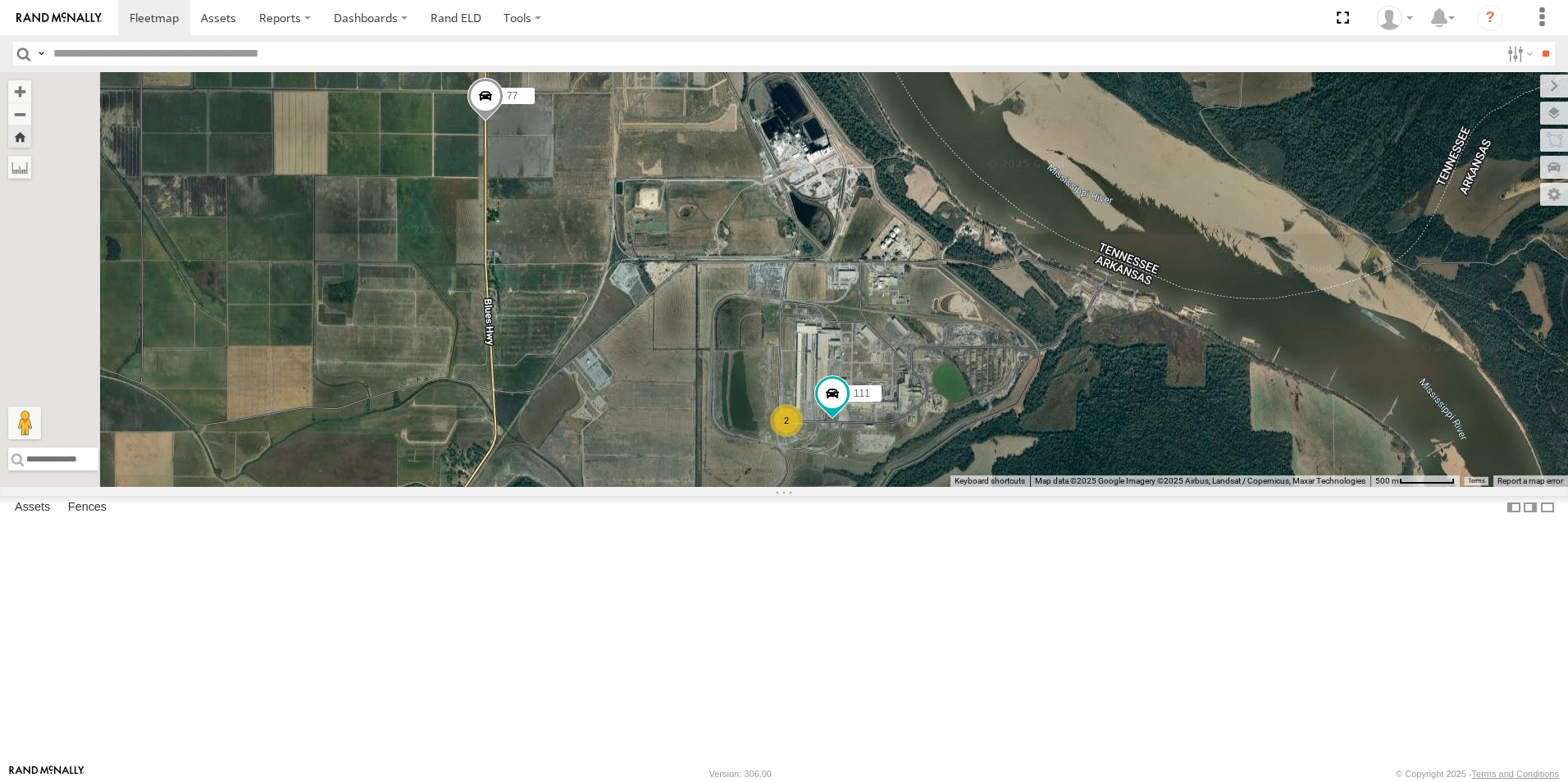
click at [0, 0] on span at bounding box center [0, 0] width 0 height 0
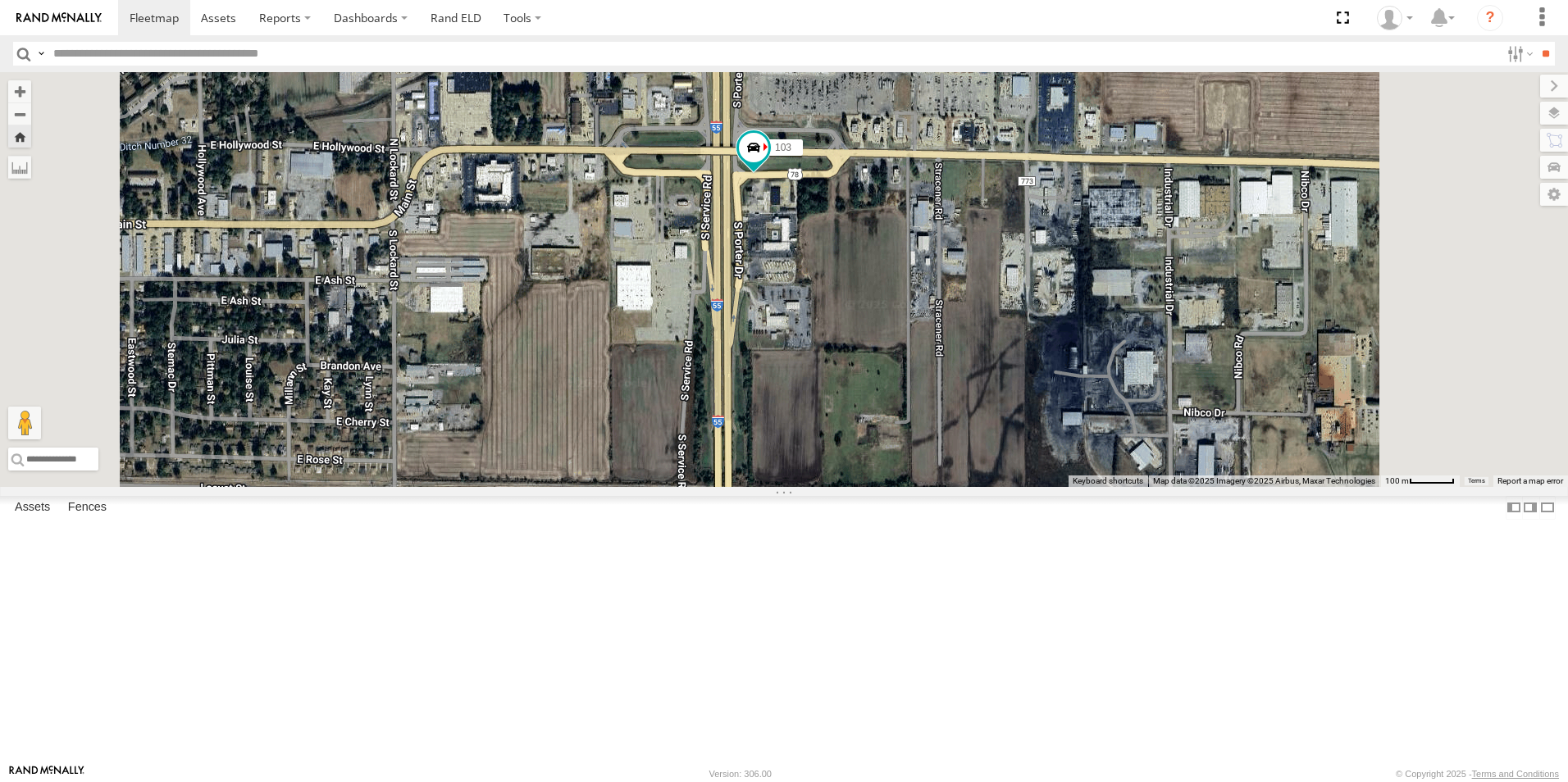
click at [0, 0] on span at bounding box center [0, 0] width 0 height 0
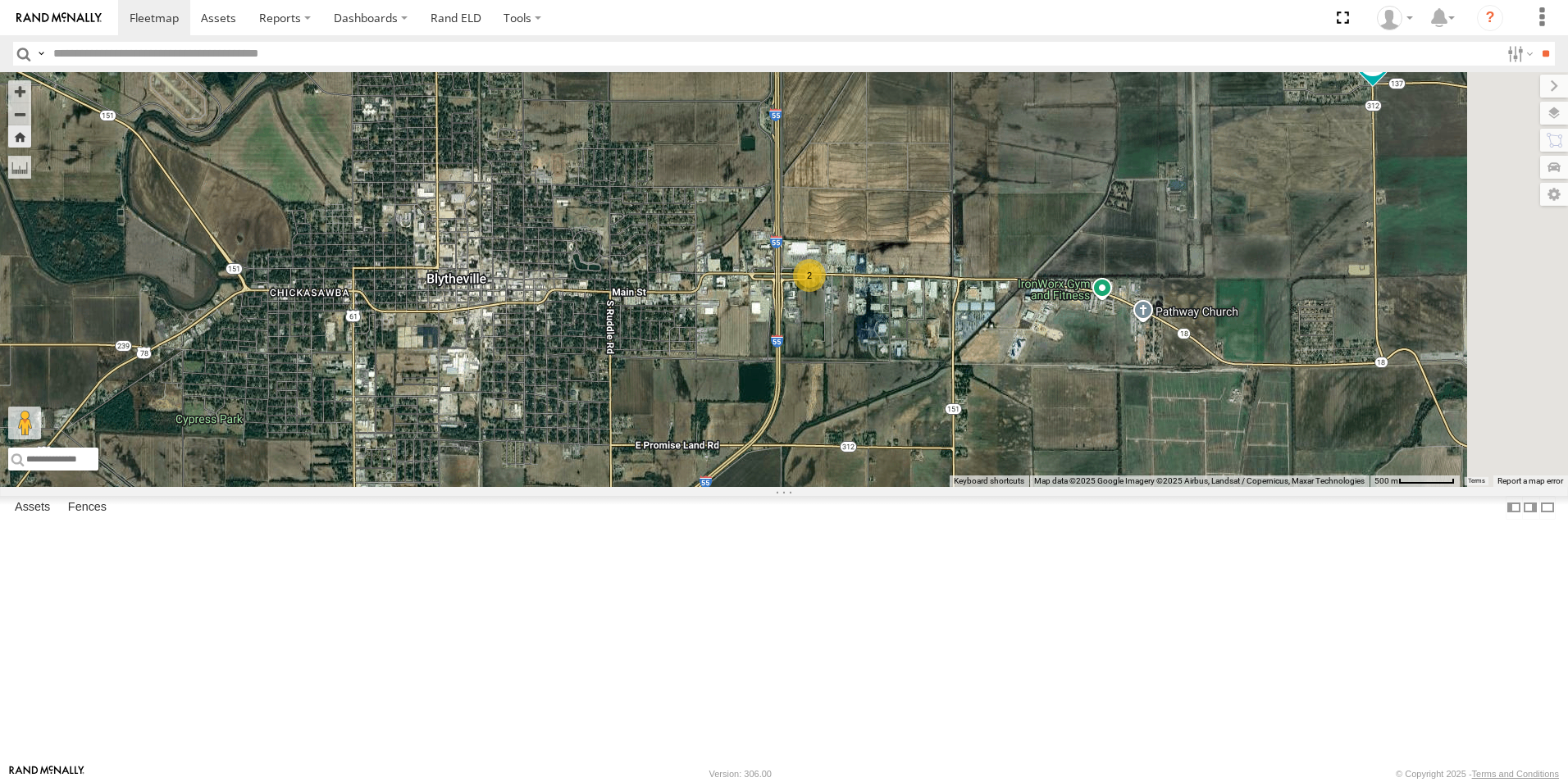
click at [0, 0] on span at bounding box center [0, 0] width 0 height 0
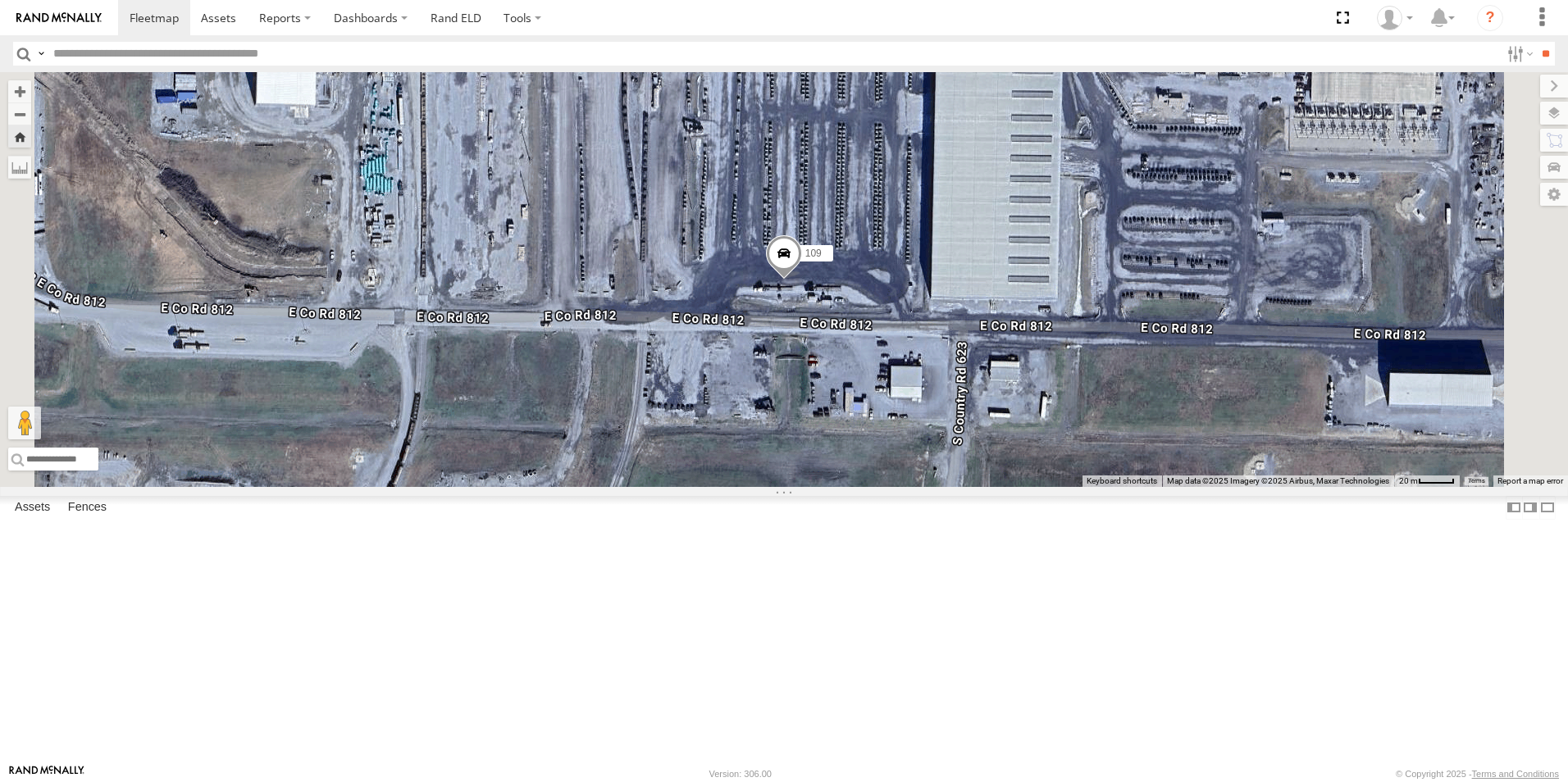
click at [0, 0] on span at bounding box center [0, 0] width 0 height 0
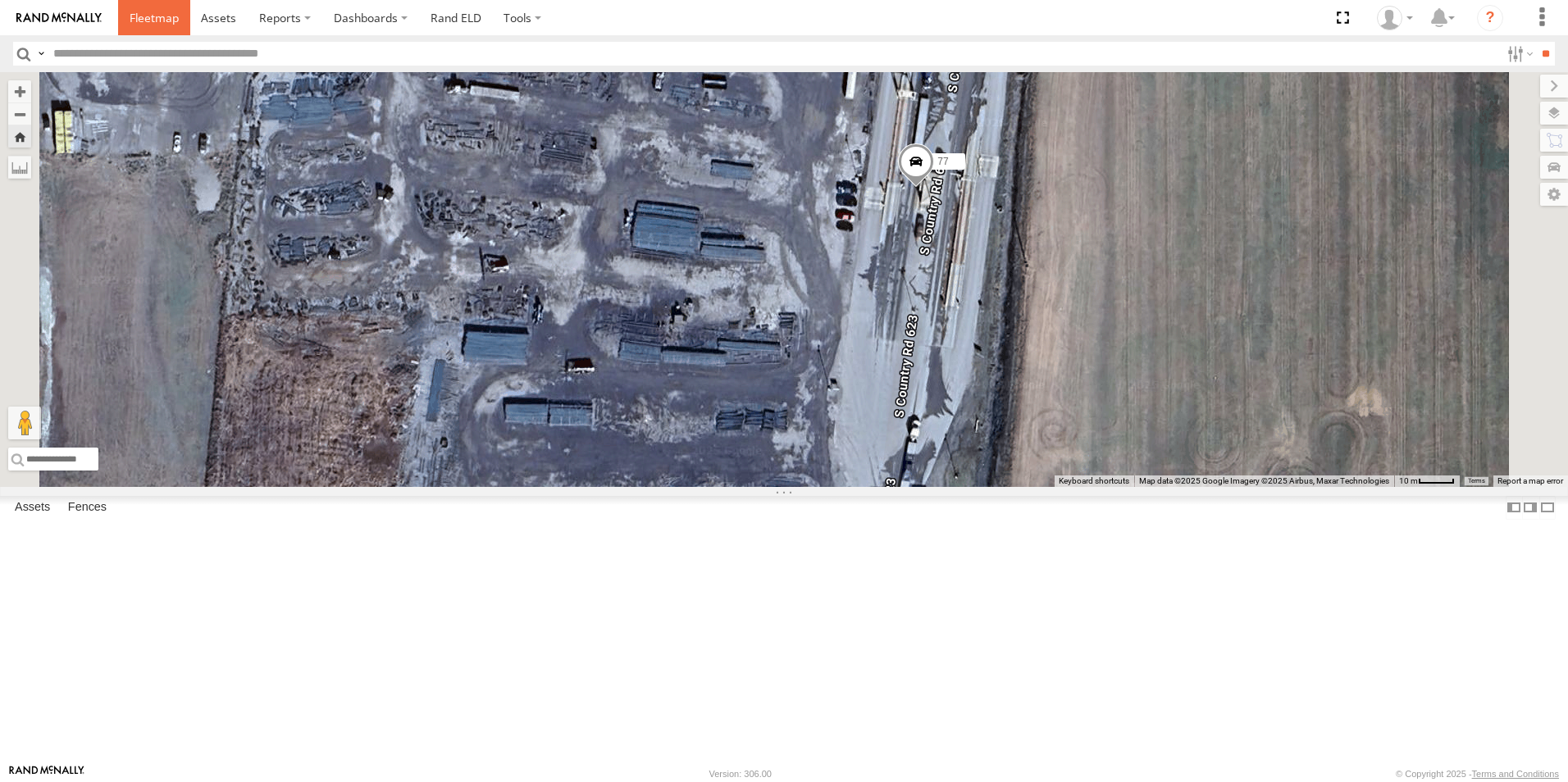
click at [168, 16] on span at bounding box center [154, 18] width 49 height 16
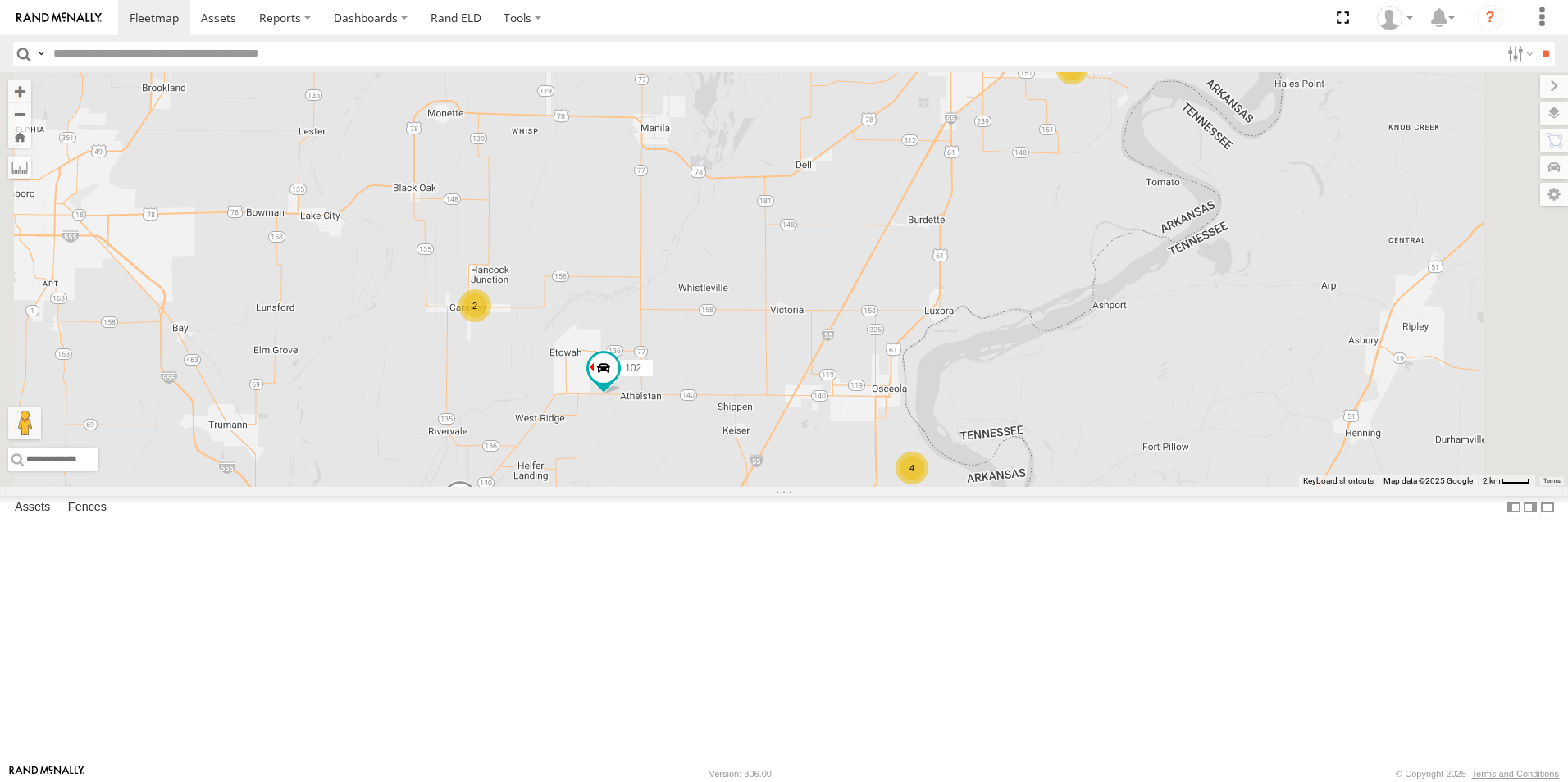
click at [1553, 113] on label at bounding box center [1554, 113] width 28 height 23
click at [0, 0] on span "Basemaps" at bounding box center [0, 0] width 0 height 0
click at [0, 0] on span "Satellite + Roadmap" at bounding box center [0, 0] width 0 height 0
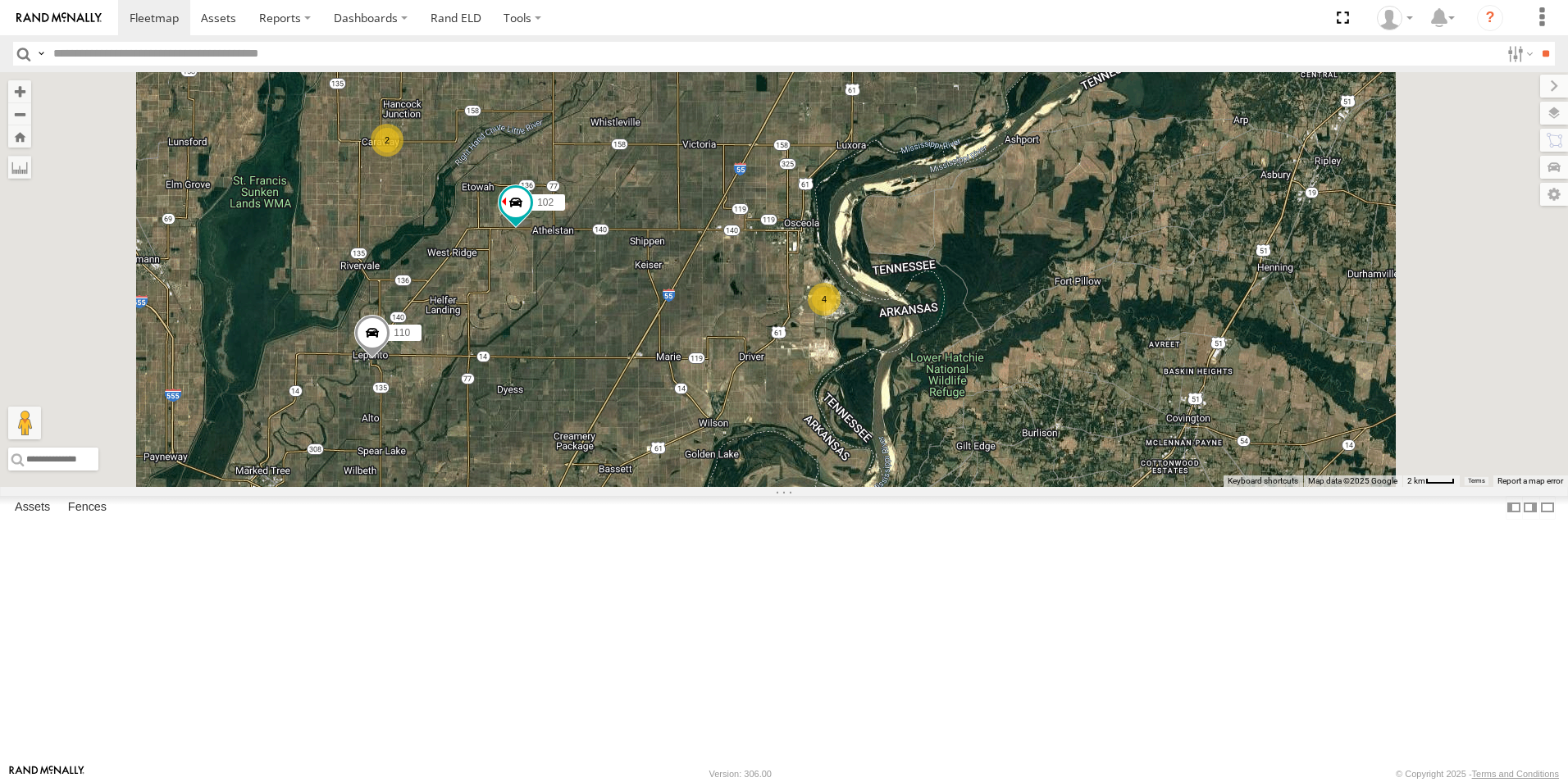
drag, startPoint x: 1073, startPoint y: 443, endPoint x: 969, endPoint y: 229, distance: 237.9
click at [970, 231] on div "104 4 102 108 2 2 110" at bounding box center [784, 279] width 1568 height 414
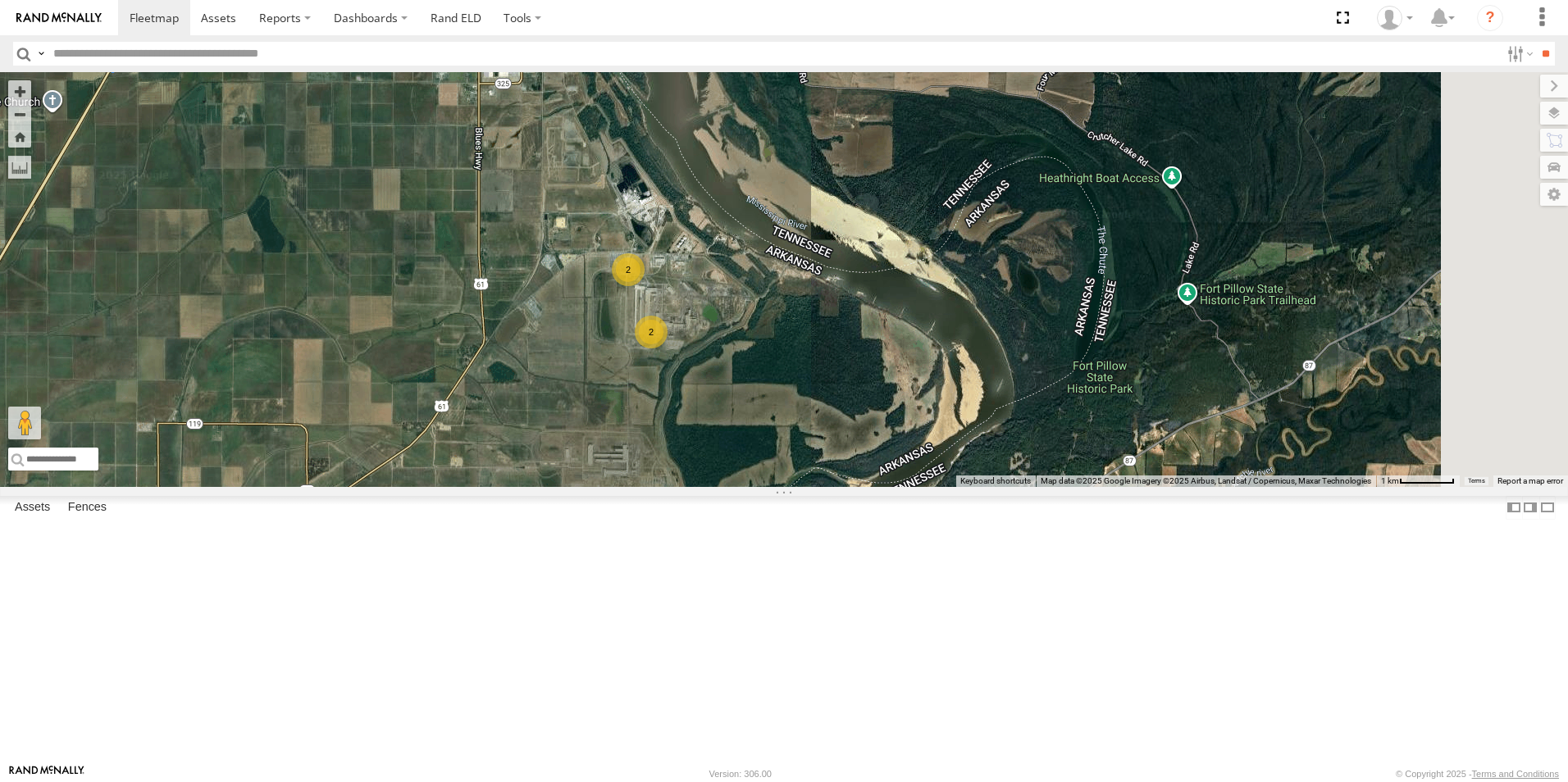
drag, startPoint x: 1006, startPoint y: 430, endPoint x: 938, endPoint y: 267, distance: 176.6
click at [938, 267] on div "104 102 108 110 2 2" at bounding box center [784, 279] width 1568 height 414
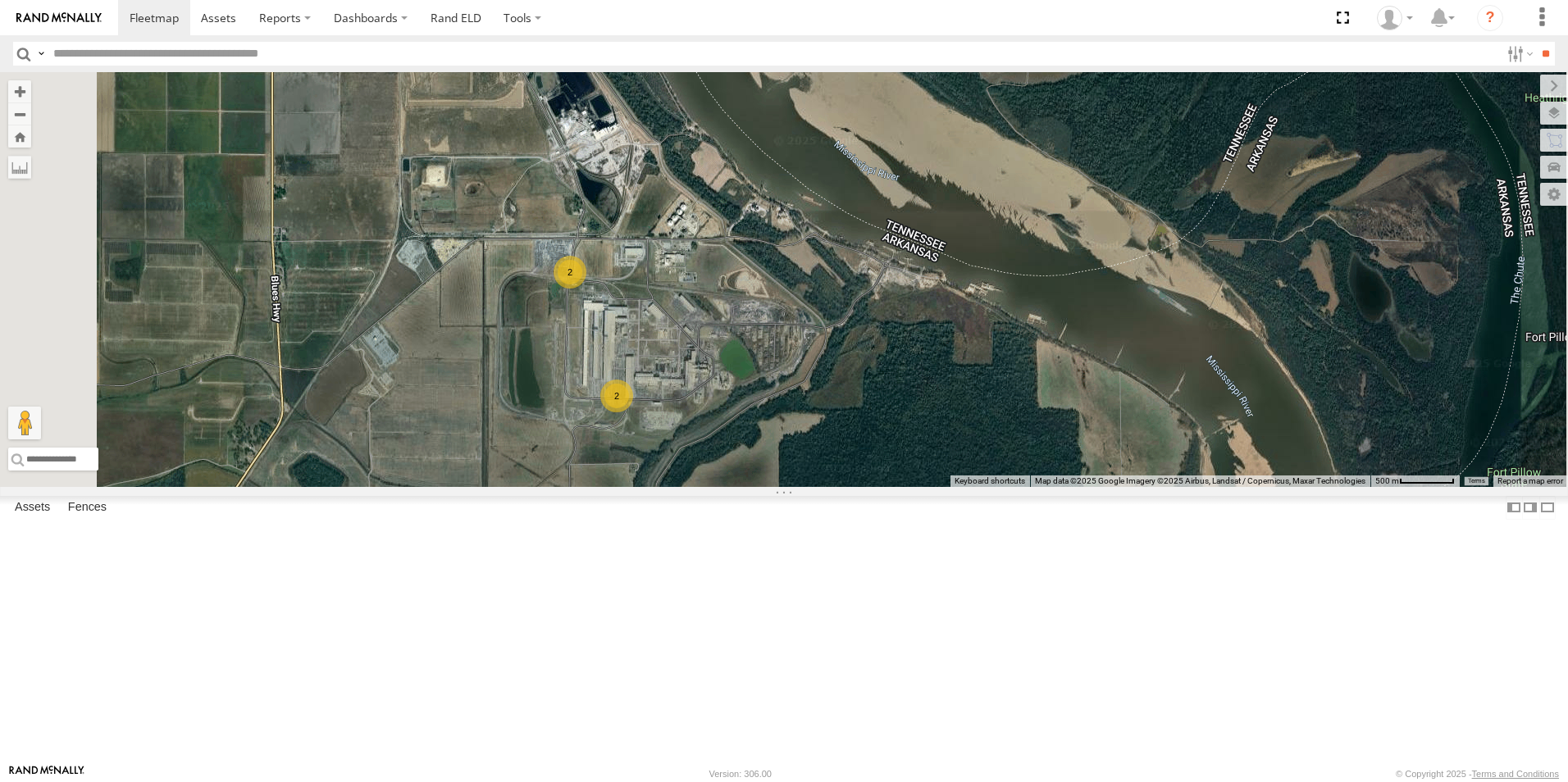
drag, startPoint x: 750, startPoint y: 305, endPoint x: 864, endPoint y: 339, distance: 119.0
click at [864, 339] on div "104 102 108 110 2 2" at bounding box center [784, 279] width 1568 height 414
